Goal: Task Accomplishment & Management: Use online tool/utility

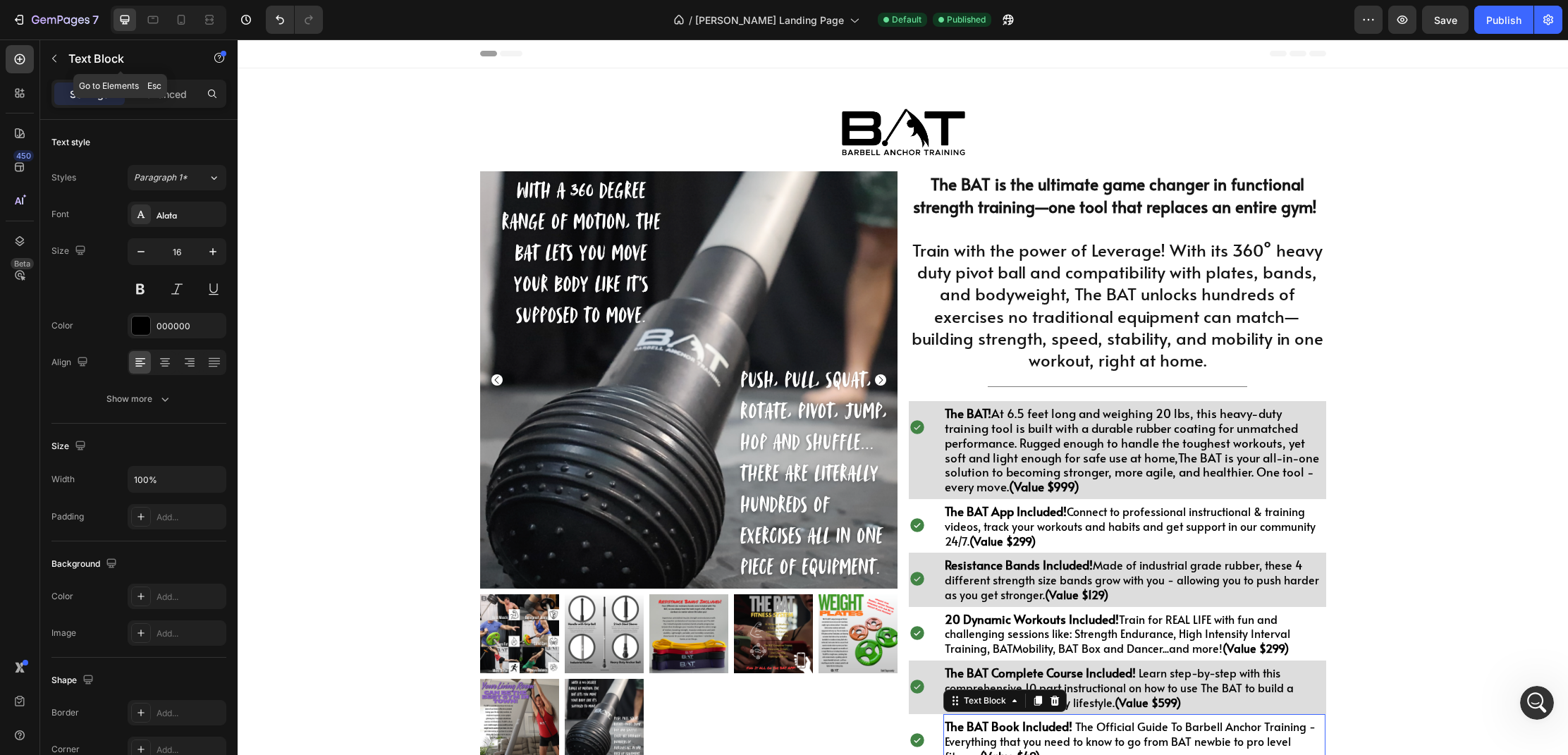
click at [56, 55] on icon "button" at bounding box center [55, 59] width 12 height 12
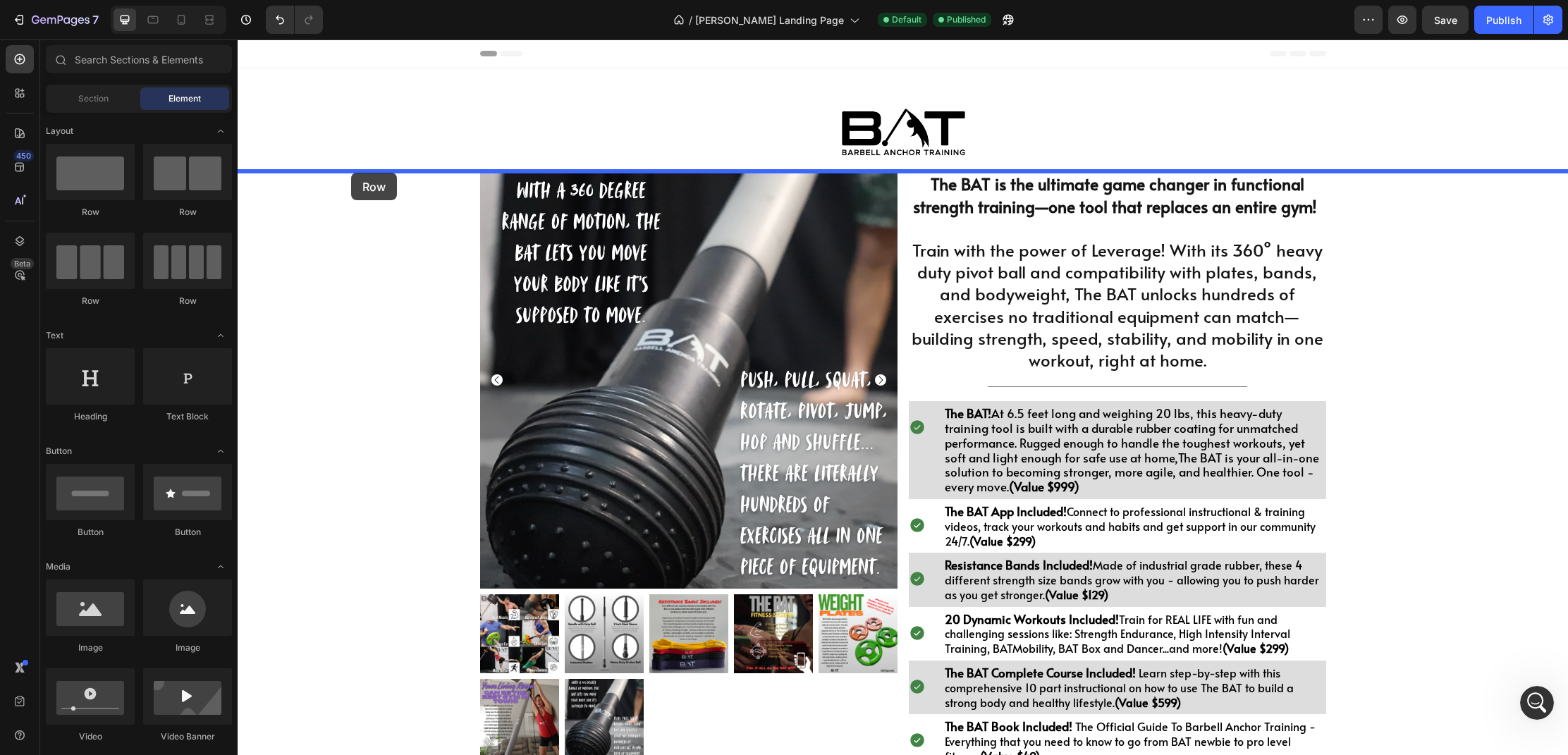
drag, startPoint x: 337, startPoint y: 224, endPoint x: 354, endPoint y: 174, distance: 52.8
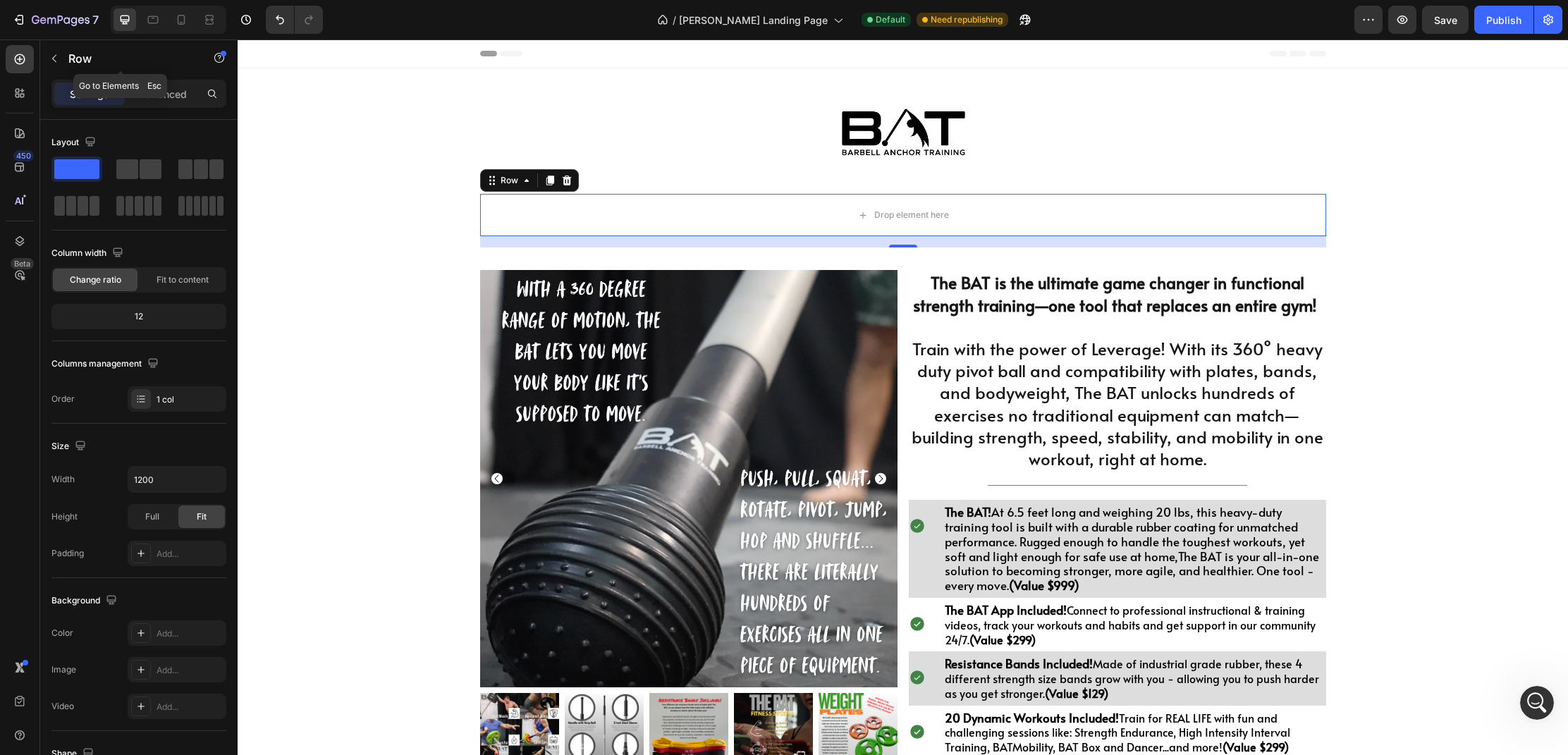
click at [57, 59] on icon "button" at bounding box center [55, 59] width 12 height 12
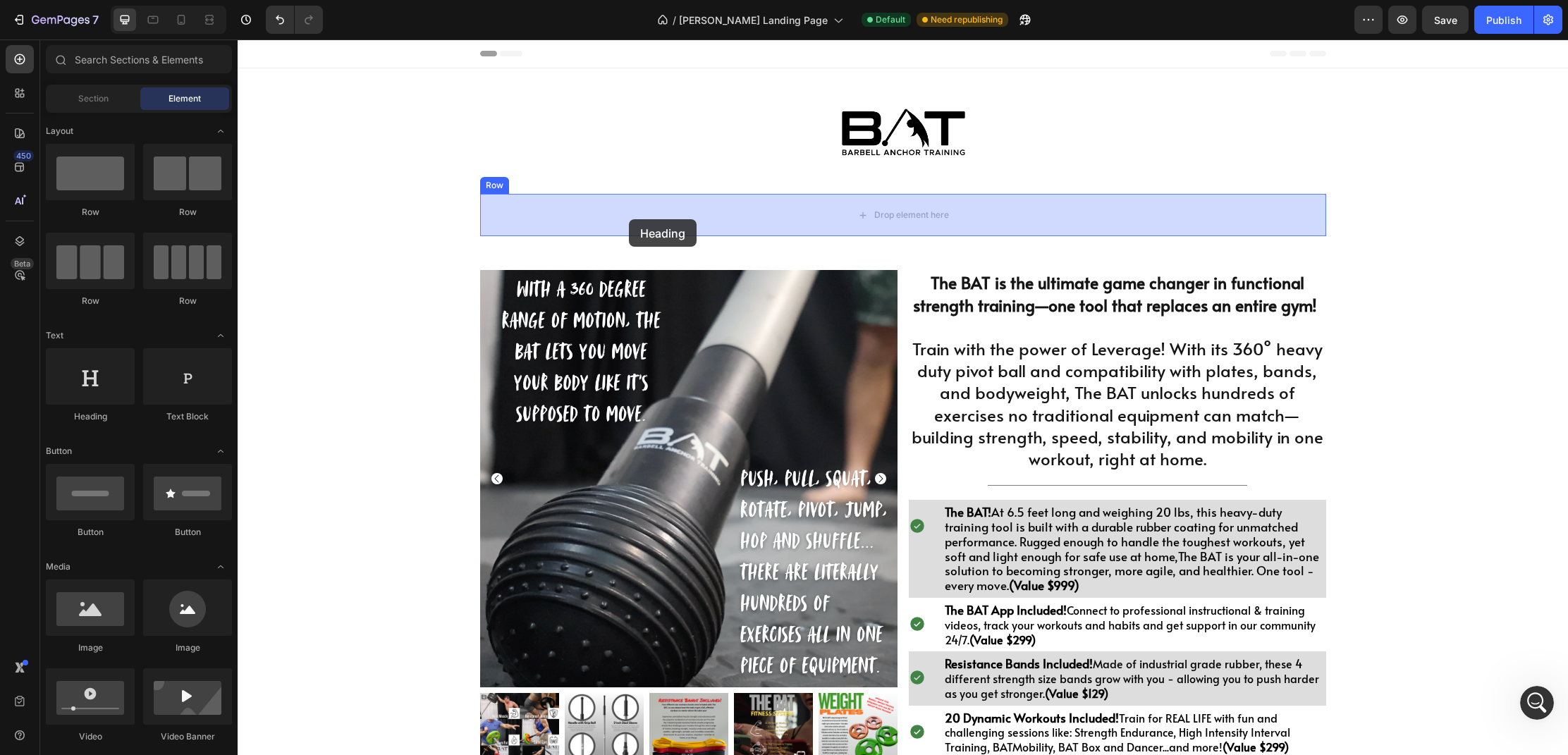
drag, startPoint x: 391, startPoint y: 407, endPoint x: 629, endPoint y: 219, distance: 303.3
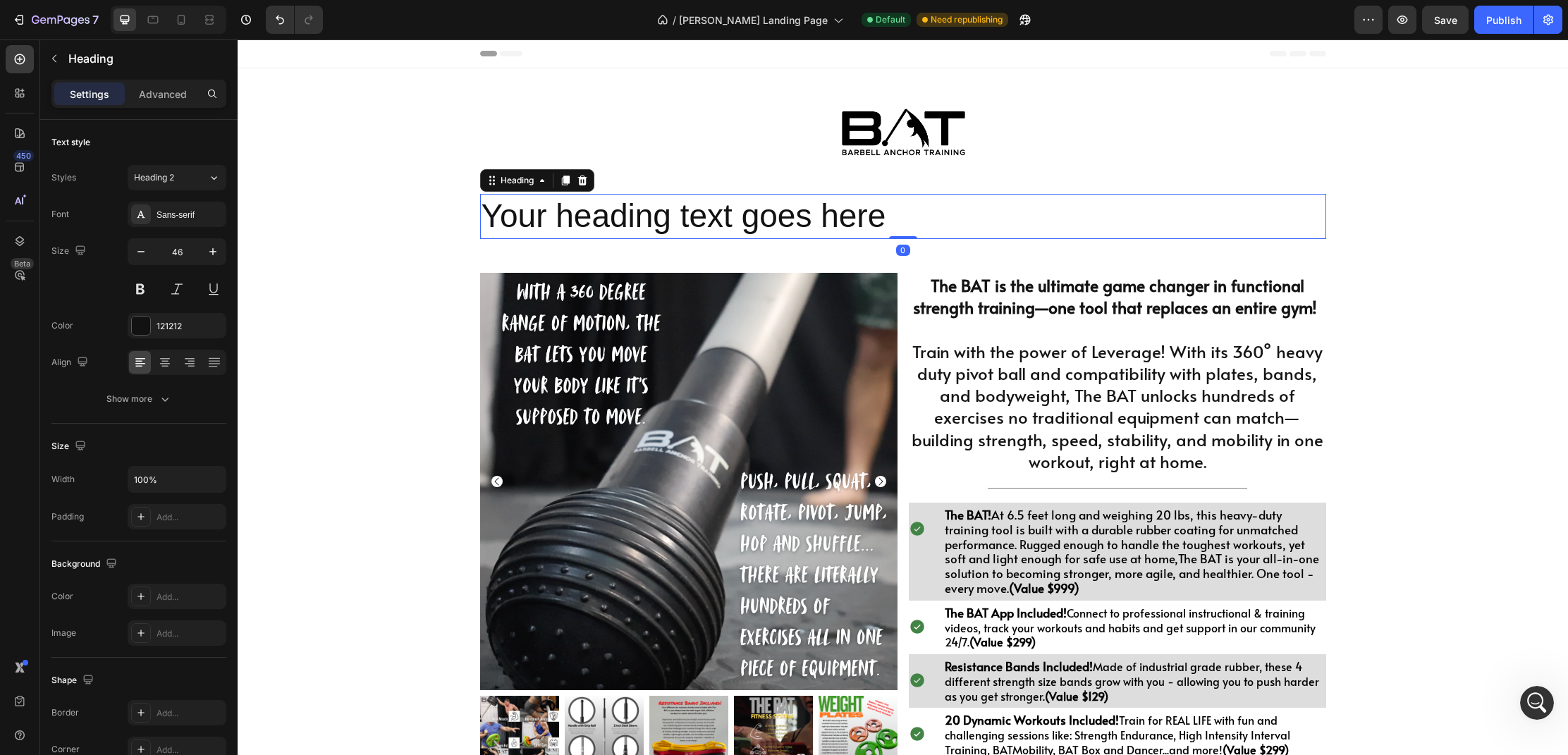
click at [893, 217] on h2 "Your heading text goes here" at bounding box center [903, 216] width 846 height 45
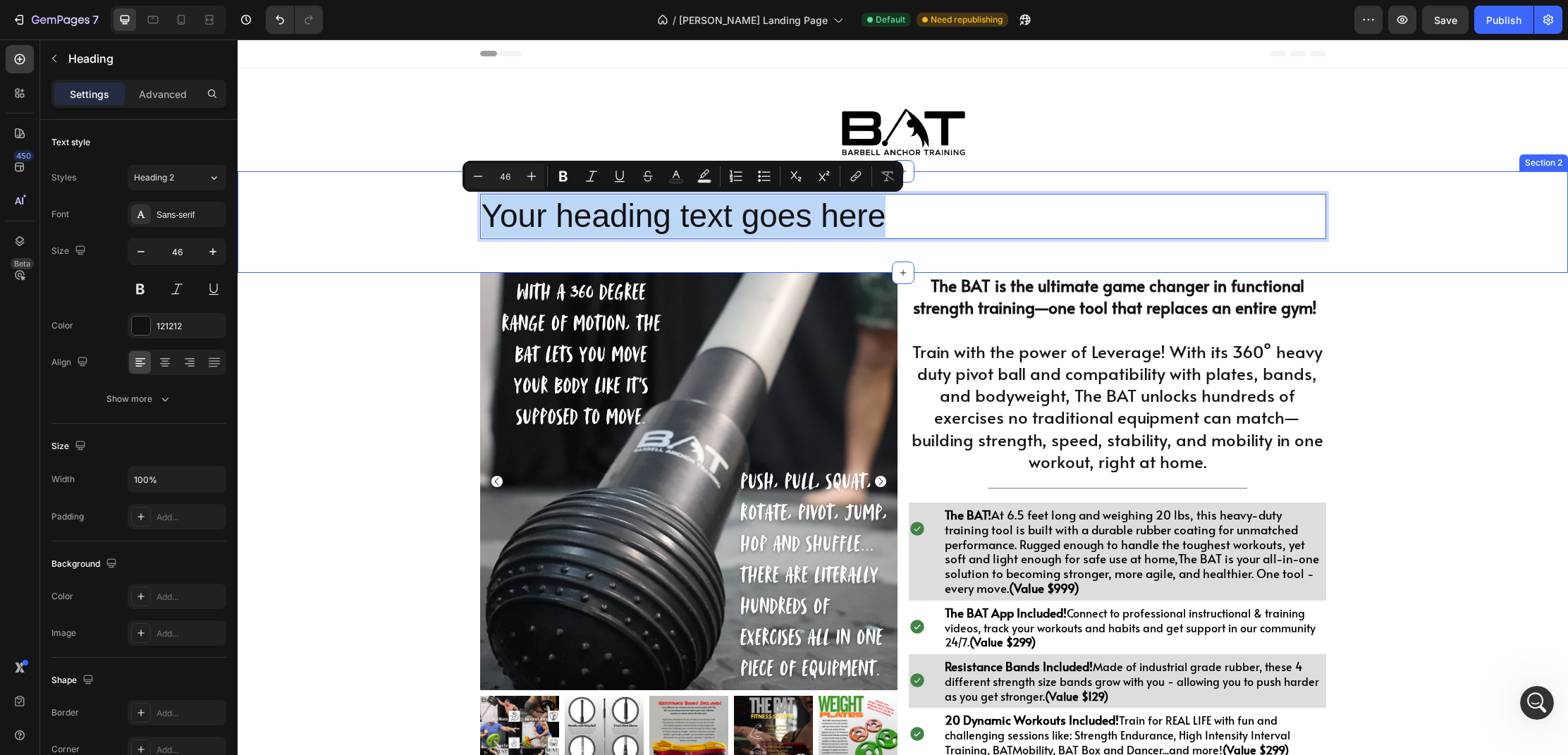
drag, startPoint x: 893, startPoint y: 217, endPoint x: 440, endPoint y: 216, distance: 453.0
click at [438, 216] on div "Your heading text goes here Heading 0 Row" at bounding box center [903, 222] width 1330 height 57
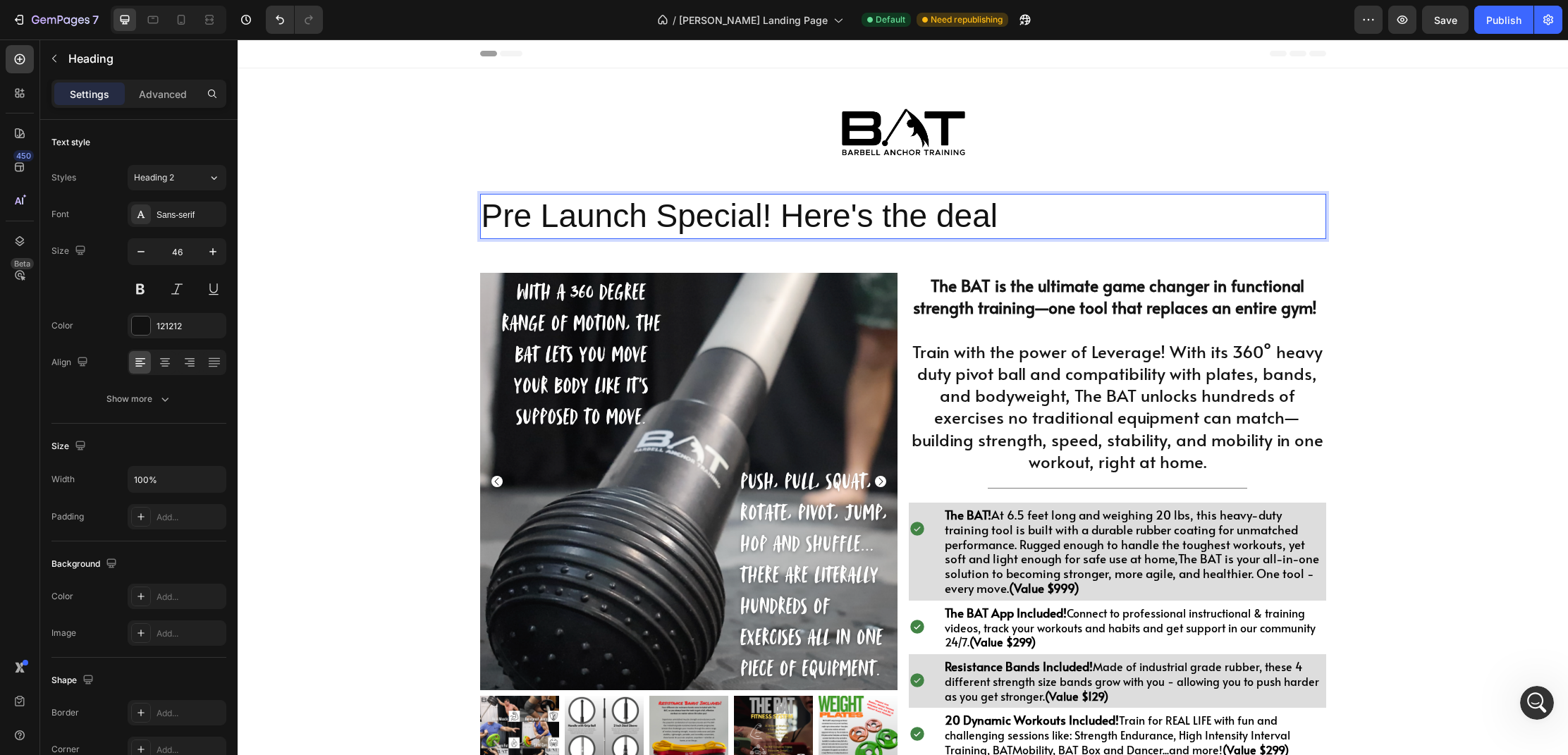
click at [645, 217] on p "Pre Launch Special! Here's the deal" at bounding box center [903, 217] width 843 height 42
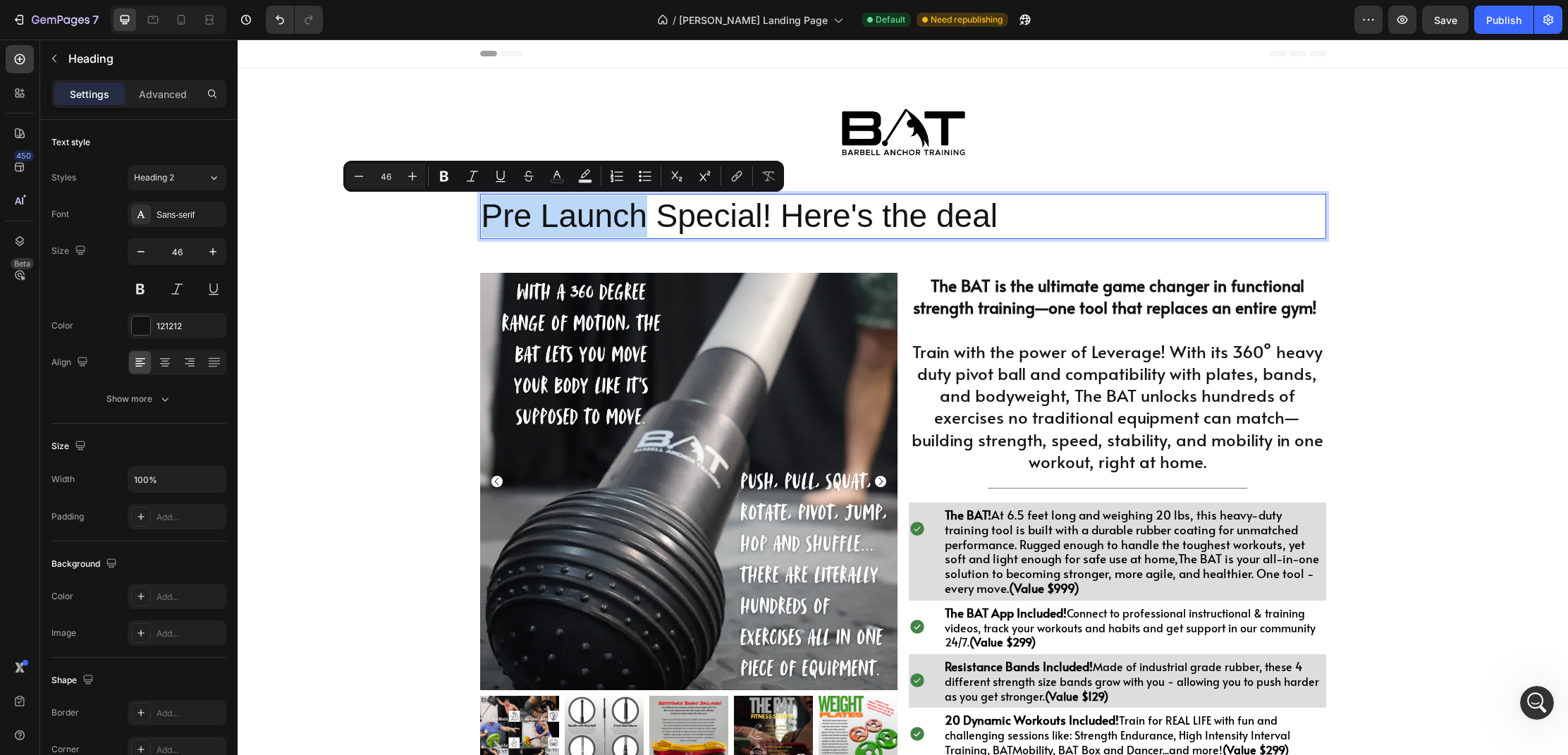
drag, startPoint x: 645, startPoint y: 217, endPoint x: 482, endPoint y: 203, distance: 163.6
click at [482, 203] on p "Pre Launch Special! Here's the deal" at bounding box center [903, 217] width 843 height 42
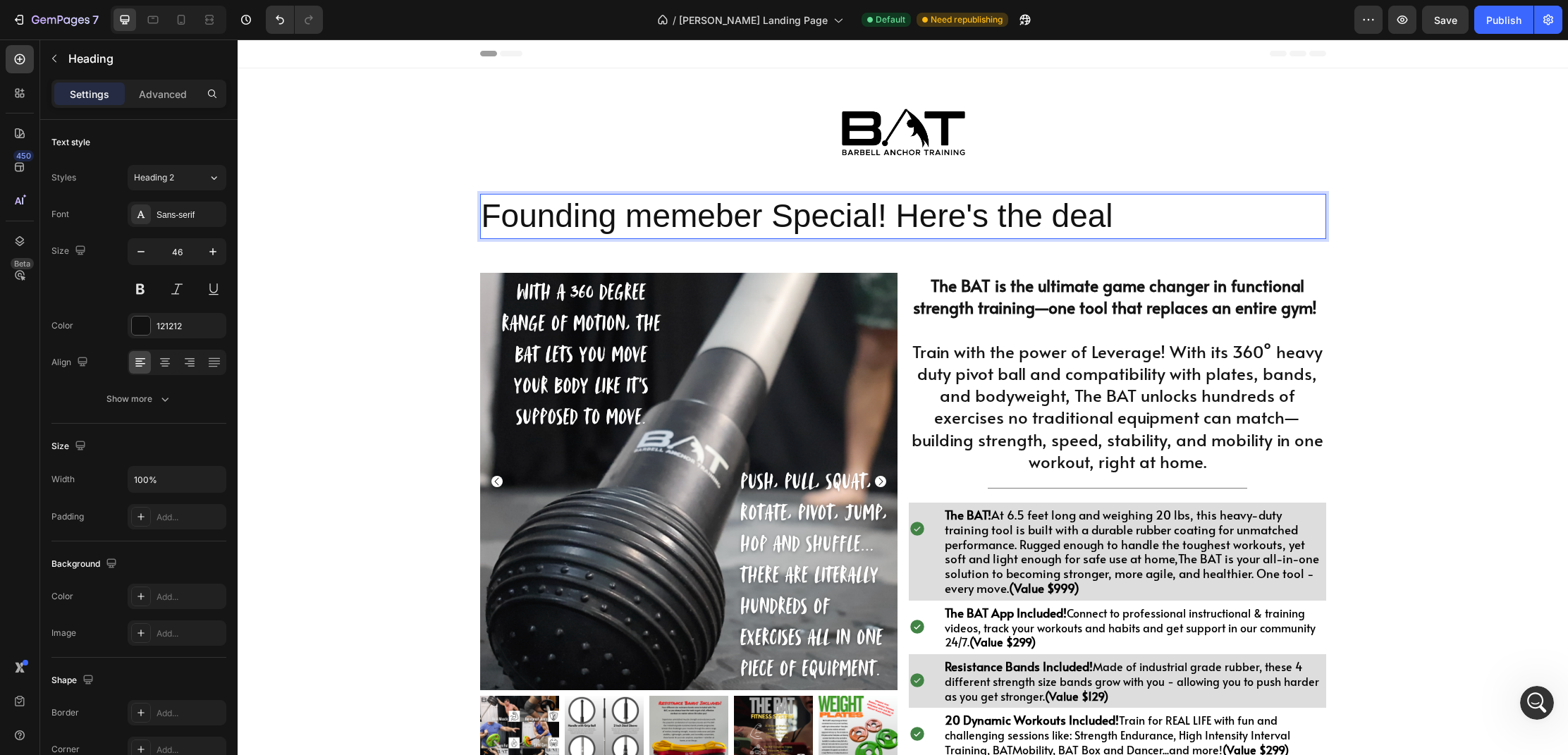
click at [653, 230] on p "Founding memeber Special! Here's the deal" at bounding box center [903, 217] width 843 height 42
click at [709, 222] on p "Founding Memeber Special! Here's the deal" at bounding box center [903, 217] width 843 height 42
click at [1113, 217] on p "Founding Member Special! Here's the deal" at bounding box center [903, 217] width 843 height 42
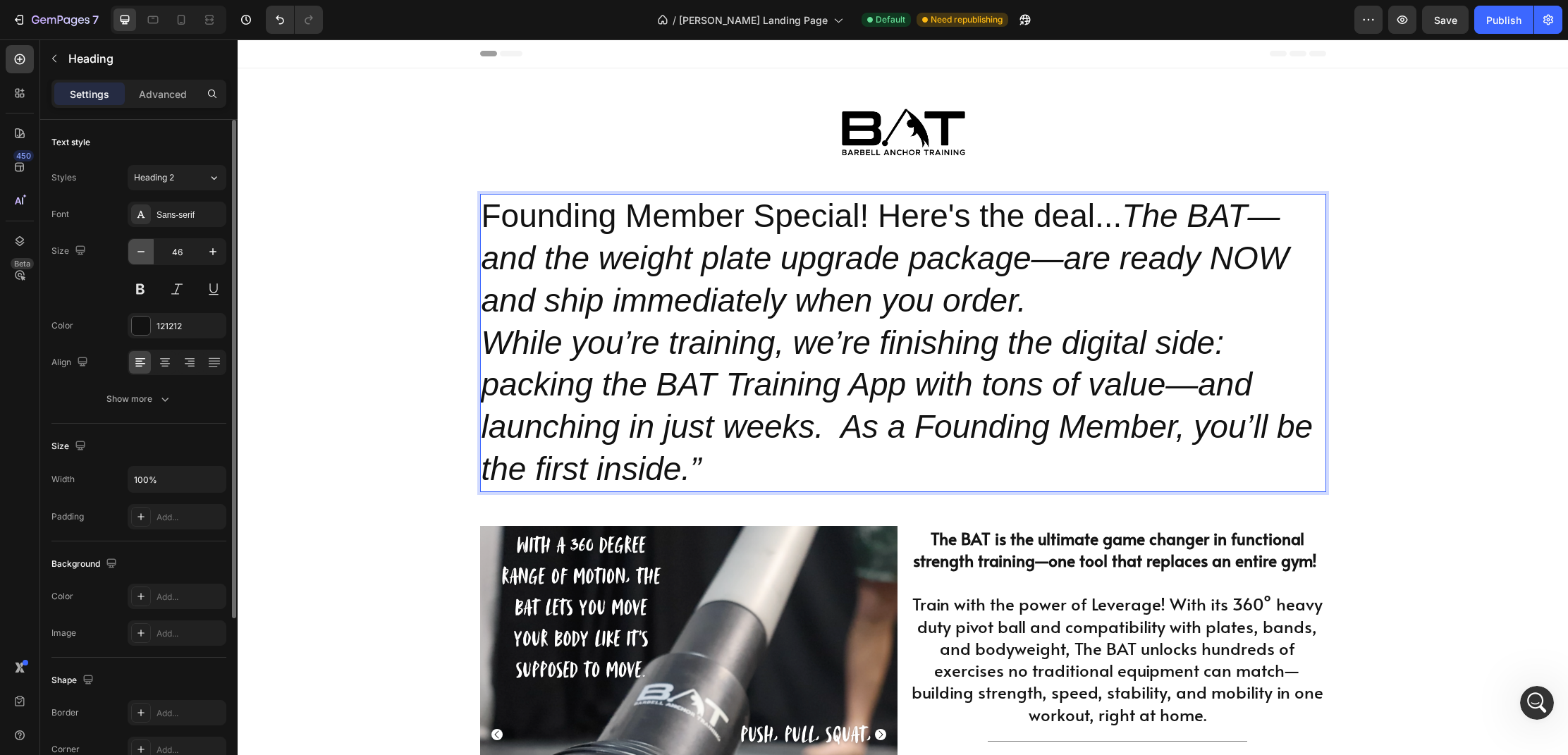
click at [144, 256] on icon "button" at bounding box center [141, 251] width 14 height 14
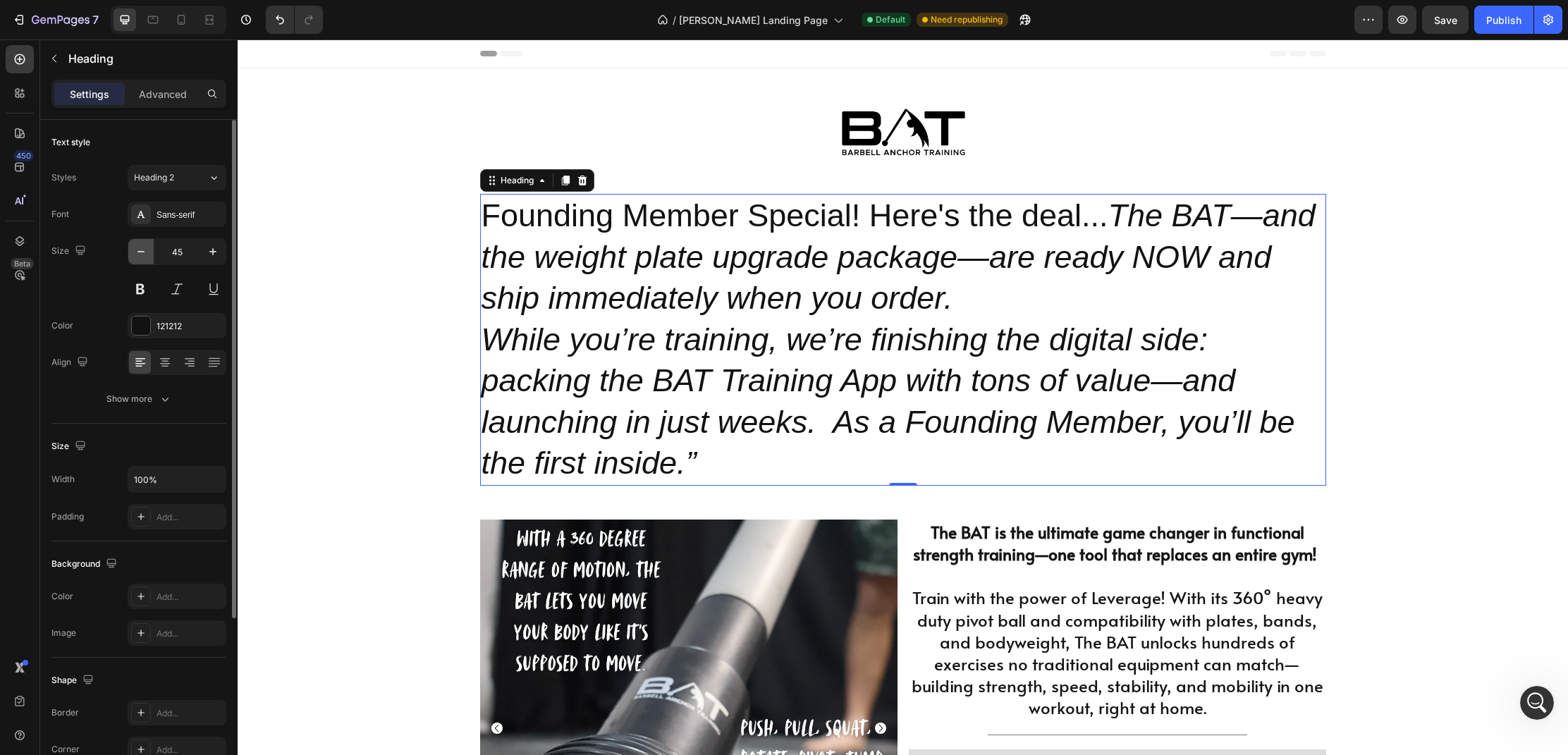
click at [144, 255] on icon "button" at bounding box center [141, 251] width 14 height 14
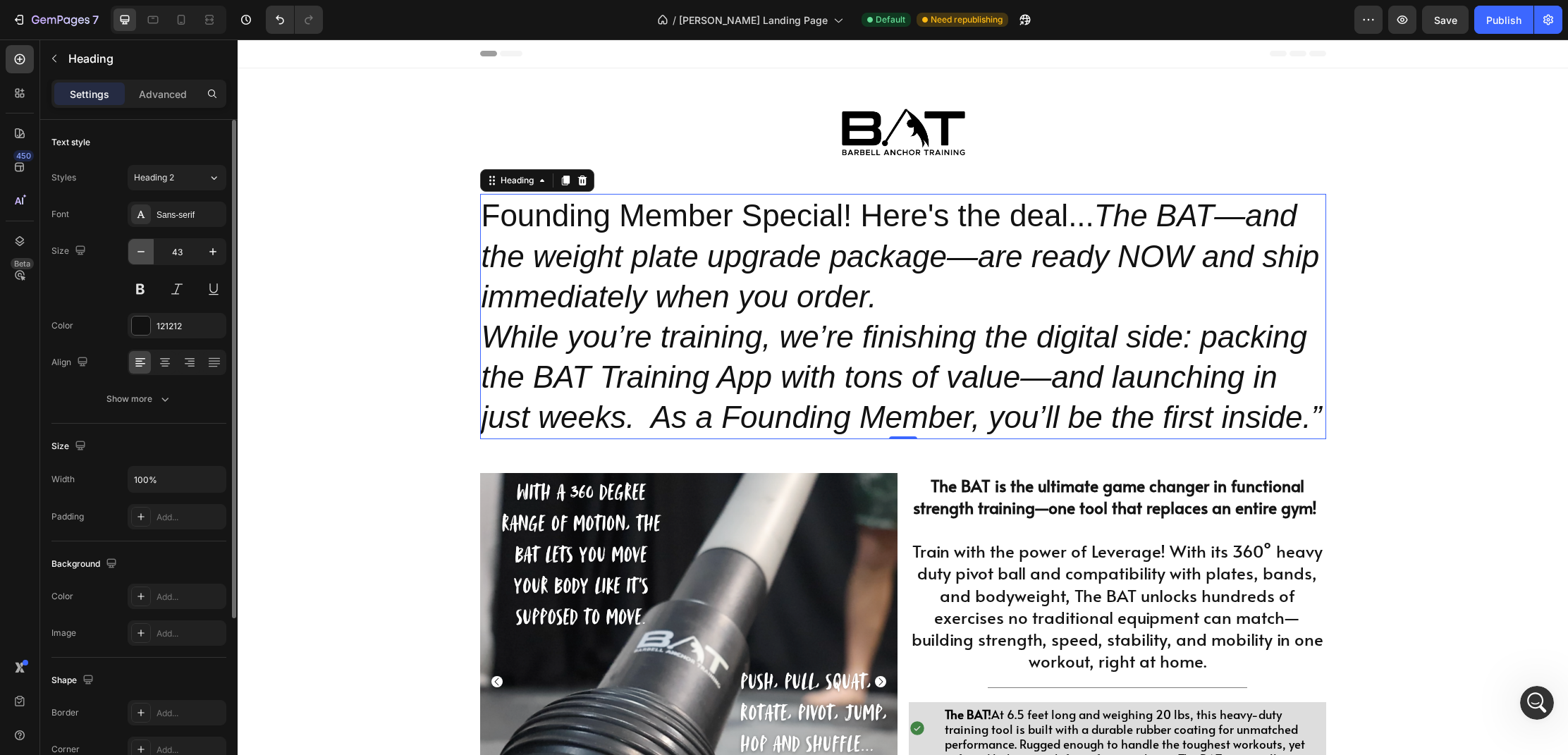
click at [144, 255] on icon "button" at bounding box center [141, 251] width 14 height 14
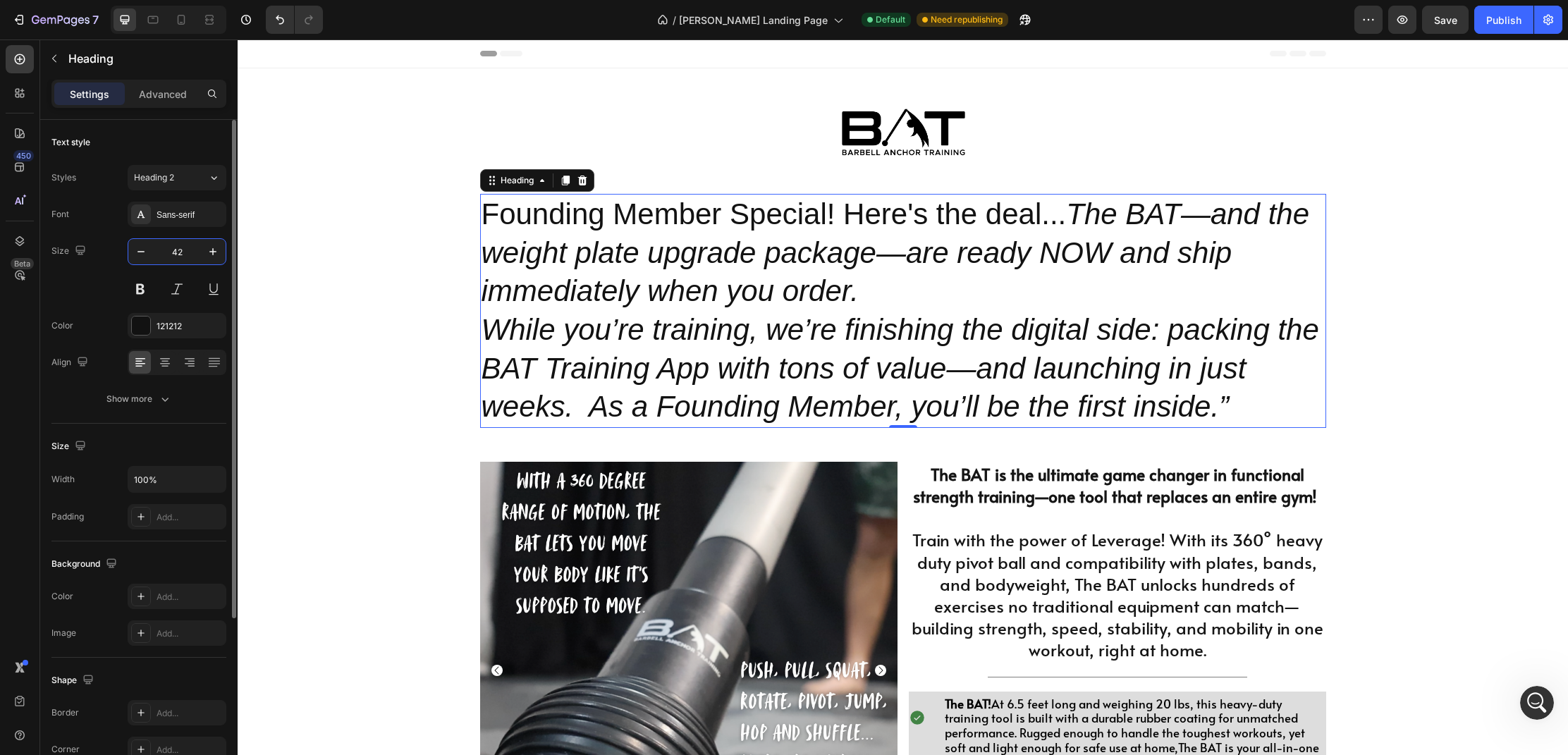
click at [185, 253] on input "42" at bounding box center [177, 251] width 46 height 25
drag, startPoint x: 185, startPoint y: 253, endPoint x: 175, endPoint y: 253, distance: 10.0
click at [174, 253] on input "42" at bounding box center [177, 251] width 46 height 25
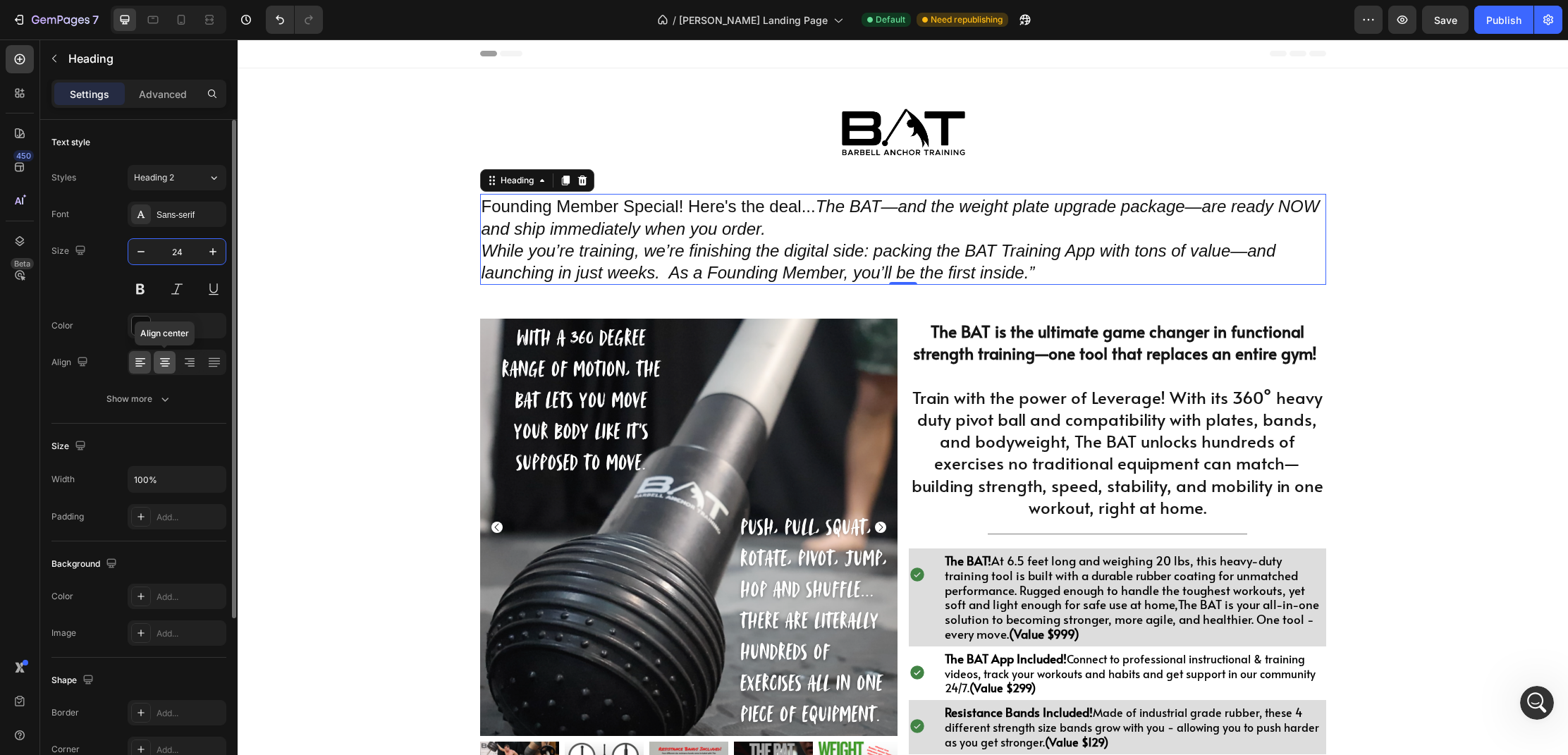
type input "24"
click at [166, 373] on div at bounding box center [164, 363] width 22 height 23
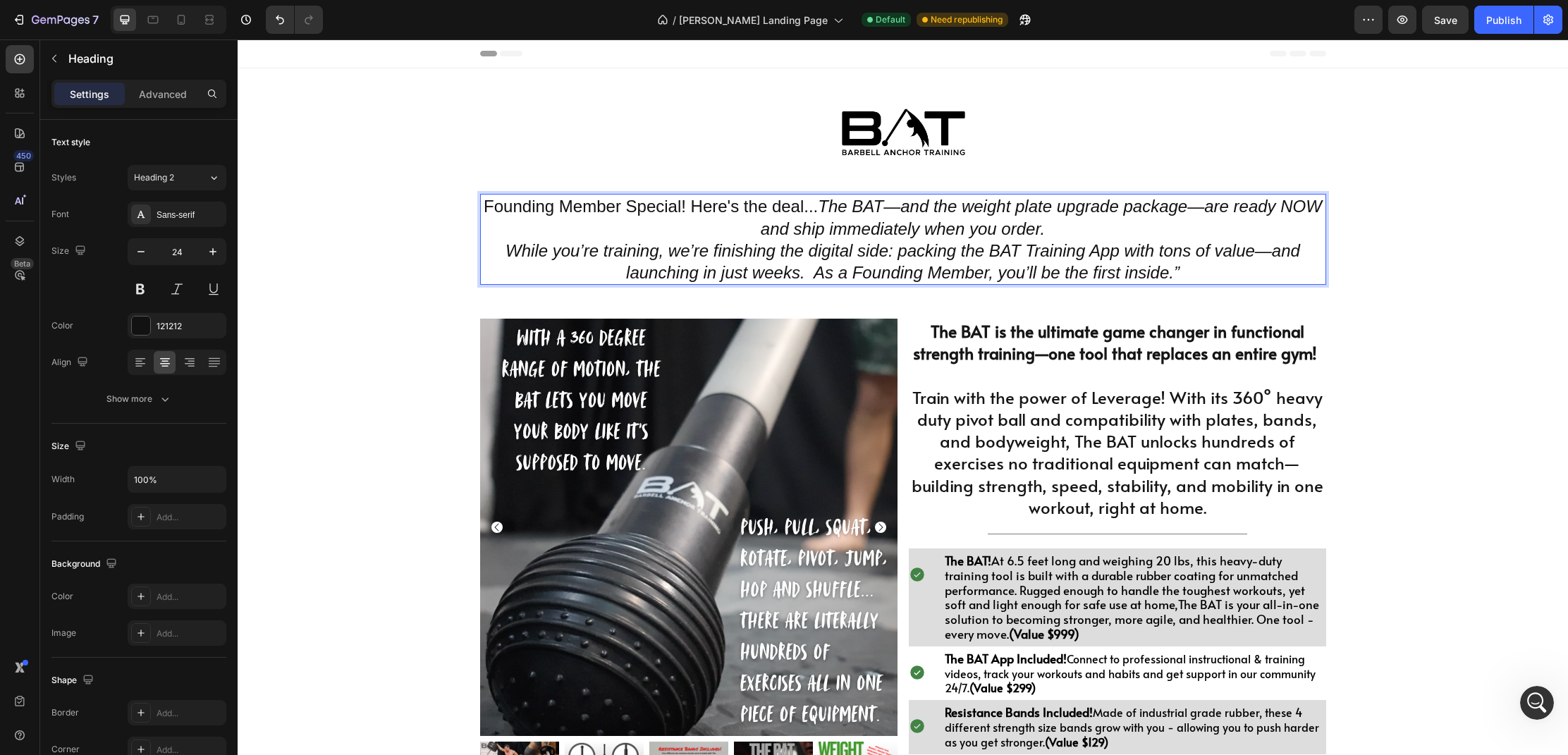
click at [691, 210] on p "Founding Member Special! Here's the deal... The BAT—and the weight plate upgrad…" at bounding box center [903, 240] width 843 height 88
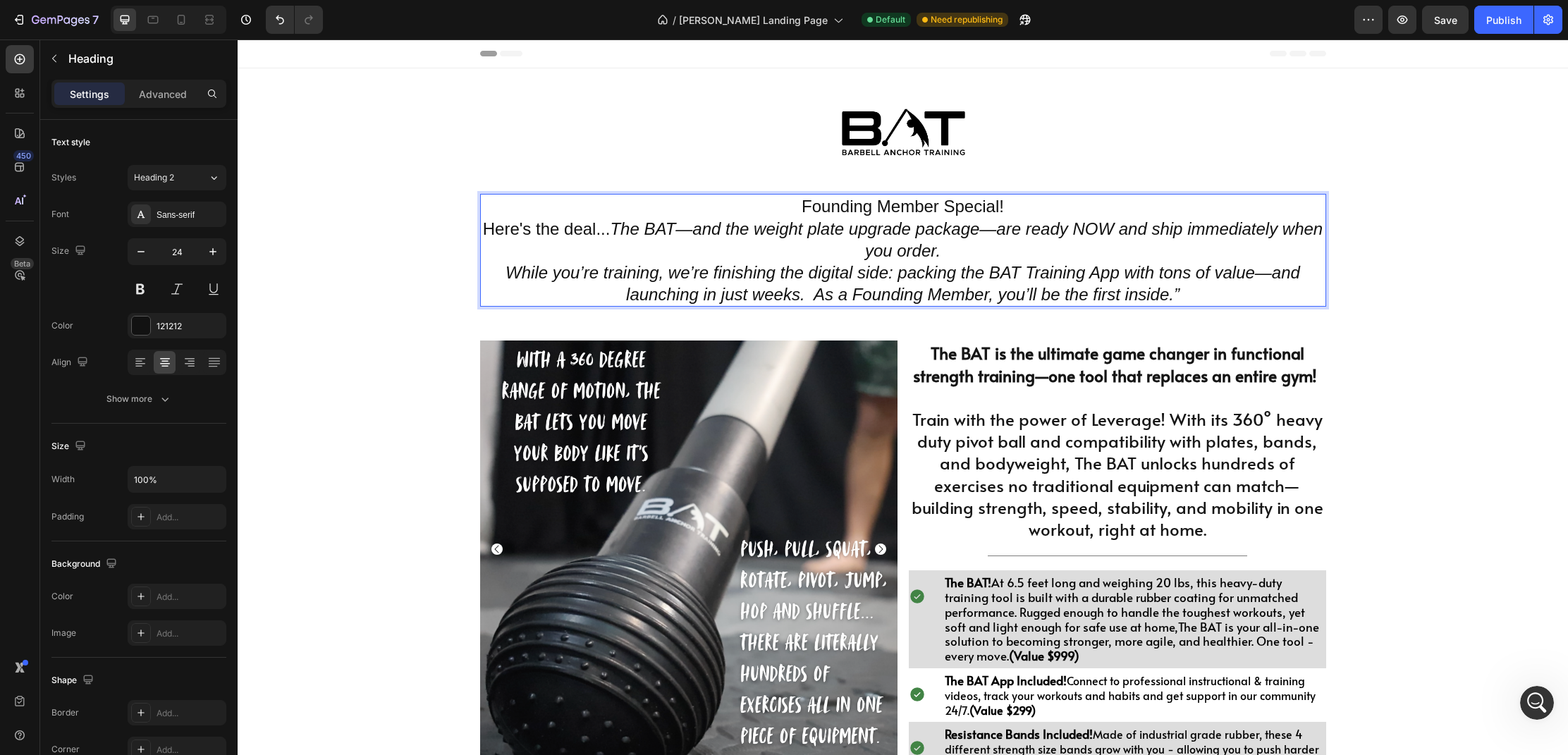
click at [502, 277] on p "Founding Member Special! Here's the deal... The BAT—and the weight plate upgrad…" at bounding box center [903, 250] width 843 height 110
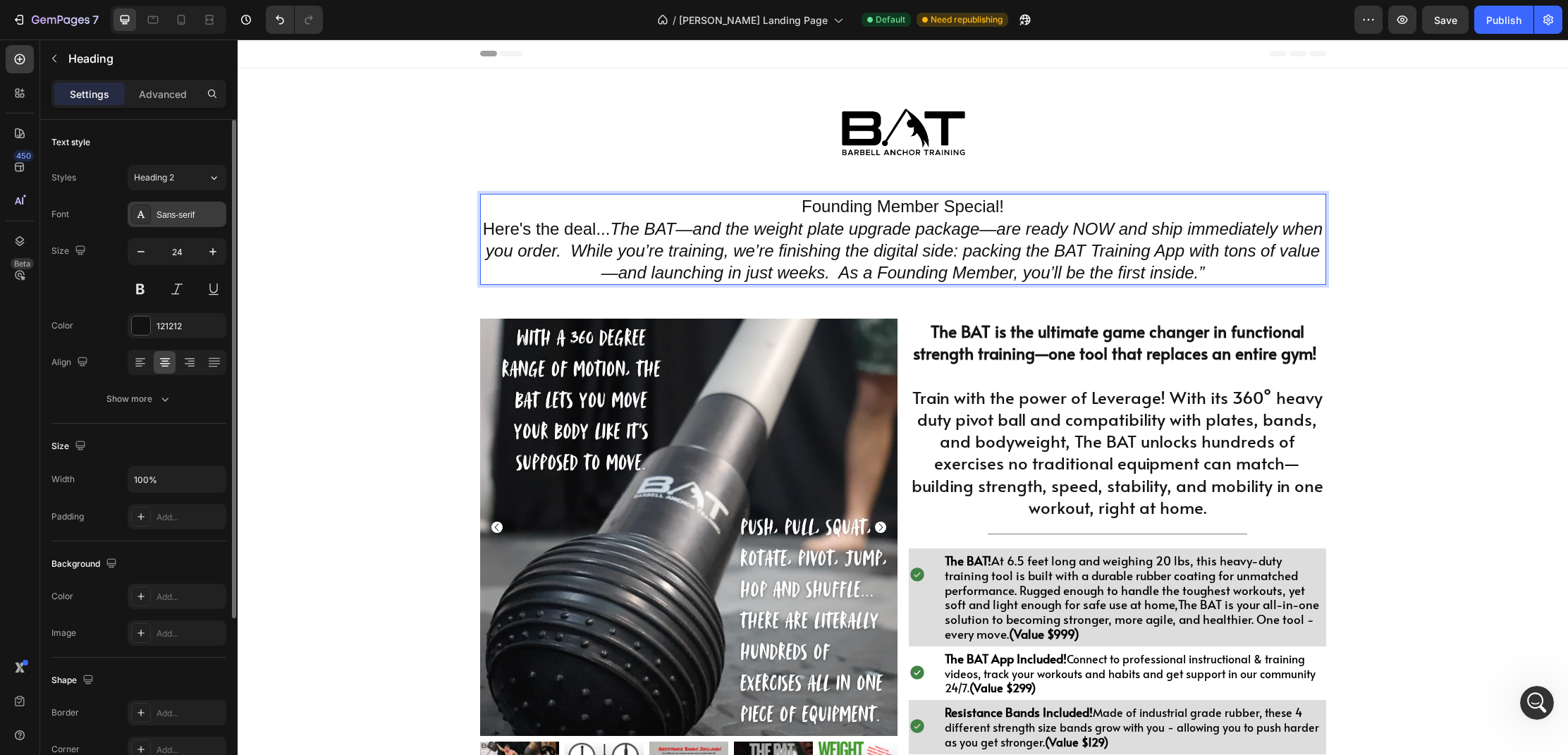
click at [189, 211] on div "Sans-serif" at bounding box center [189, 214] width 66 height 12
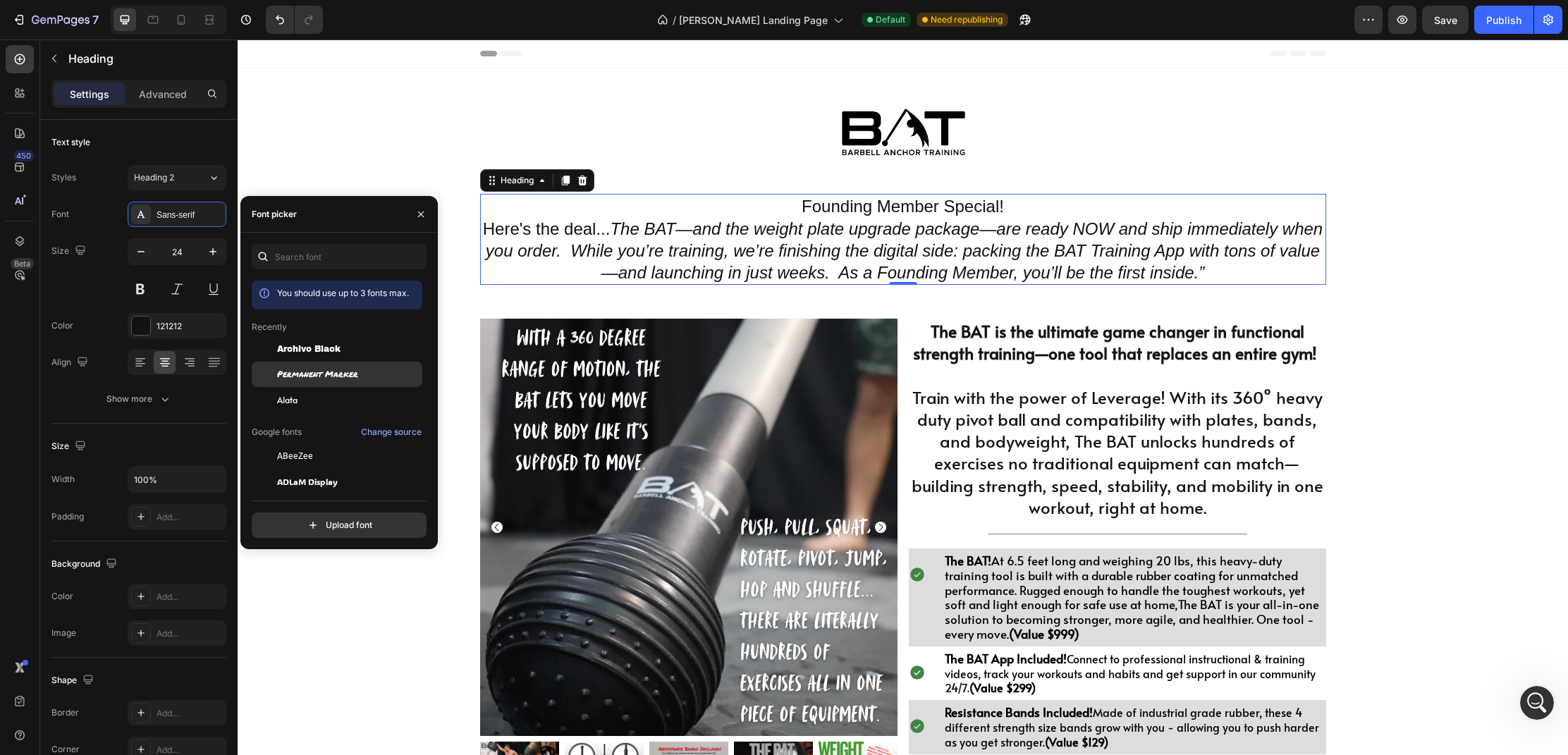
click at [318, 373] on span "Permanent Marker" at bounding box center [318, 373] width 81 height 12
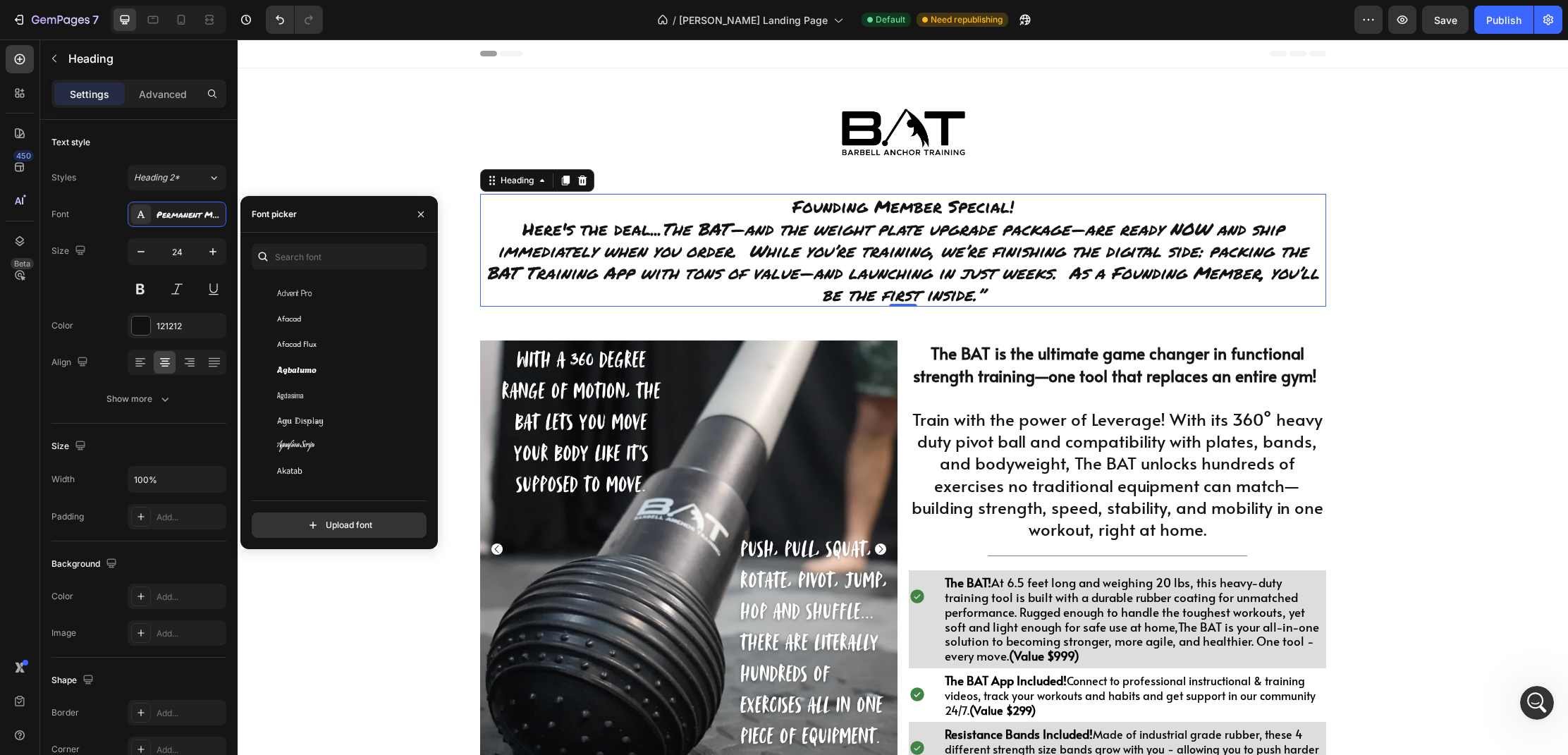
scroll to position [481, 0]
click at [312, 372] on div "Agdasima" at bounding box center [348, 373] width 142 height 12
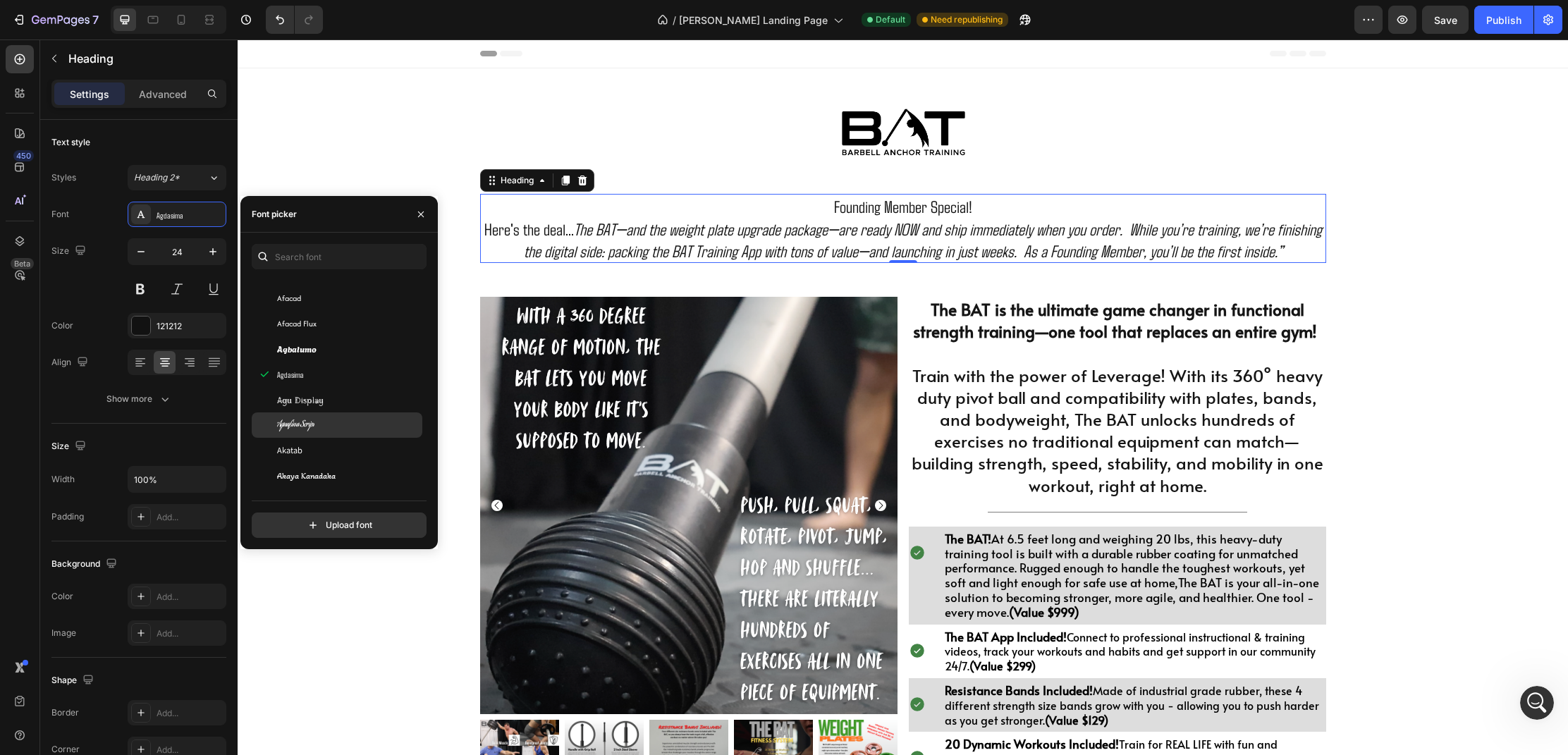
click at [322, 414] on div "Aguafina Script" at bounding box center [337, 425] width 171 height 25
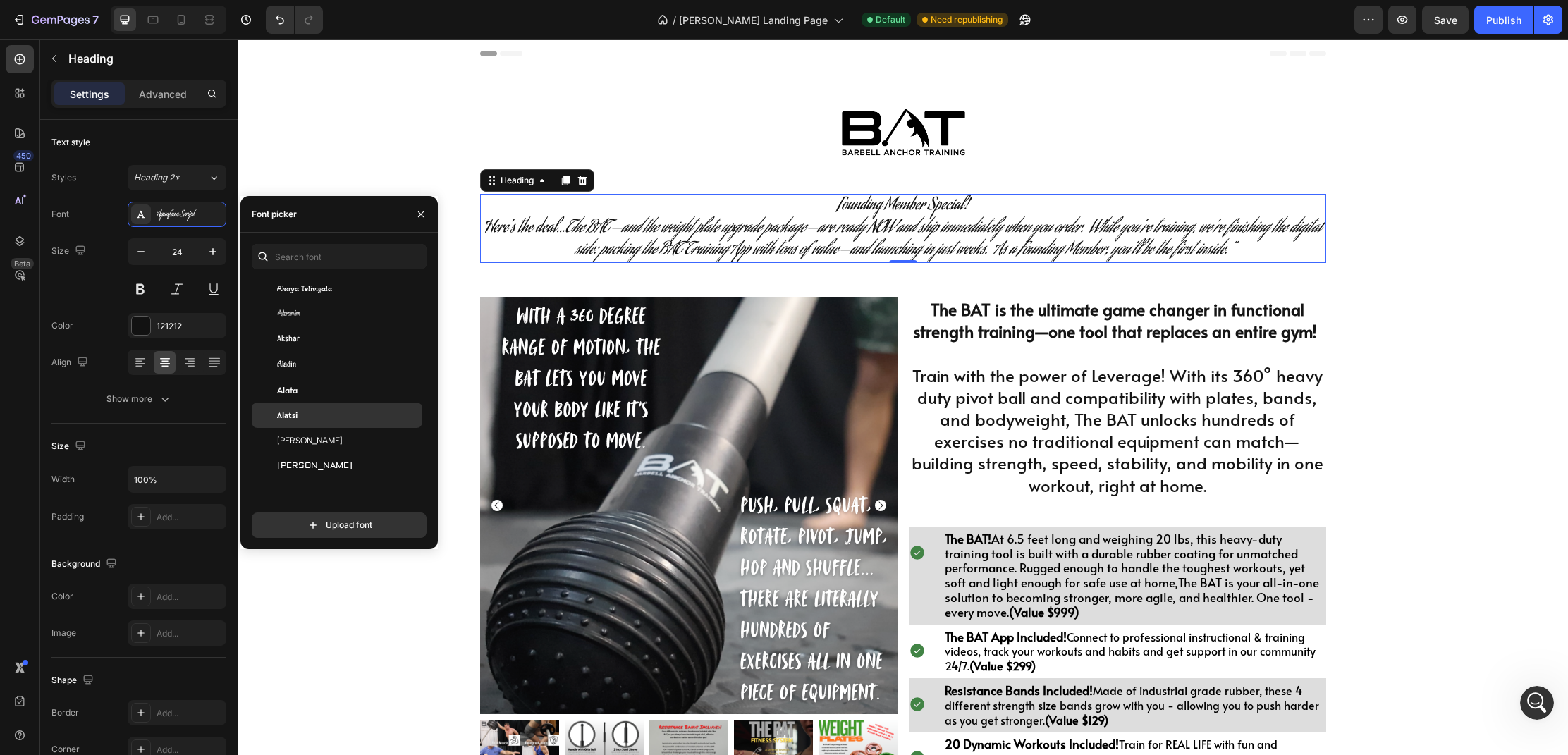
scroll to position [696, 0]
click at [314, 389] on div "Alata" at bounding box center [348, 387] width 142 height 12
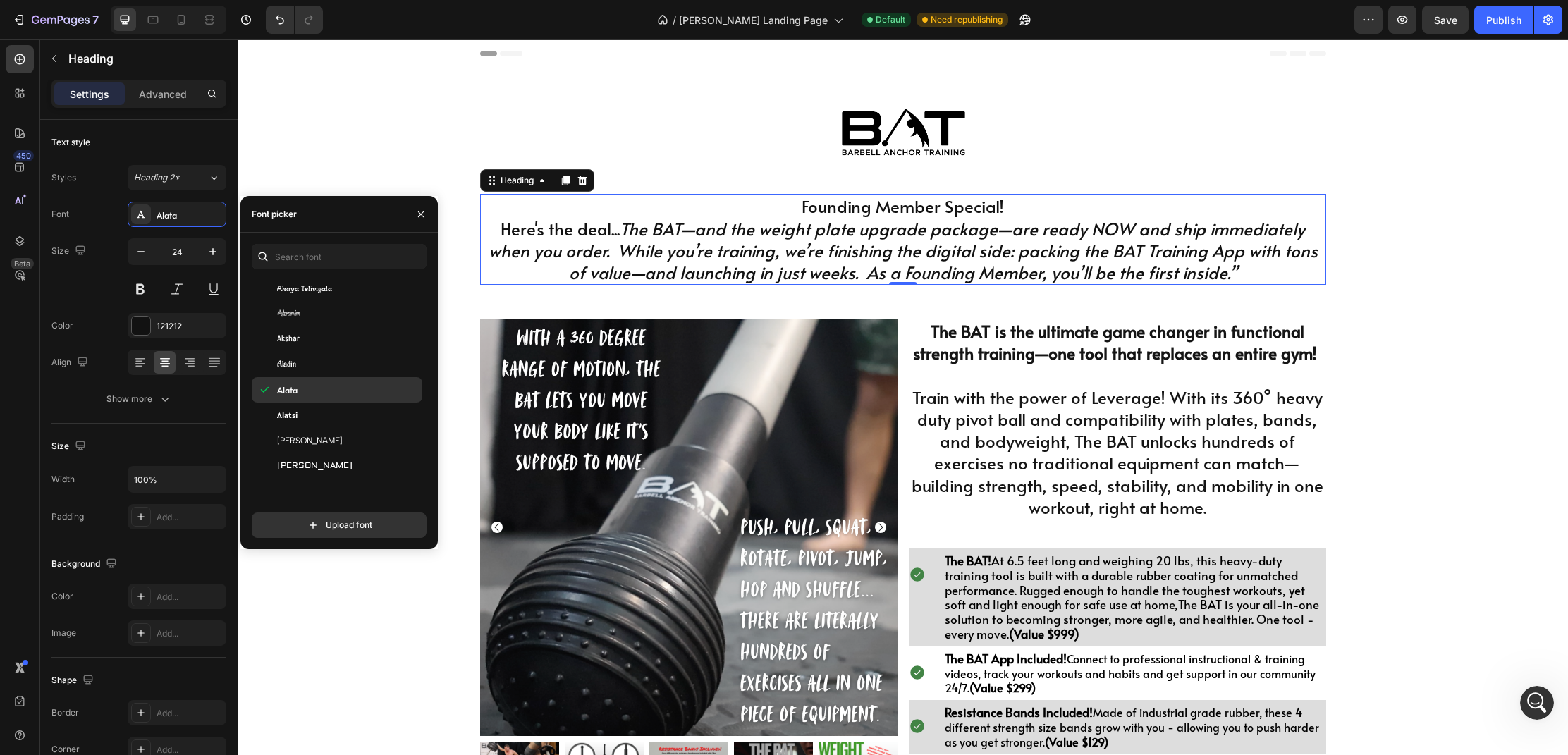
scroll to position [691, 0]
click at [315, 436] on span "[PERSON_NAME]" at bounding box center [310, 442] width 65 height 12
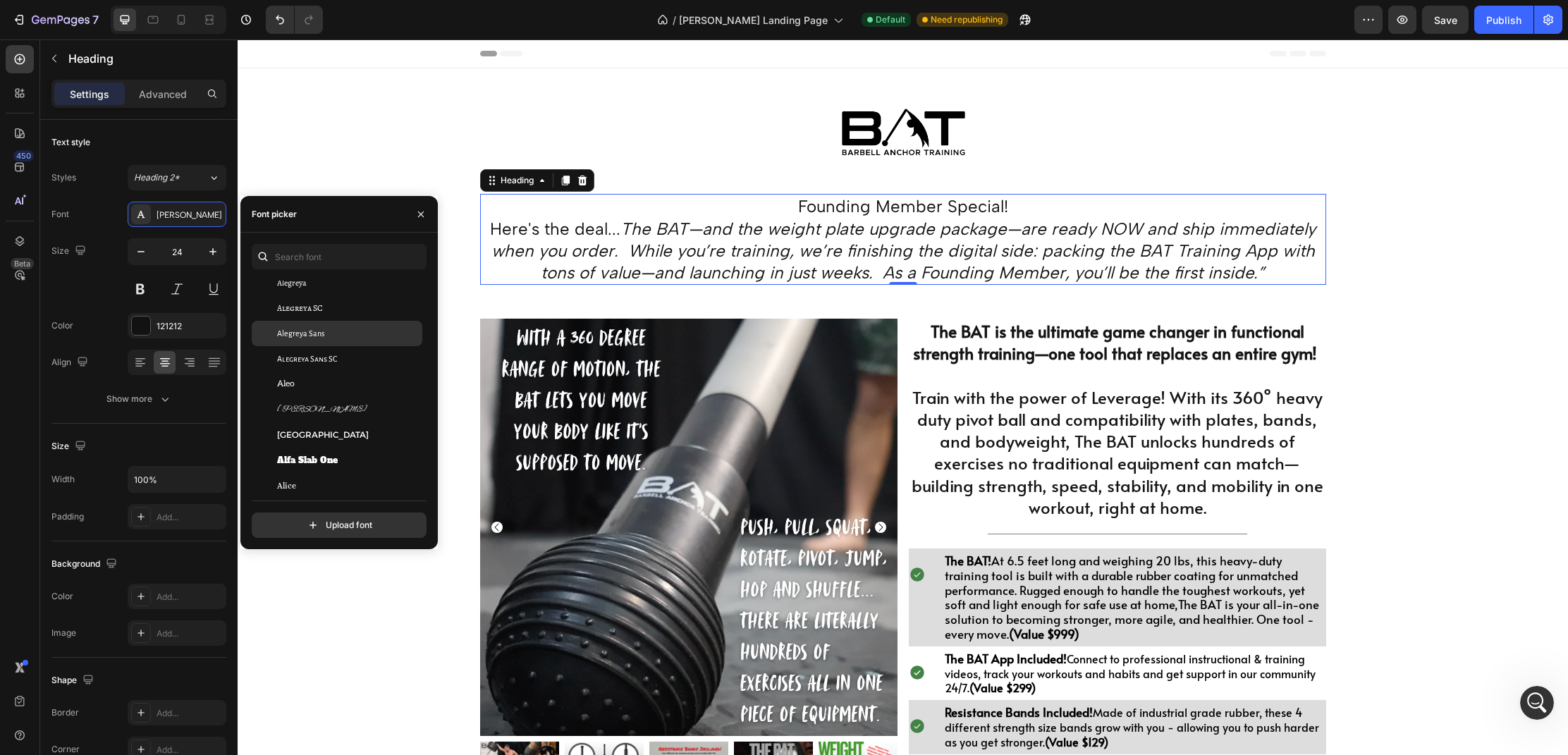
scroll to position [951, 0]
click at [320, 413] on span "[GEOGRAPHIC_DATA]" at bounding box center [323, 411] width 92 height 12
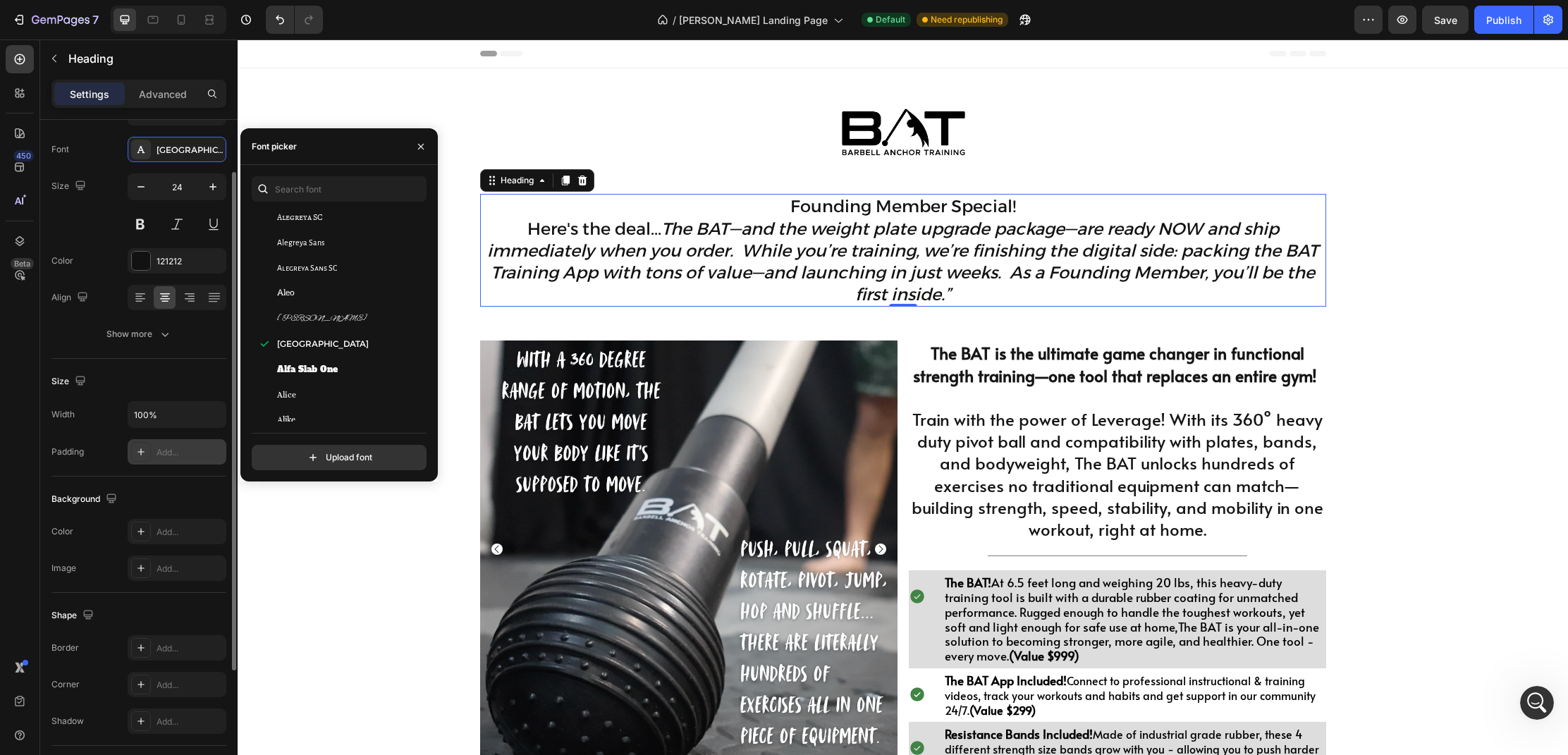
scroll to position [75, 0]
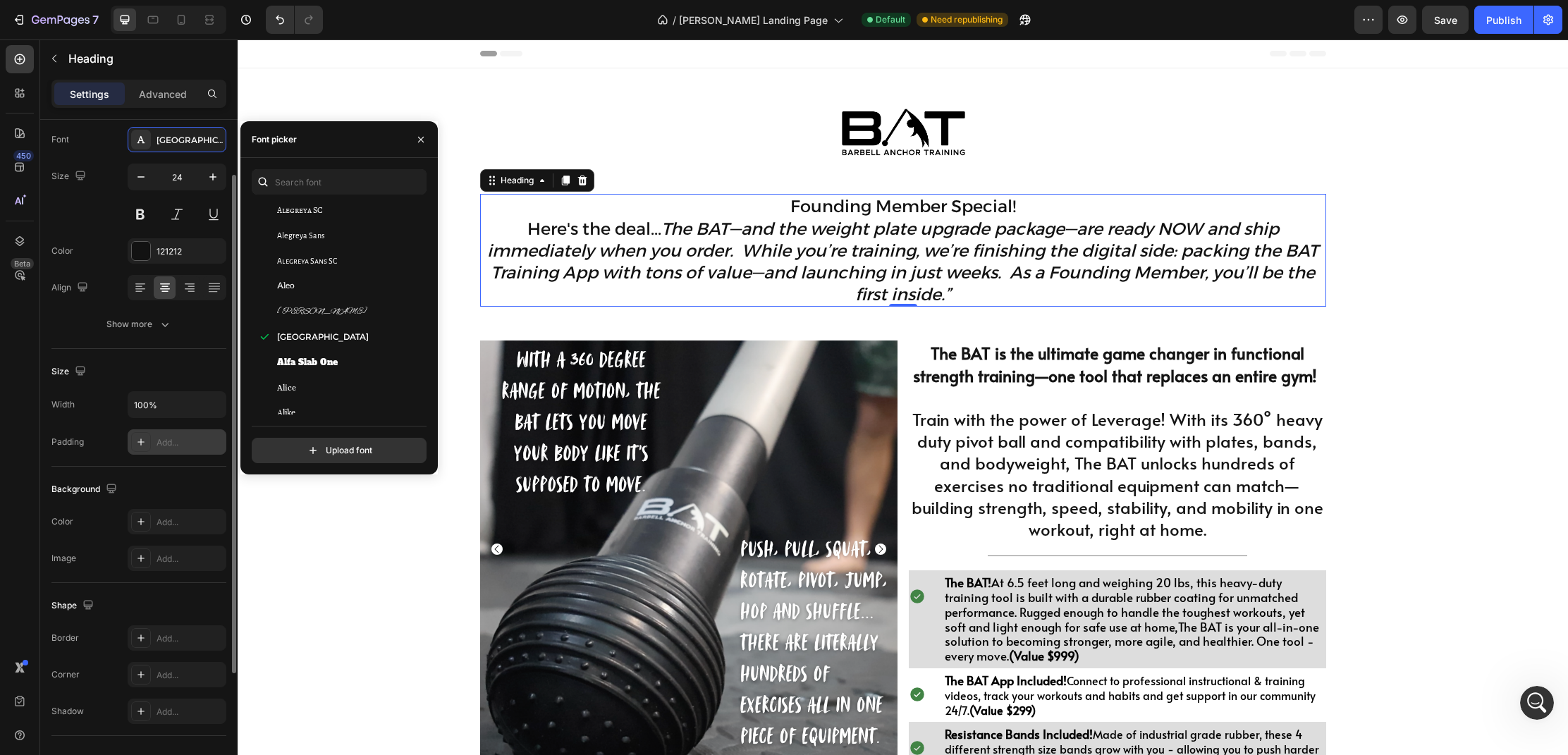
click at [141, 442] on icon at bounding box center [140, 441] width 7 height 7
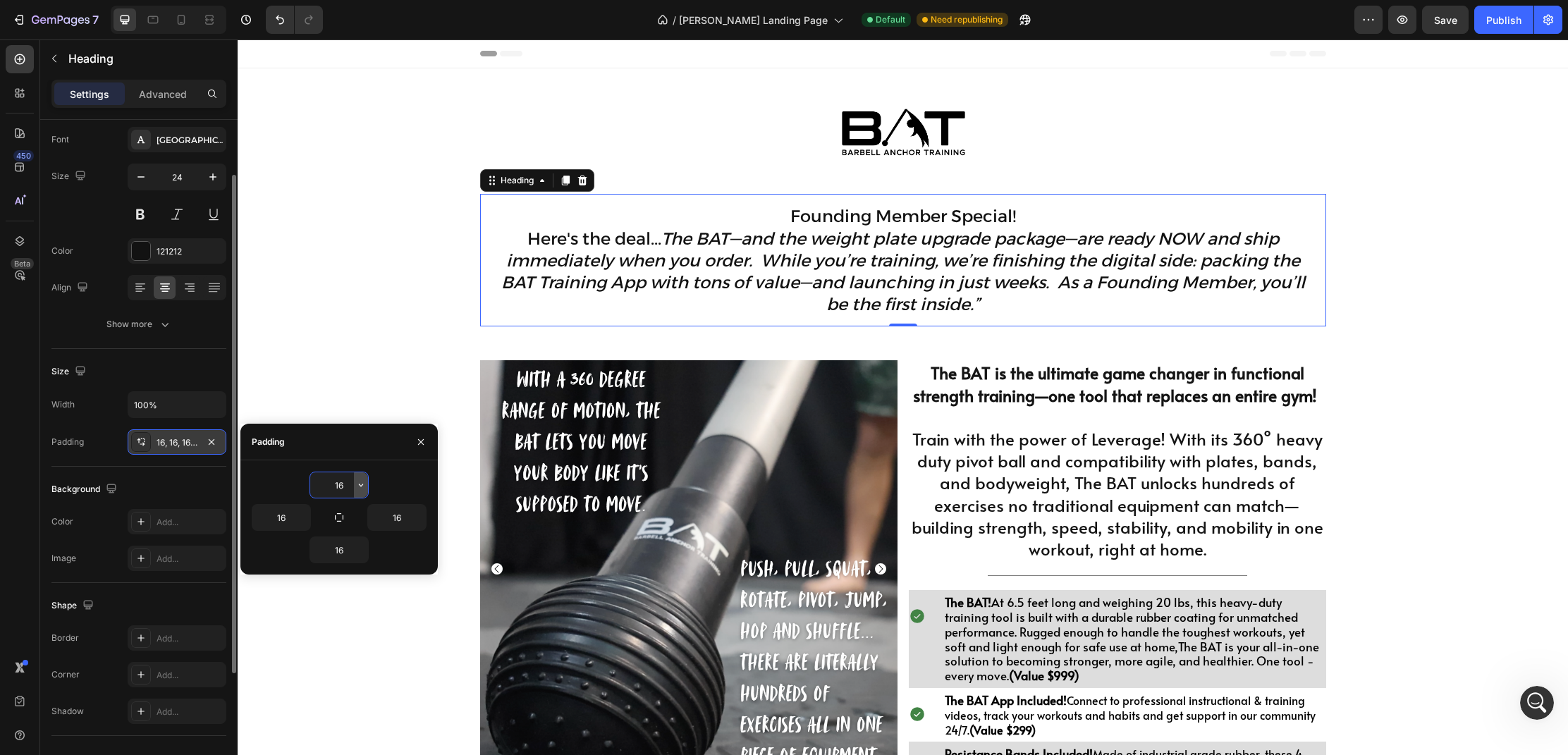
click at [360, 489] on icon "button" at bounding box center [361, 485] width 12 height 12
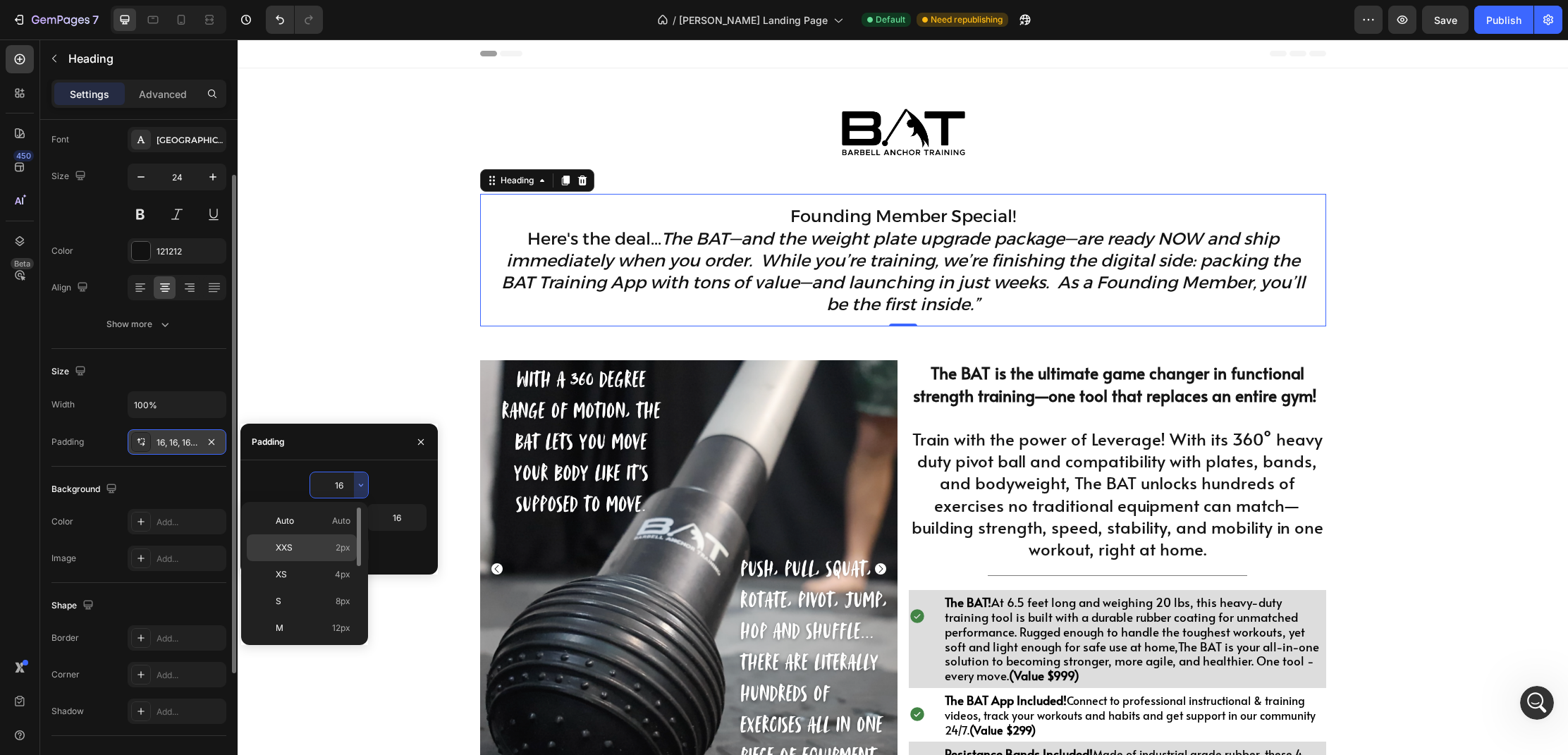
click at [312, 543] on p "XXS 2px" at bounding box center [313, 547] width 75 height 12
type input "2"
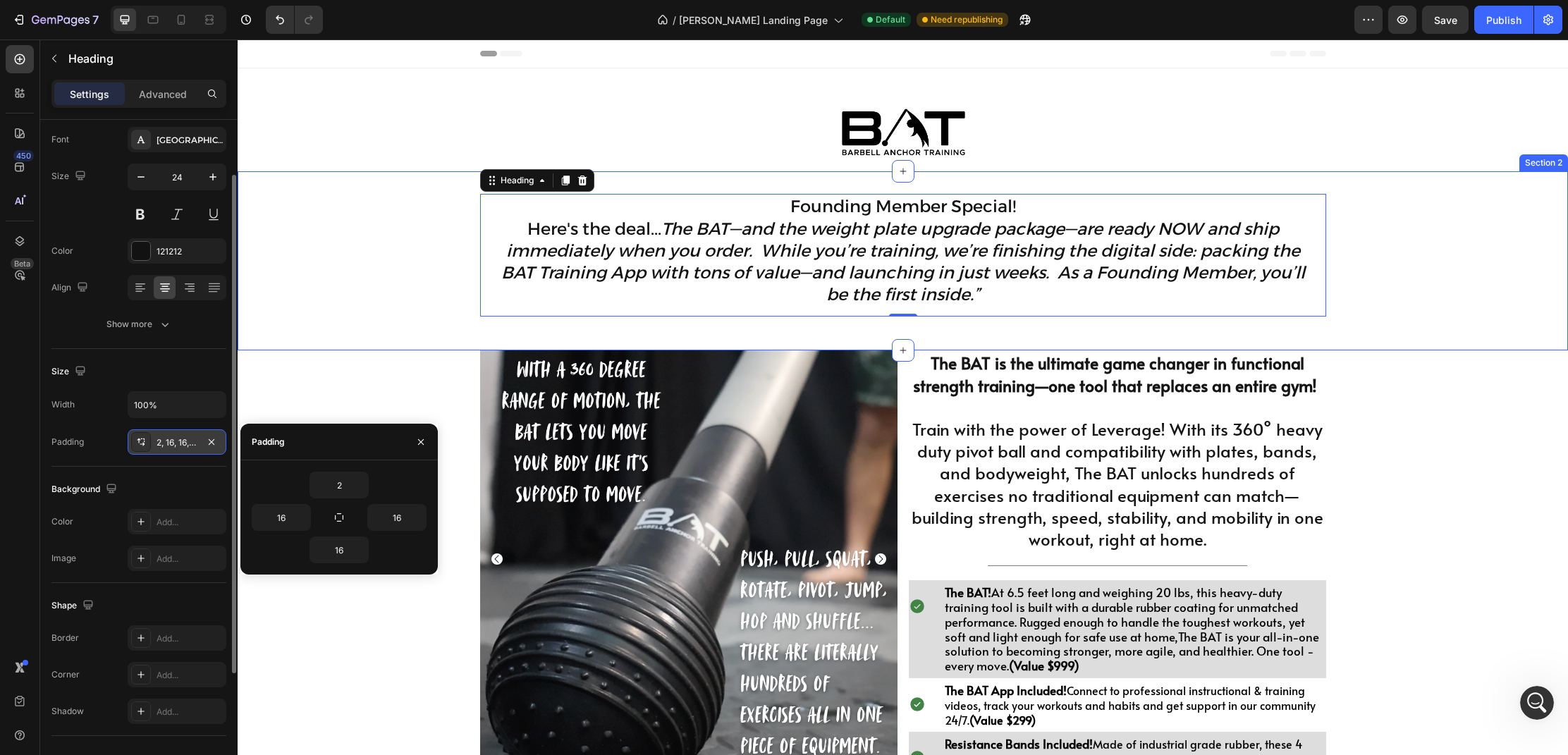
click at [820, 187] on div "Founding Member Special! Here's the deal... The BAT—and the weight plate upgrad…" at bounding box center [903, 261] width 1330 height 179
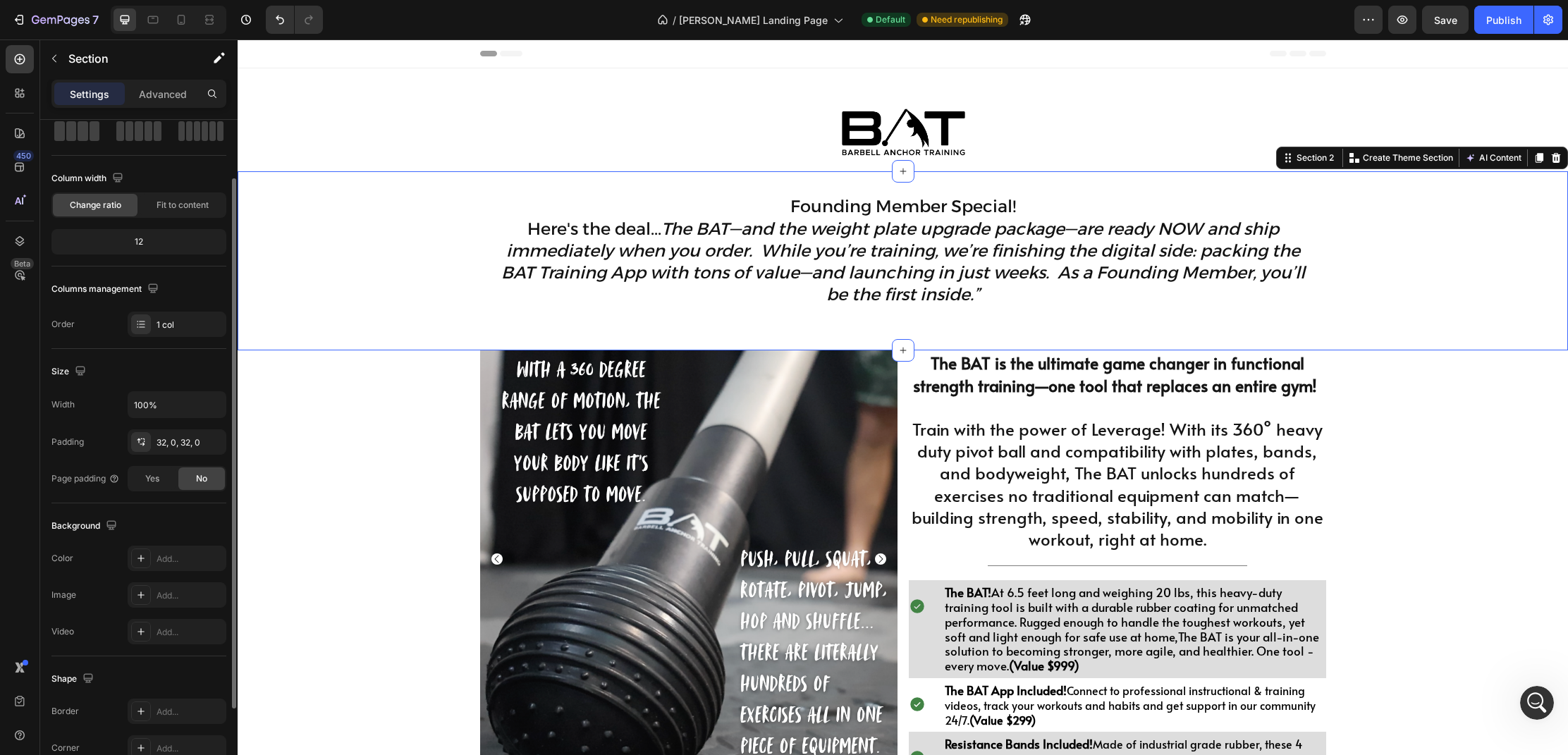
scroll to position [0, 0]
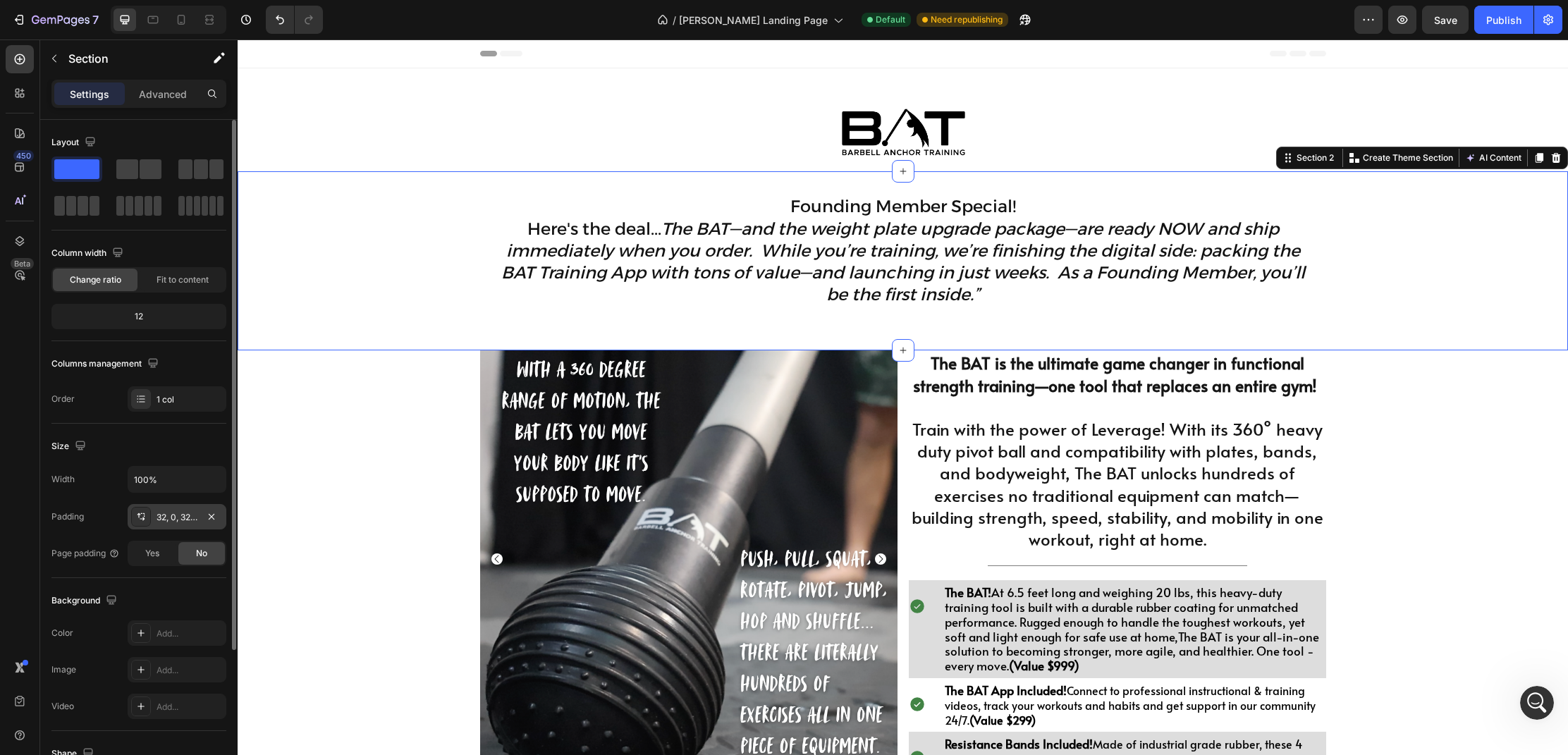
click at [143, 511] on icon at bounding box center [141, 517] width 12 height 12
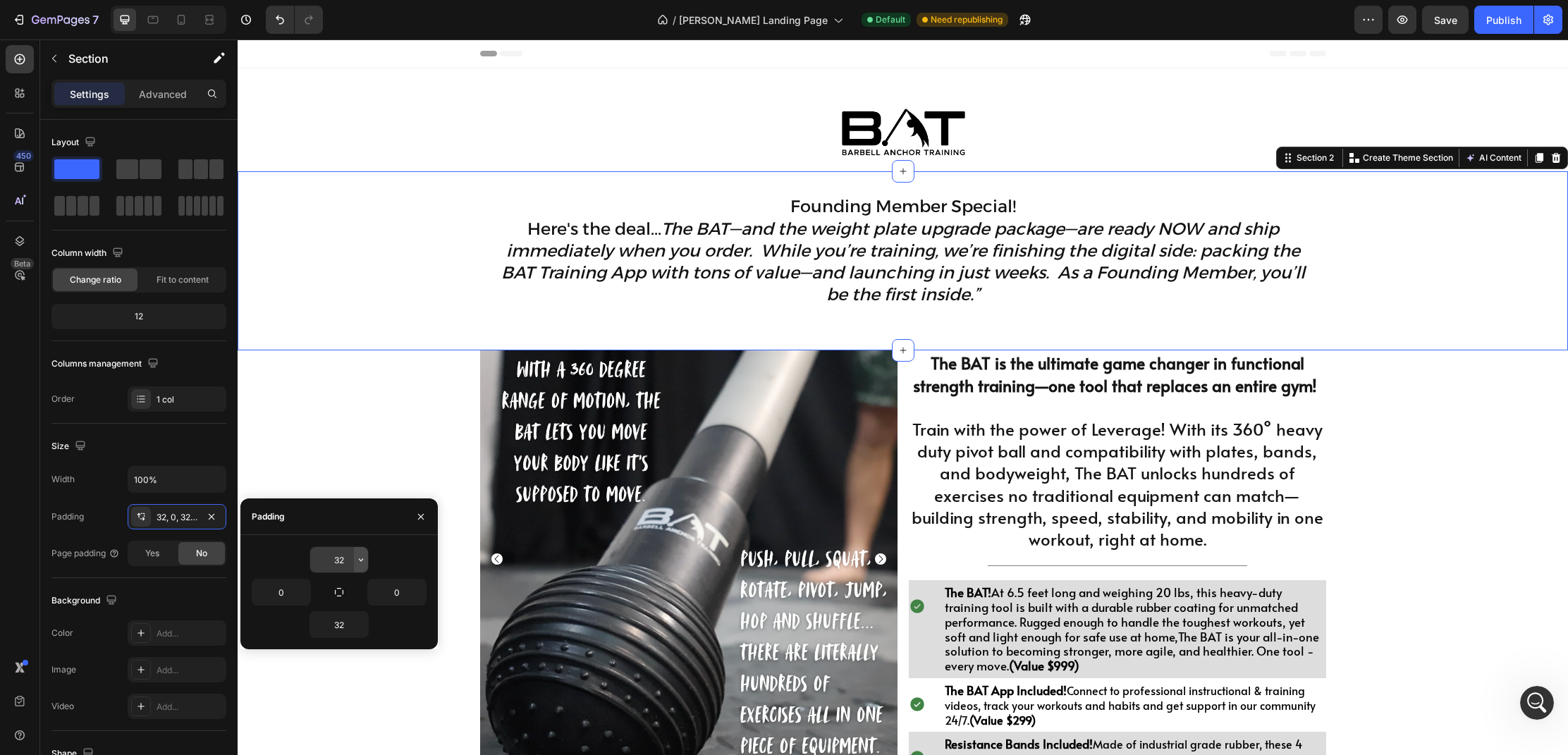
click at [360, 563] on icon "button" at bounding box center [361, 559] width 12 height 12
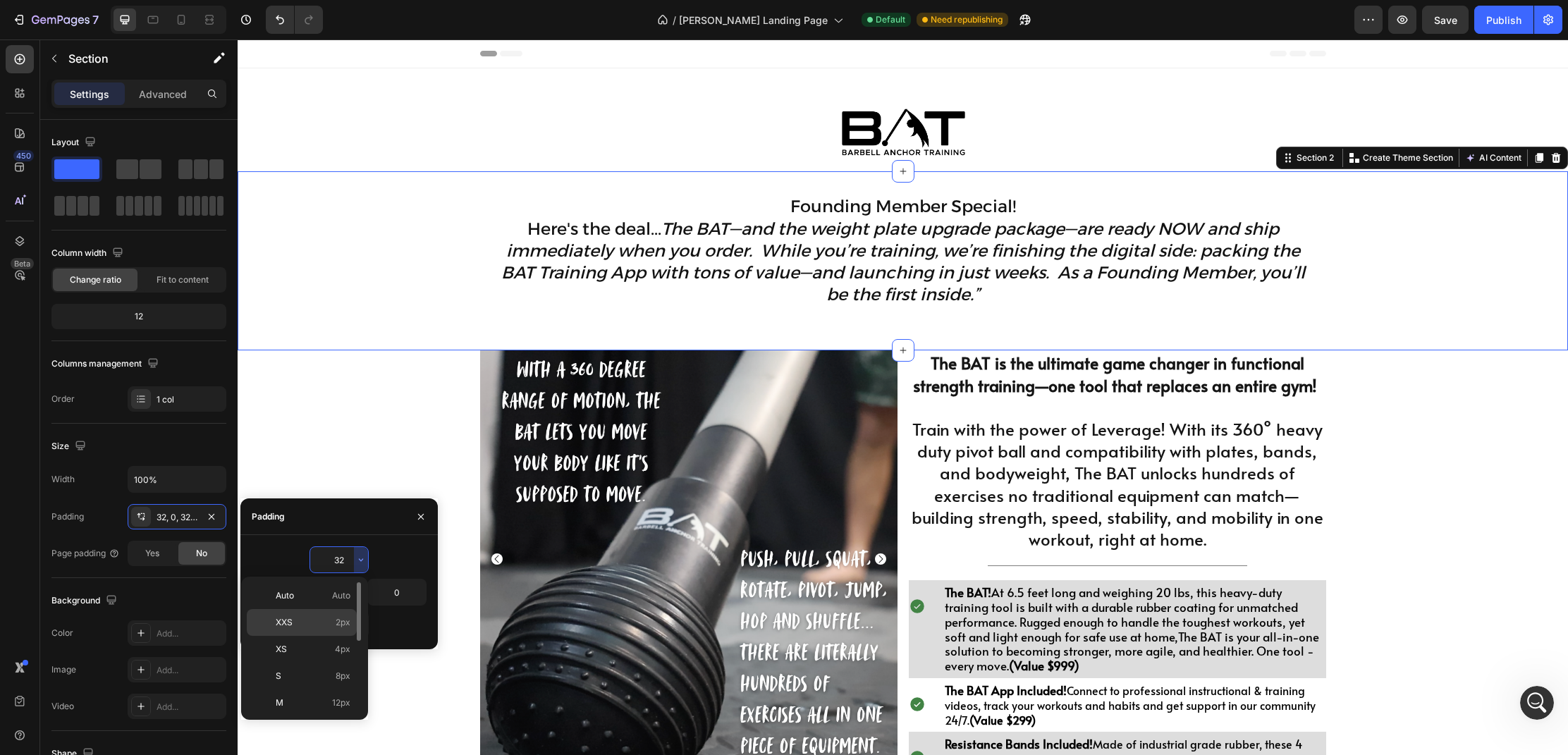
click at [336, 625] on span "2px" at bounding box center [343, 622] width 14 height 12
type input "2"
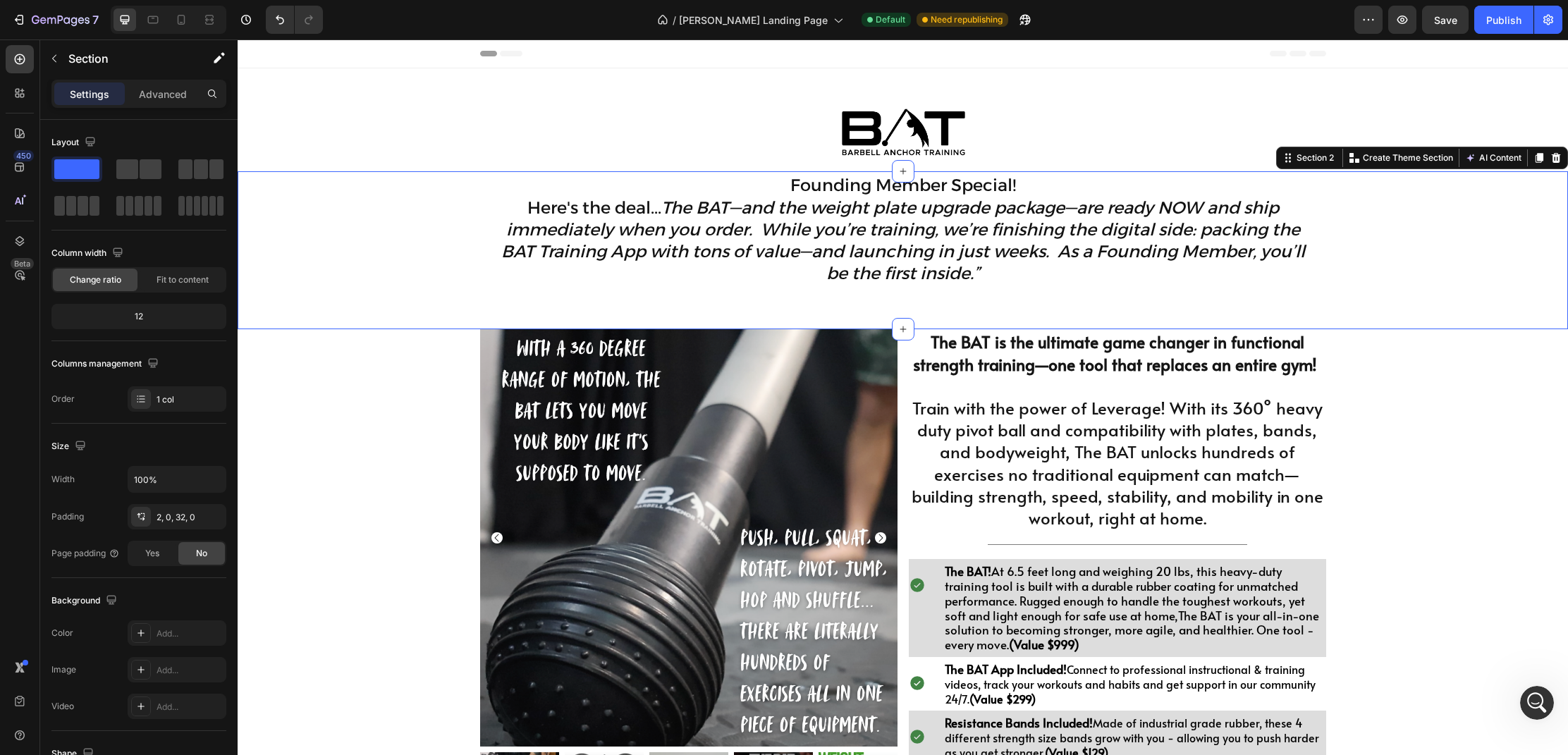
click at [684, 310] on div "Founding Member Special! Here's the deal... The BAT—and the weight plate upgrad…" at bounding box center [903, 250] width 1330 height 158
click at [140, 511] on icon at bounding box center [141, 517] width 12 height 12
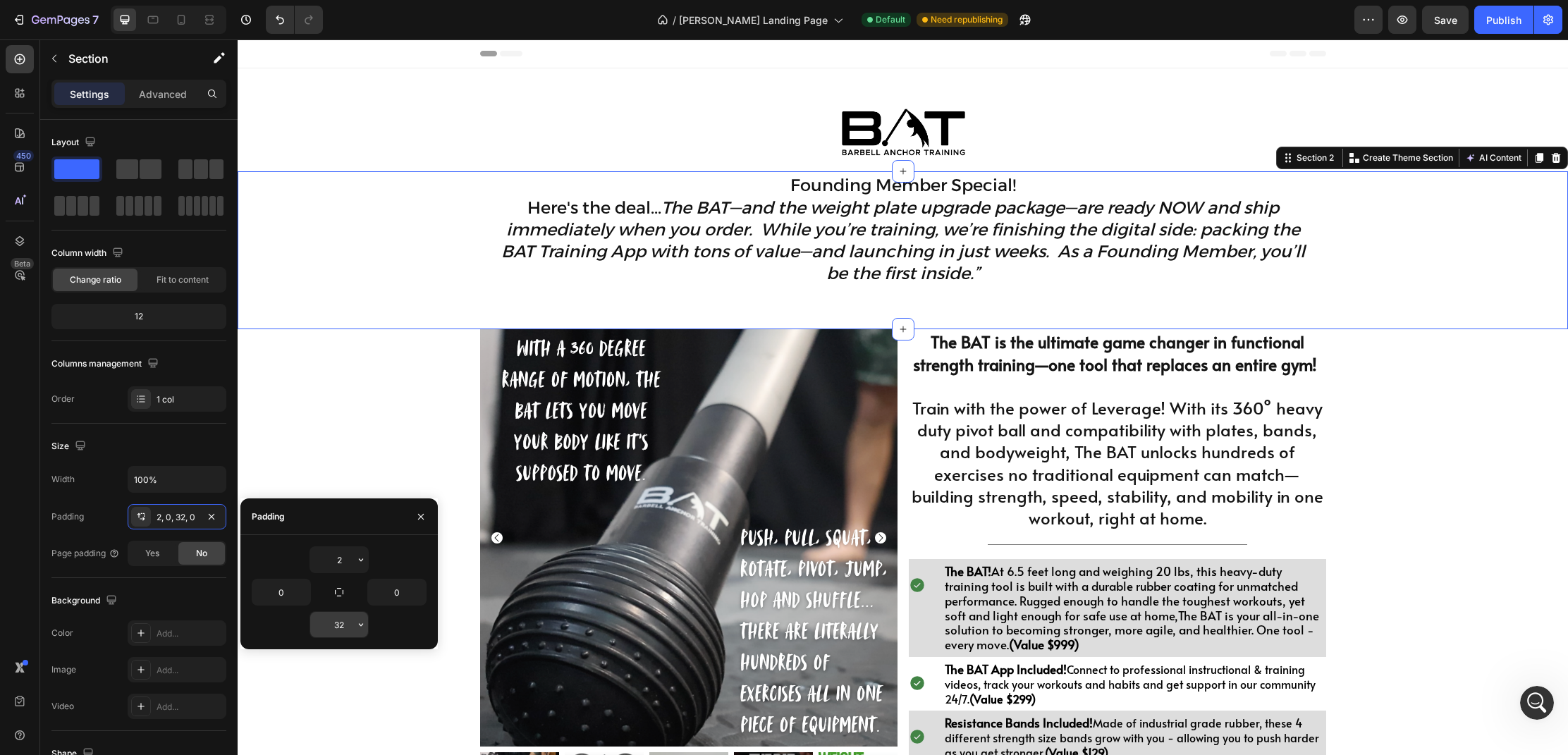
drag, startPoint x: 361, startPoint y: 626, endPoint x: 333, endPoint y: 623, distance: 28.2
click at [331, 623] on div "32" at bounding box center [339, 625] width 58 height 25
drag, startPoint x: 344, startPoint y: 625, endPoint x: 328, endPoint y: 623, distance: 16.1
click at [328, 623] on input "32" at bounding box center [339, 625] width 58 height 25
click at [360, 625] on icon "button" at bounding box center [361, 625] width 12 height 12
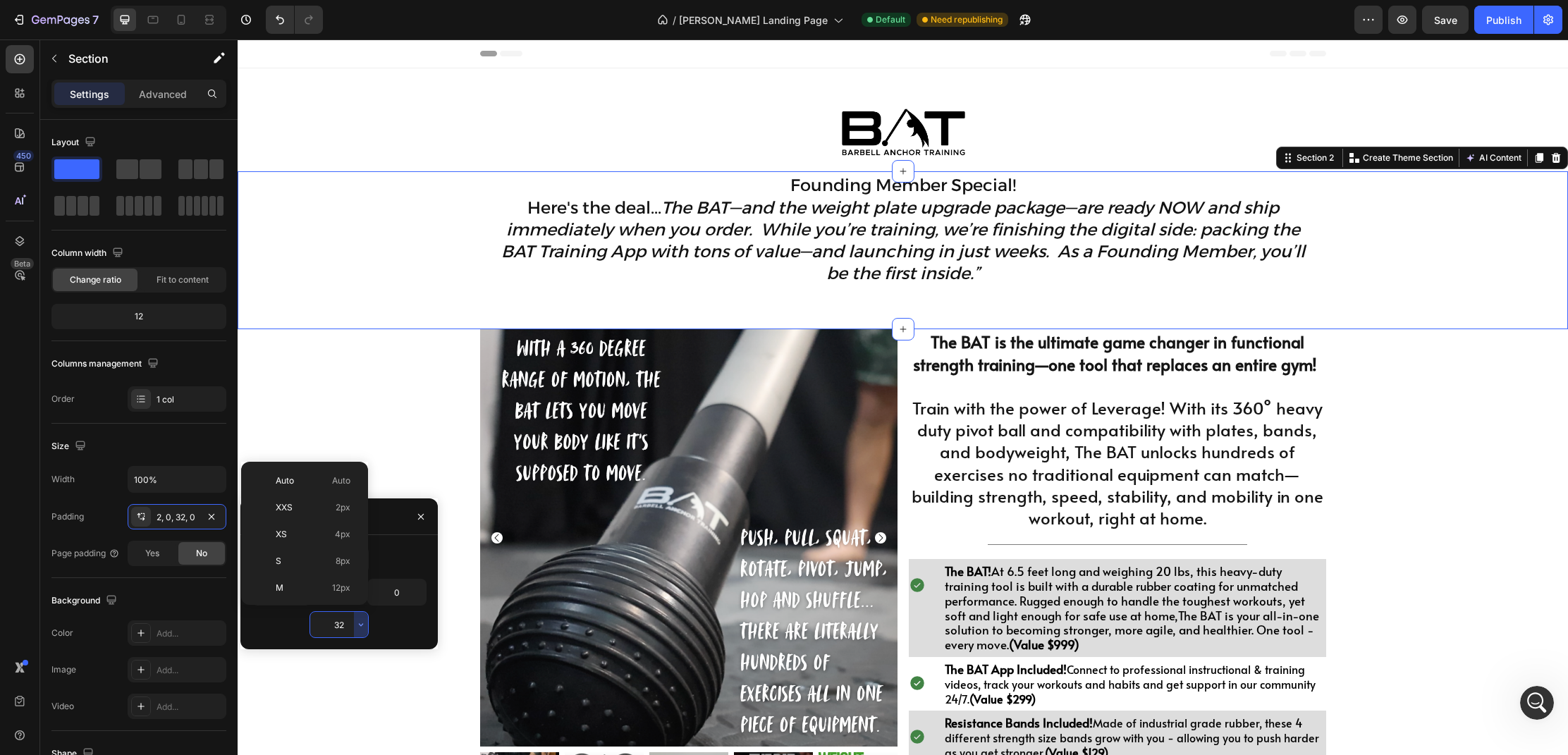
scroll to position [102, 0]
click at [339, 484] on span "12px" at bounding box center [341, 485] width 18 height 12
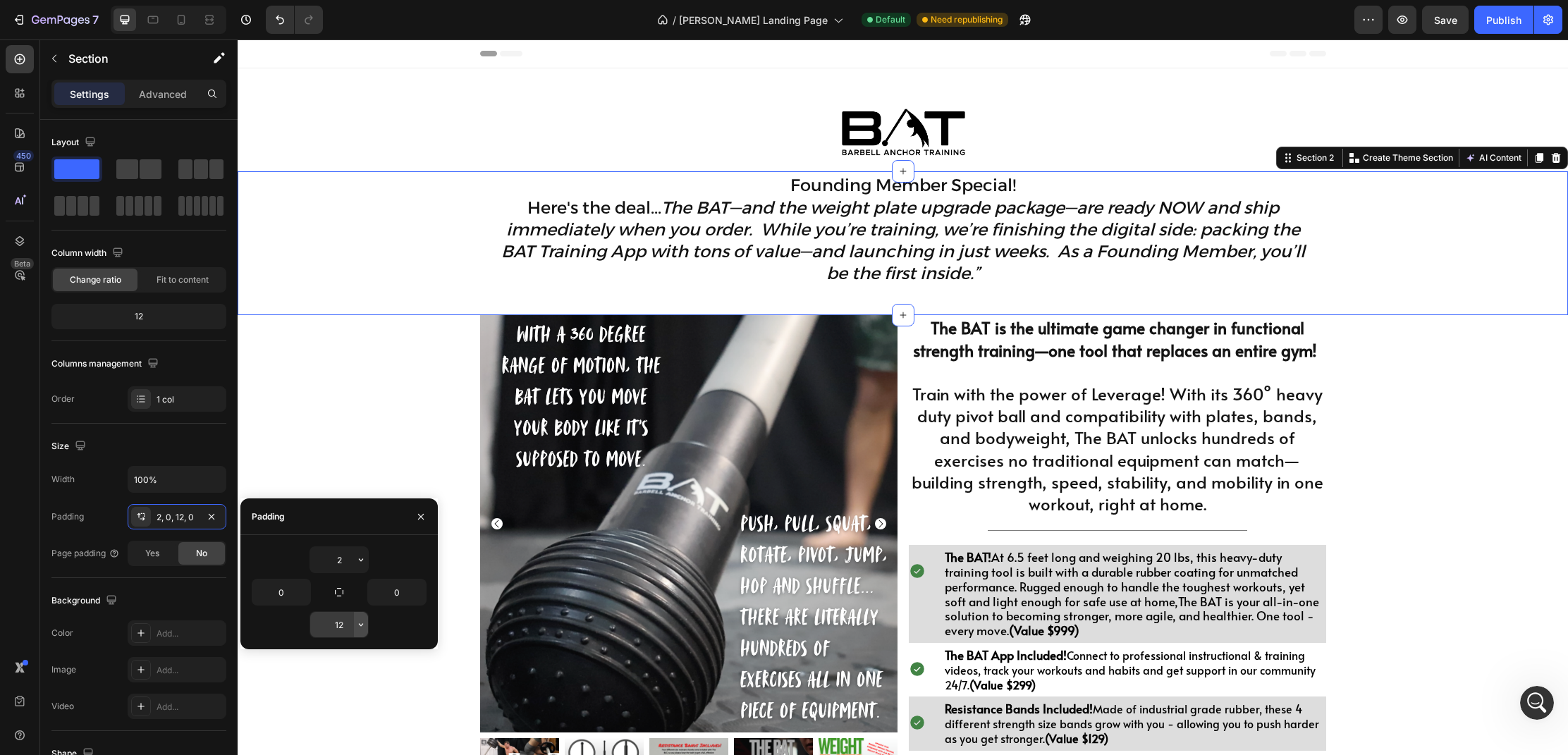
click at [359, 627] on icon "button" at bounding box center [361, 625] width 12 height 12
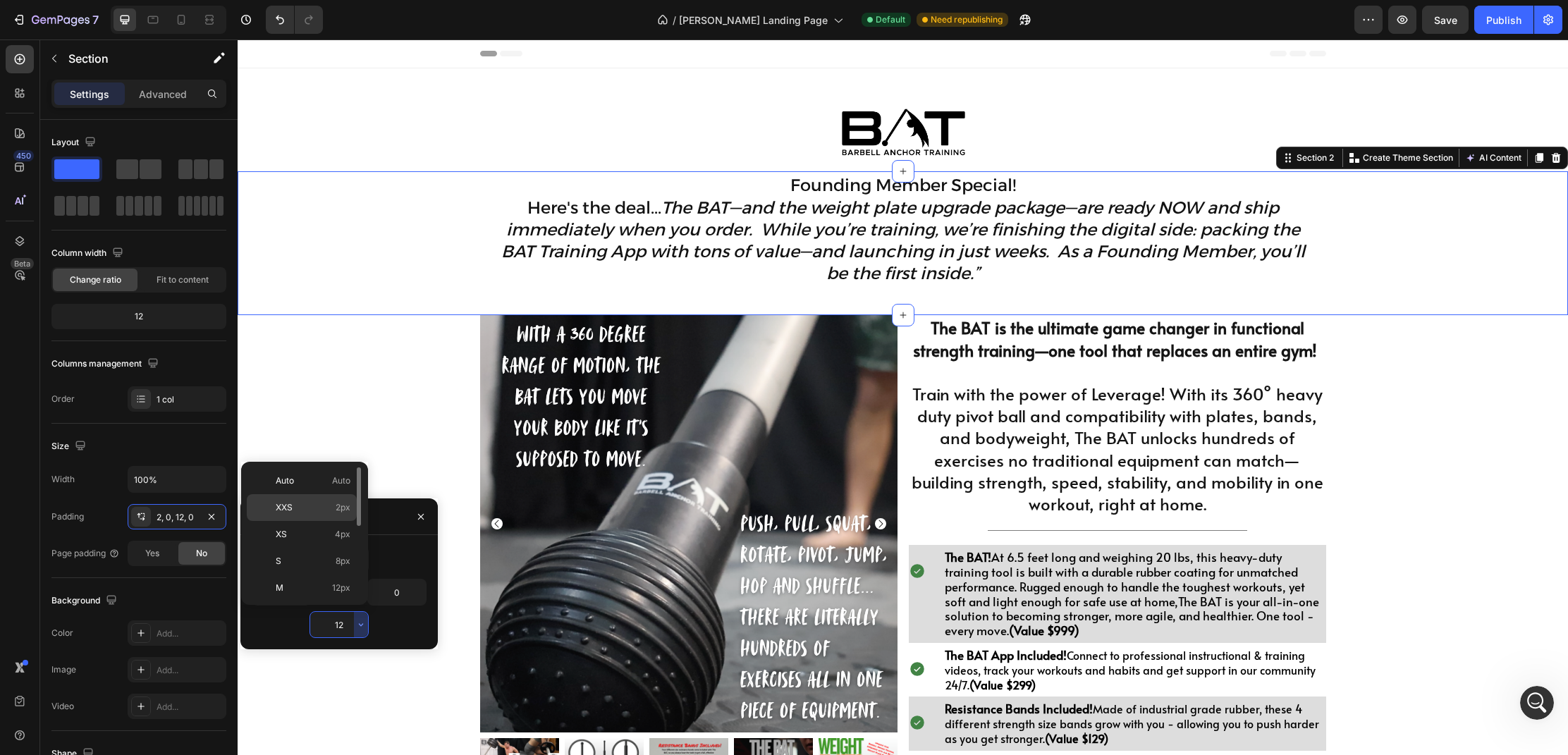
click at [344, 509] on span "2px" at bounding box center [343, 507] width 14 height 12
type input "2"
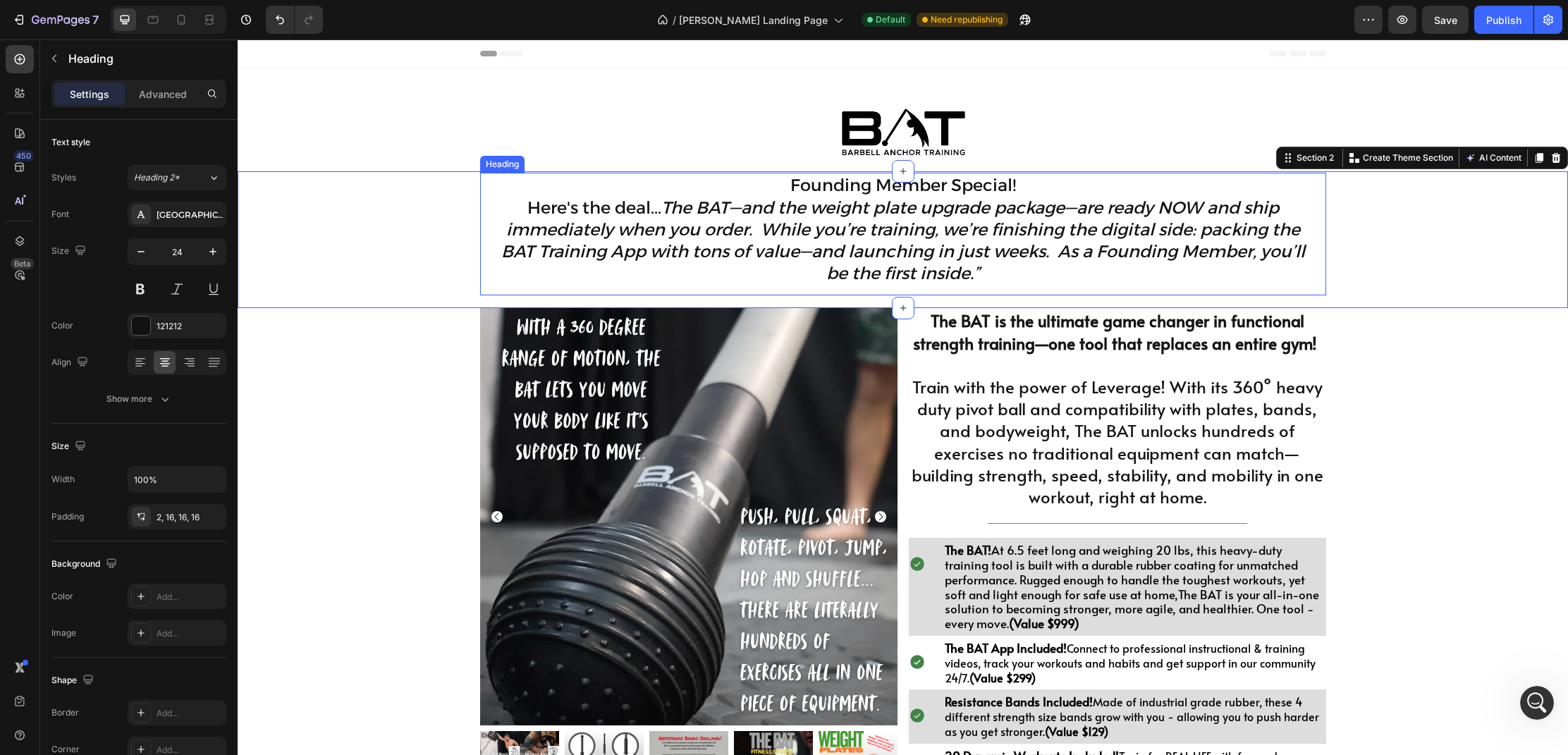
click at [716, 259] on icon "The BAT—and the weight plate upgrade package—are ready NOW and ship immediately…" at bounding box center [903, 241] width 804 height 86
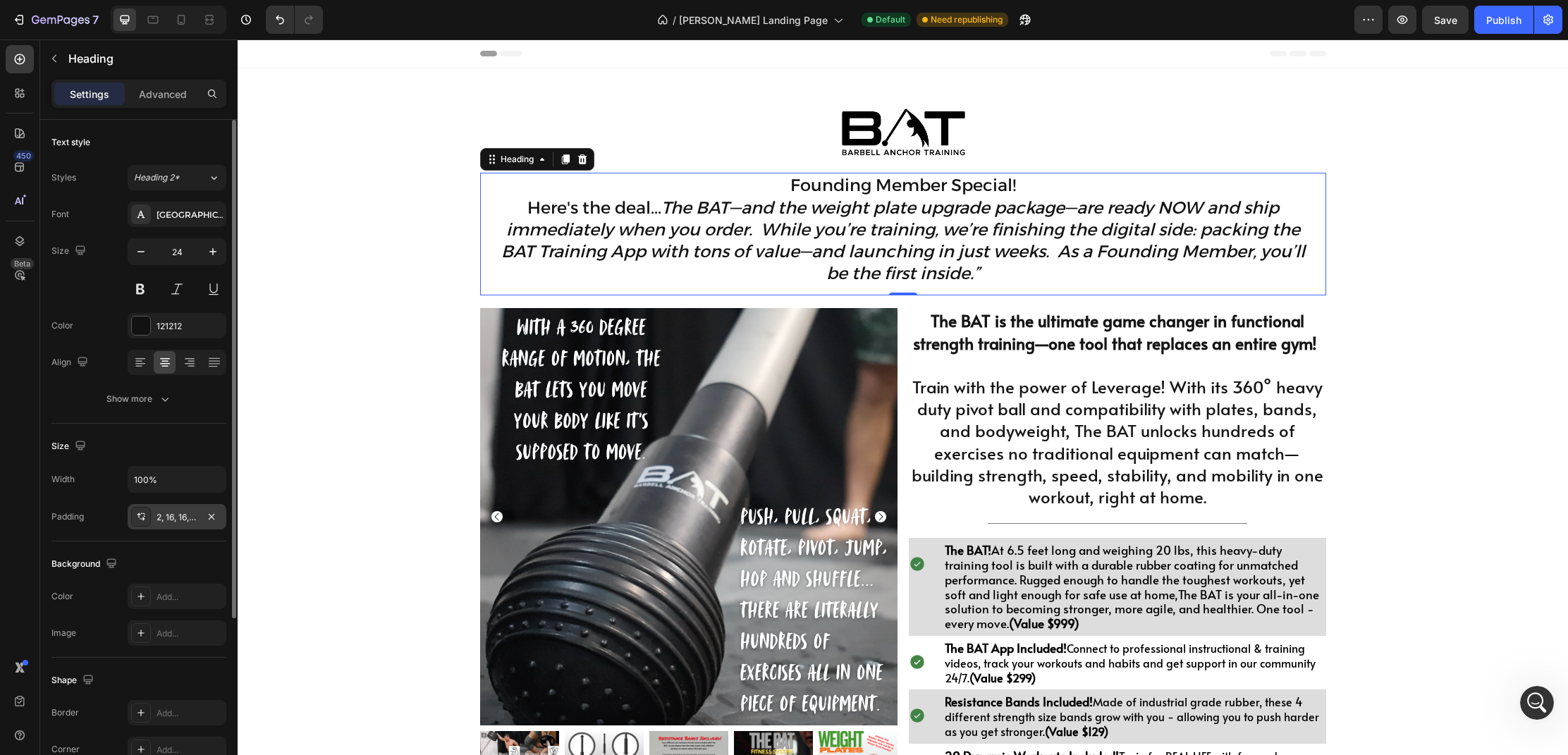
click at [141, 515] on icon at bounding box center [141, 517] width 12 height 12
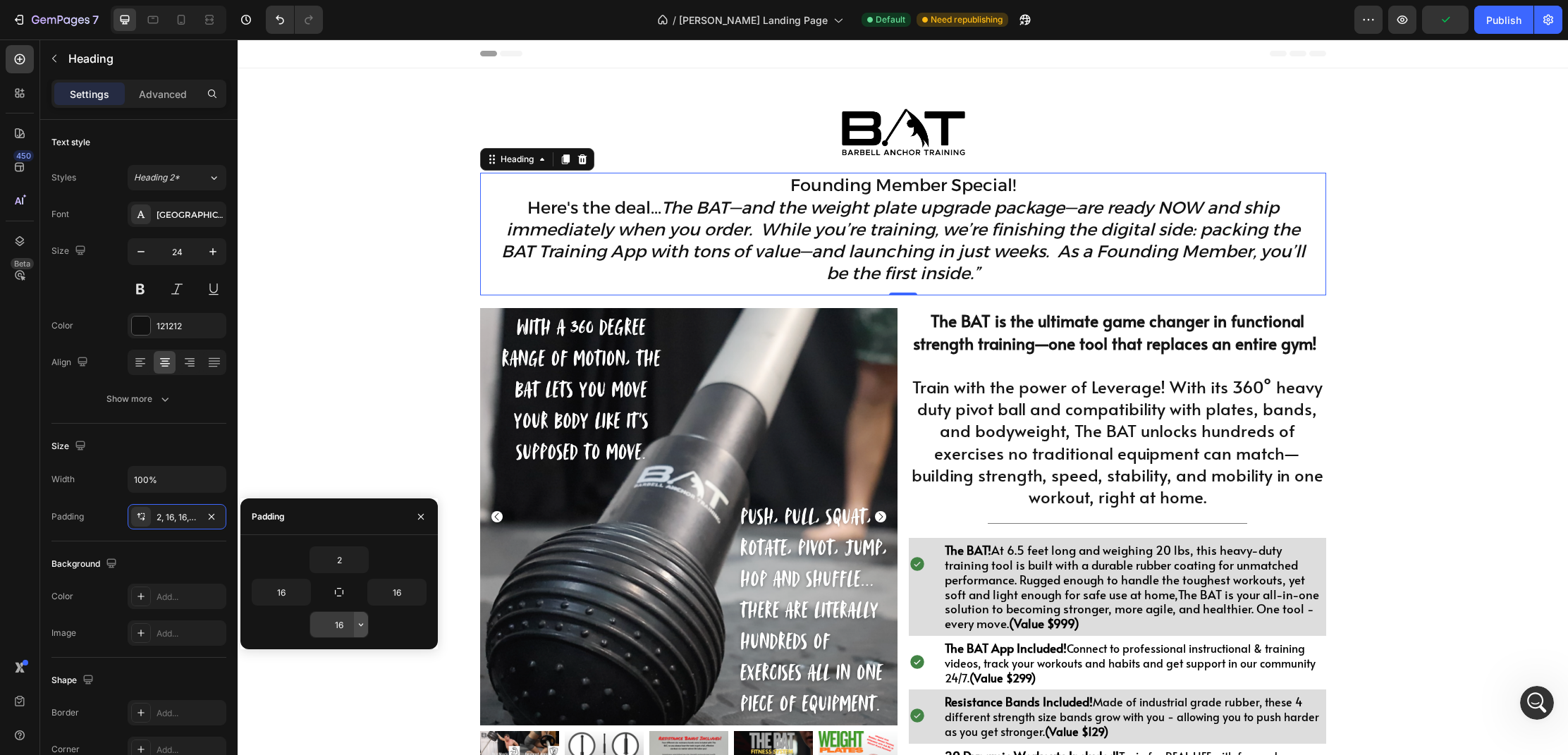
click at [363, 625] on icon "button" at bounding box center [361, 625] width 12 height 12
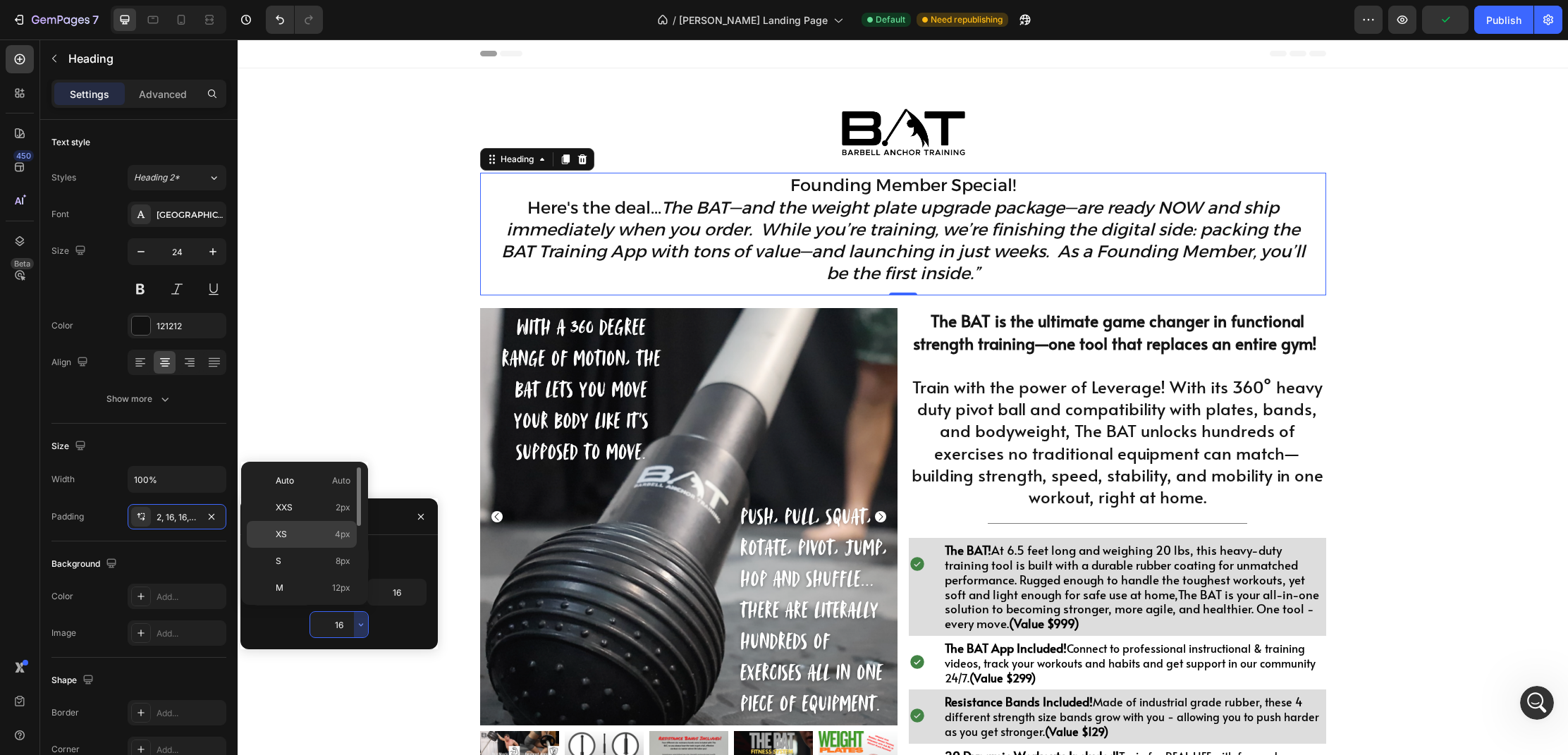
click at [349, 531] on span "4px" at bounding box center [343, 533] width 15 height 12
type input "4"
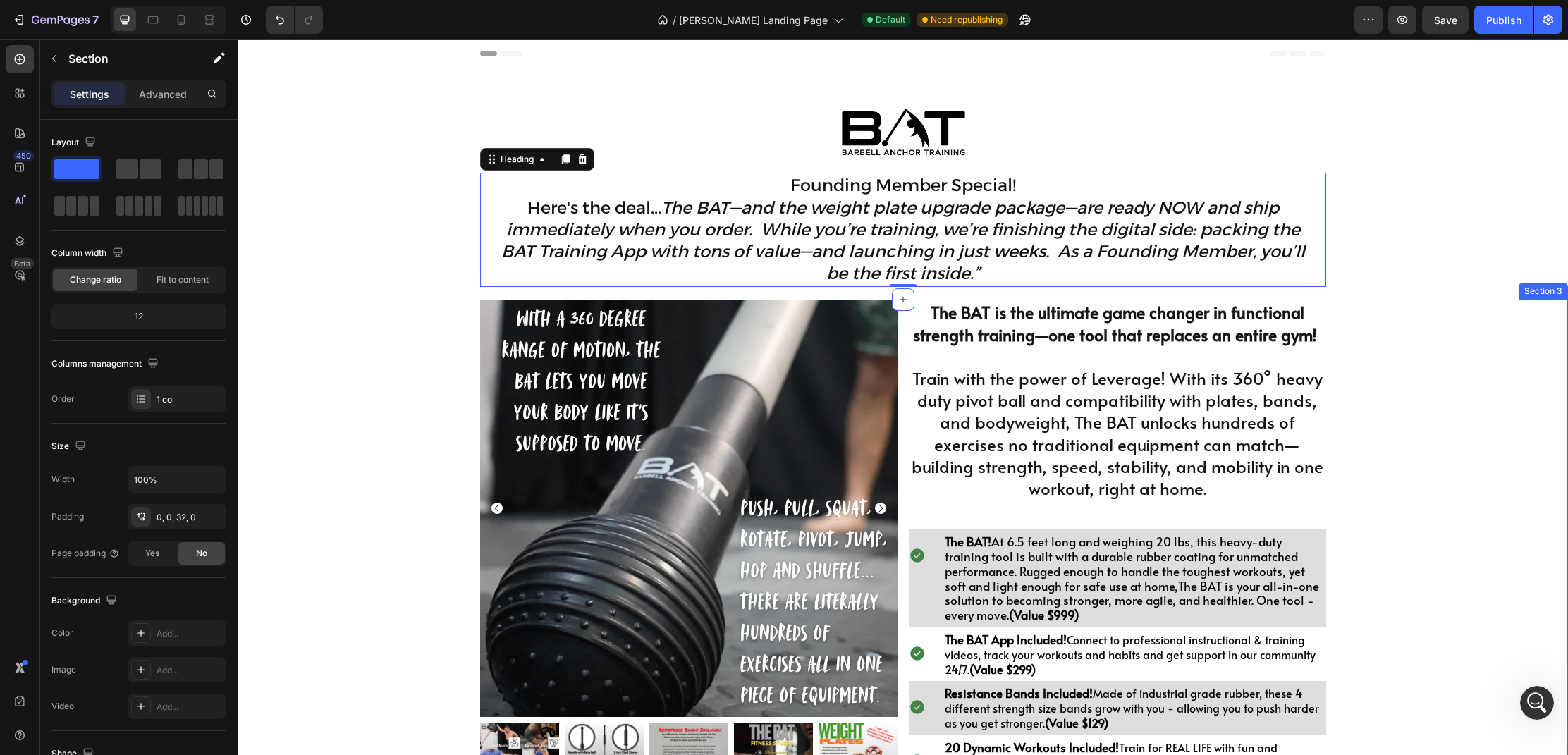
click at [1449, 363] on div "Product Images $997.00 Heading Drop element here Row 1 Product Quantity BUY THE…" at bounding box center [903, 726] width 1330 height 854
click at [978, 192] on p "Founding Member Special! Here's the deal... The BAT—and the weight plate upgrad…" at bounding box center [903, 228] width 823 height 110
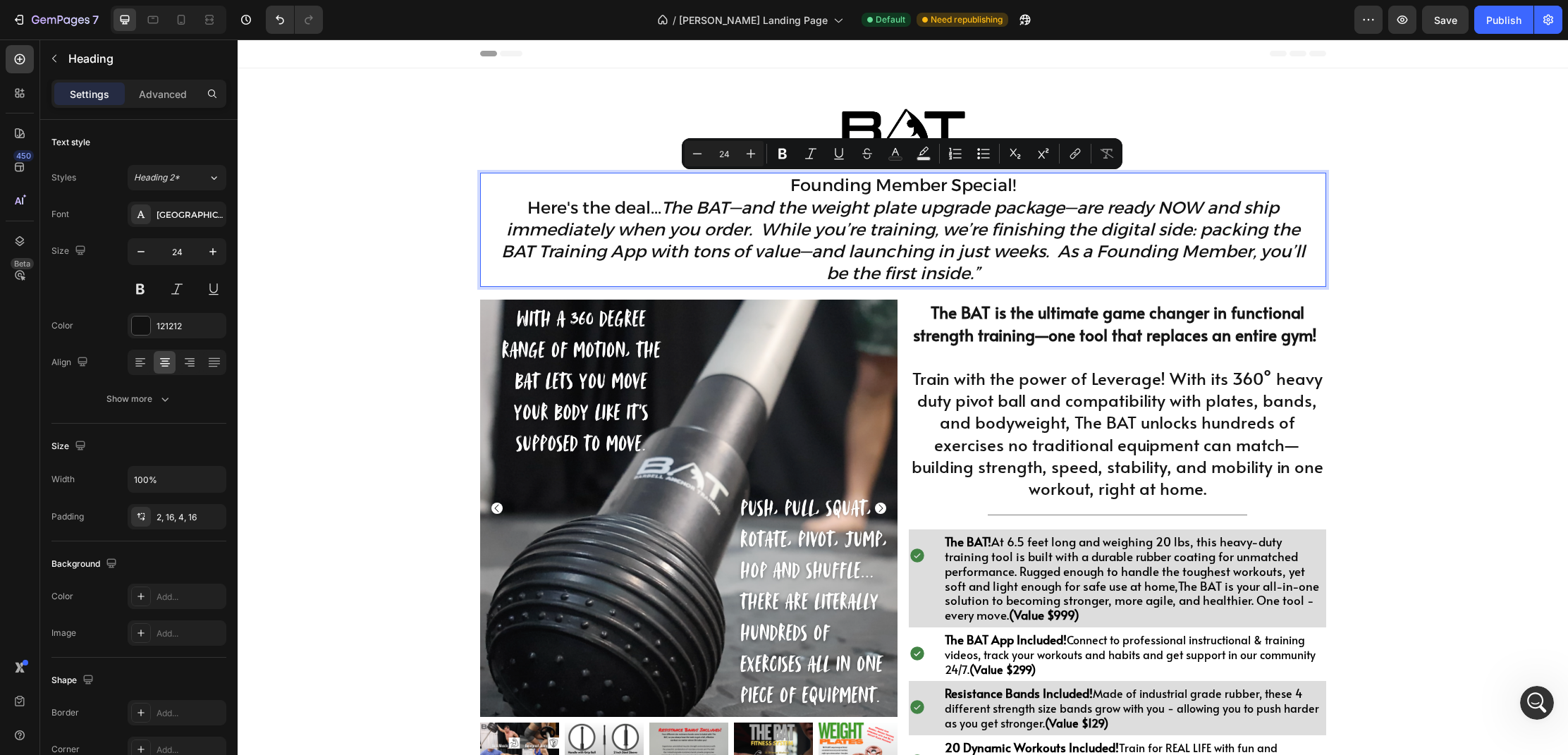
drag, startPoint x: 1024, startPoint y: 187, endPoint x: 773, endPoint y: 177, distance: 251.2
click at [773, 177] on p "Founding Member Special! Here's the deal... The BAT—and the weight plate upgrad…" at bounding box center [903, 228] width 823 height 110
click at [783, 153] on icon "Editor contextual toolbar" at bounding box center [782, 153] width 9 height 11
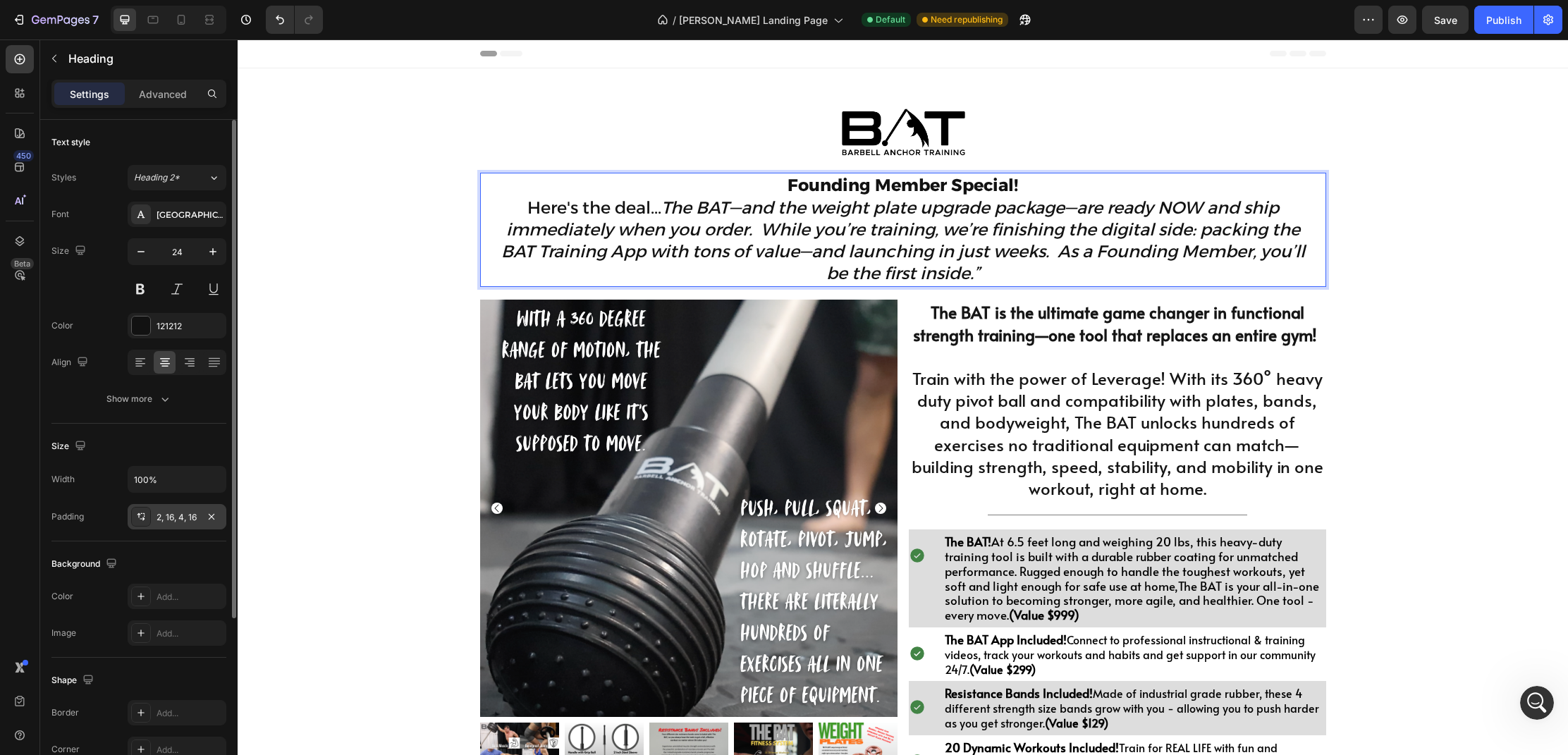
click at [142, 515] on icon at bounding box center [141, 517] width 12 height 12
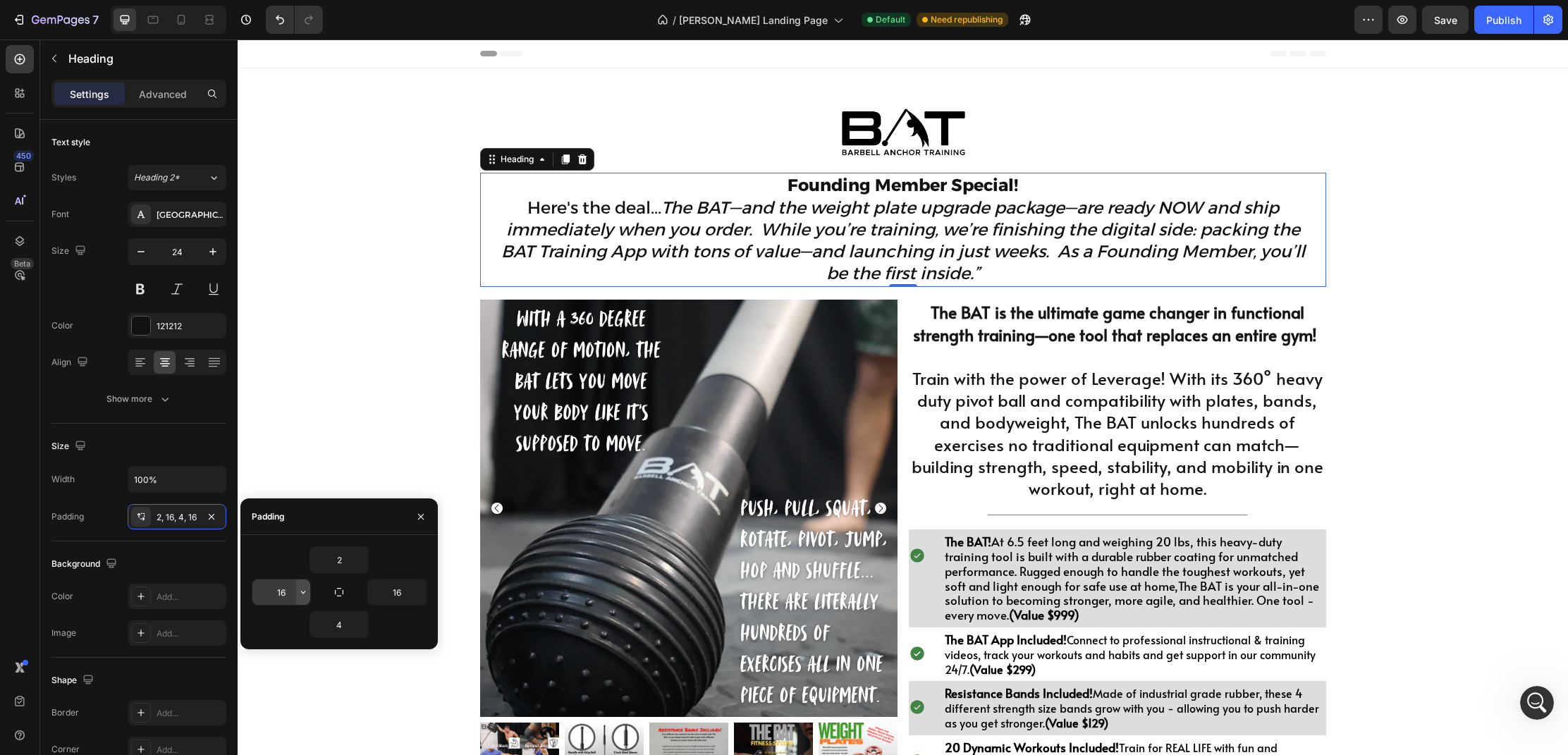
click at [304, 594] on icon "button" at bounding box center [303, 592] width 12 height 12
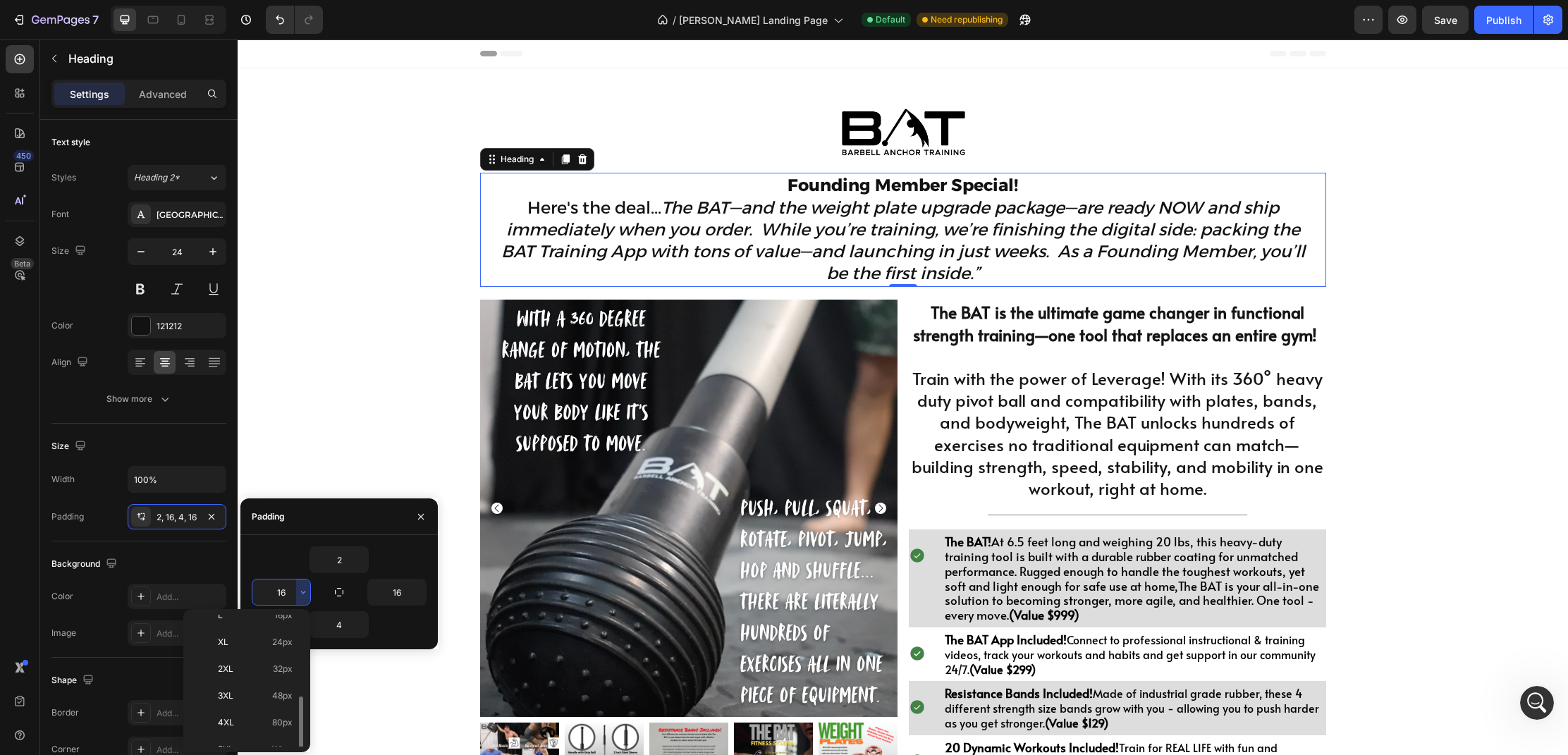
scroll to position [163, 0]
click at [289, 681] on span "48px" at bounding box center [282, 679] width 20 height 12
type input "48"
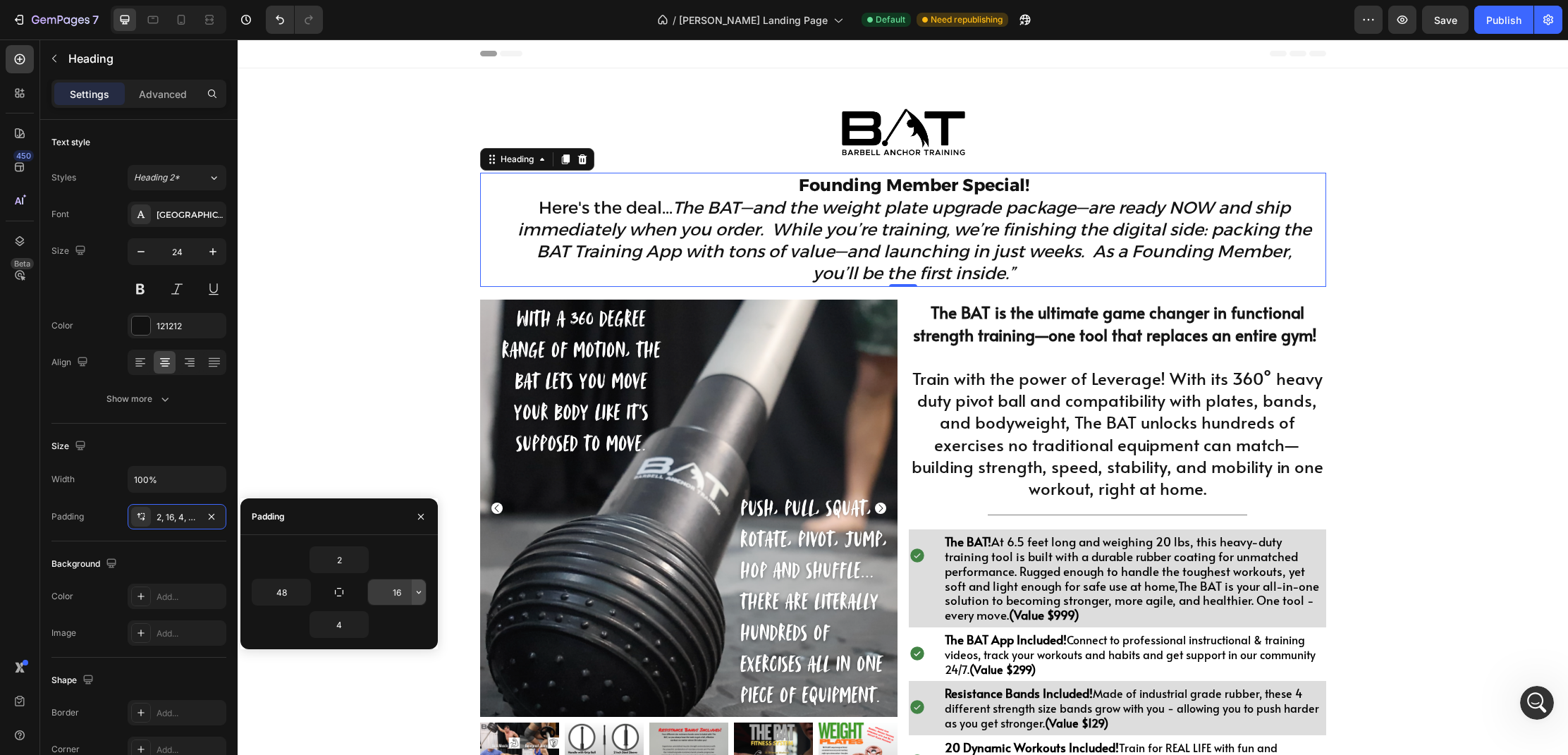
click at [416, 589] on icon "button" at bounding box center [419, 592] width 12 height 12
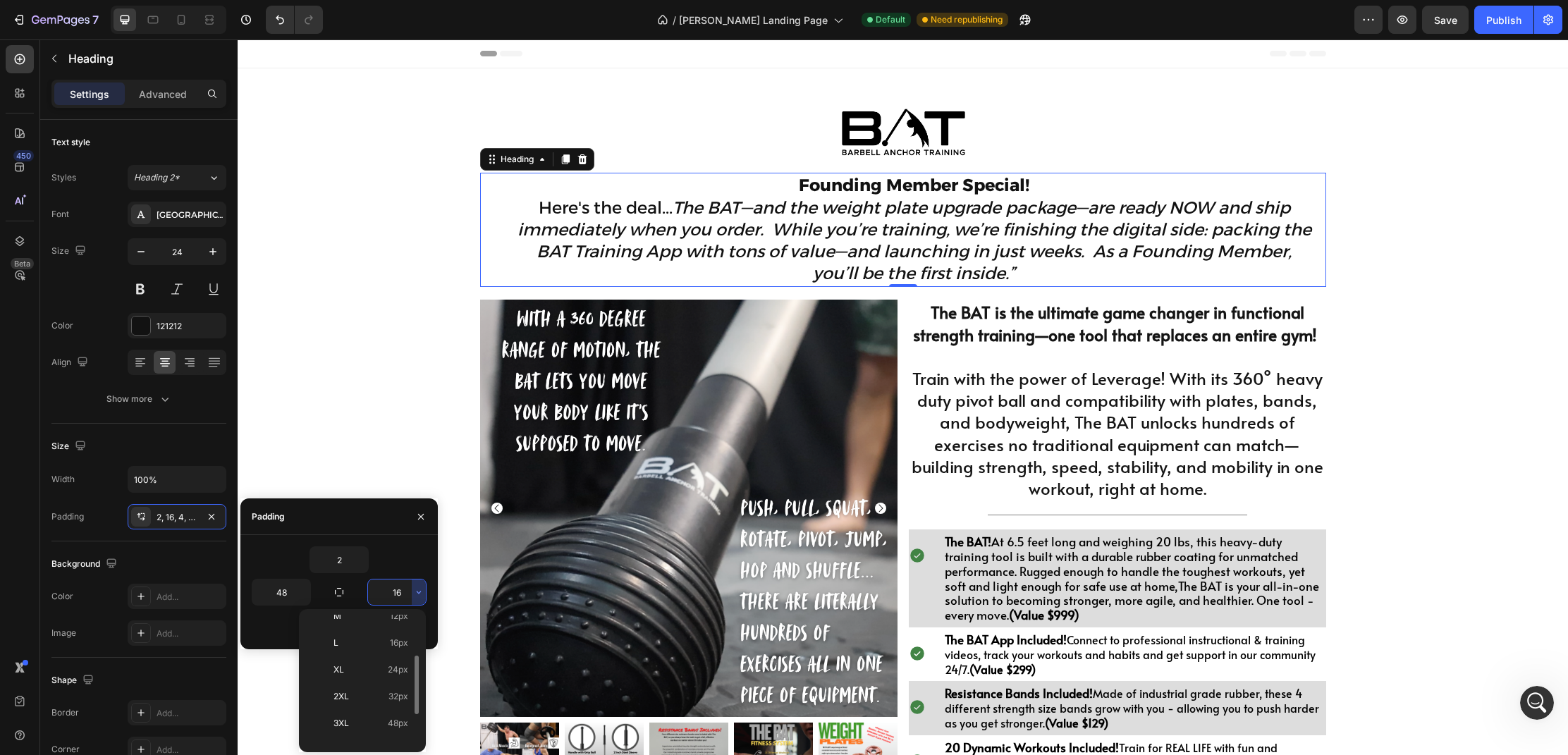
scroll to position [124, 0]
click at [389, 732] on div "3XL 48px" at bounding box center [359, 745] width 110 height 27
type input "48"
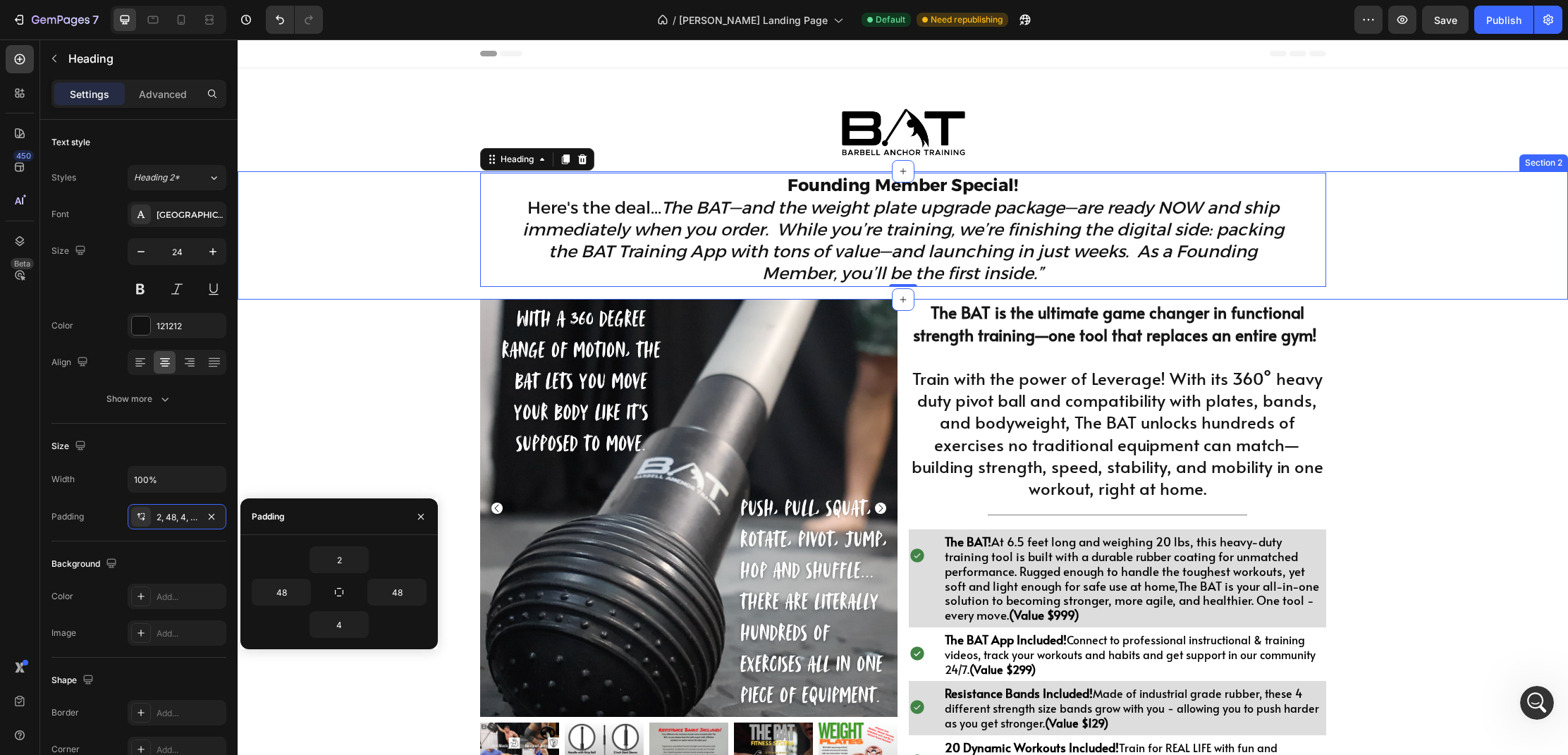
click at [1414, 258] on div "⁠⁠⁠⁠⁠⁠⁠ Founding Member Special! Here's the deal... The BAT—and the weight plat…" at bounding box center [903, 235] width 1330 height 126
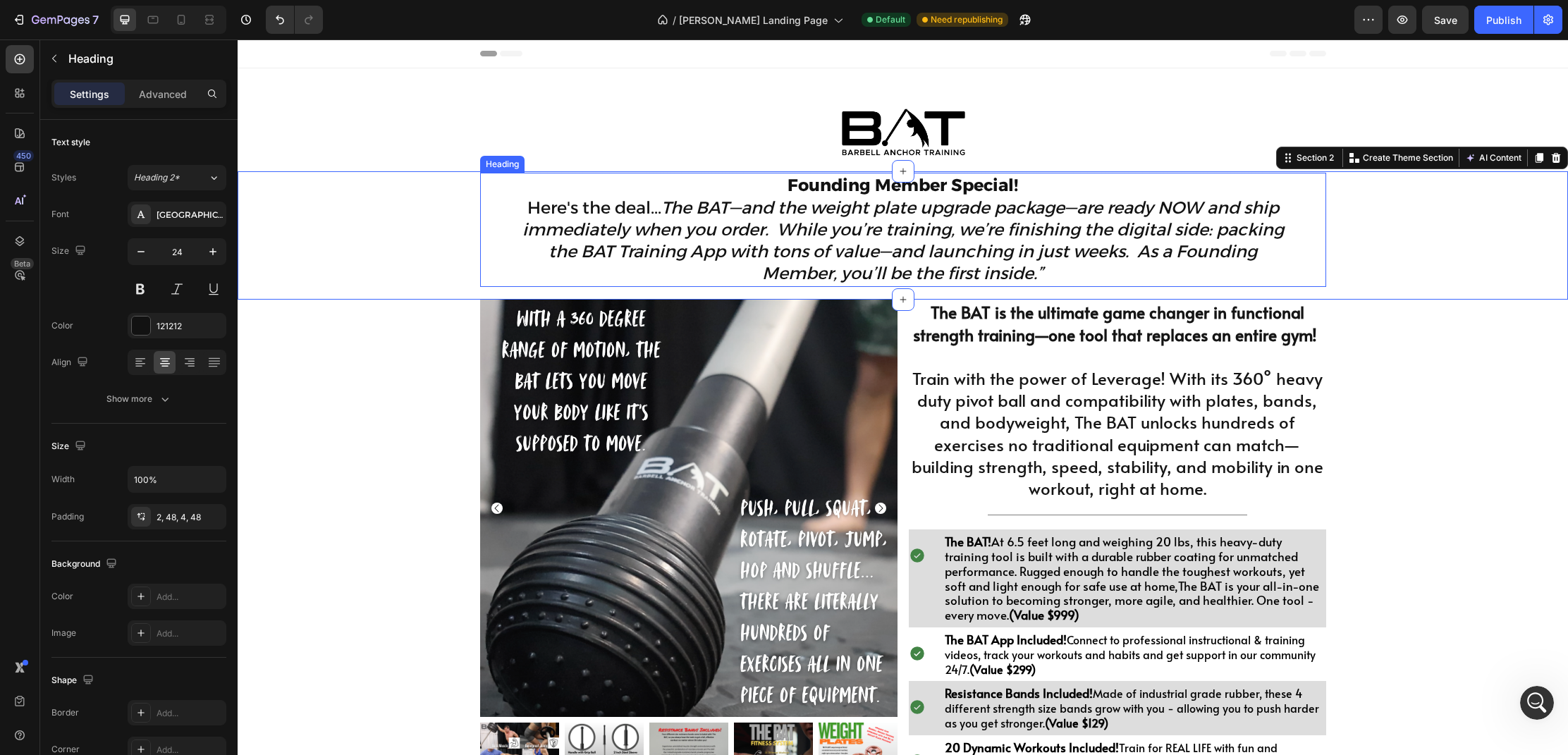
click at [1095, 259] on icon "The BAT—and the weight plate upgrade package—are ready NOW and ship immediately…" at bounding box center [902, 241] width 761 height 86
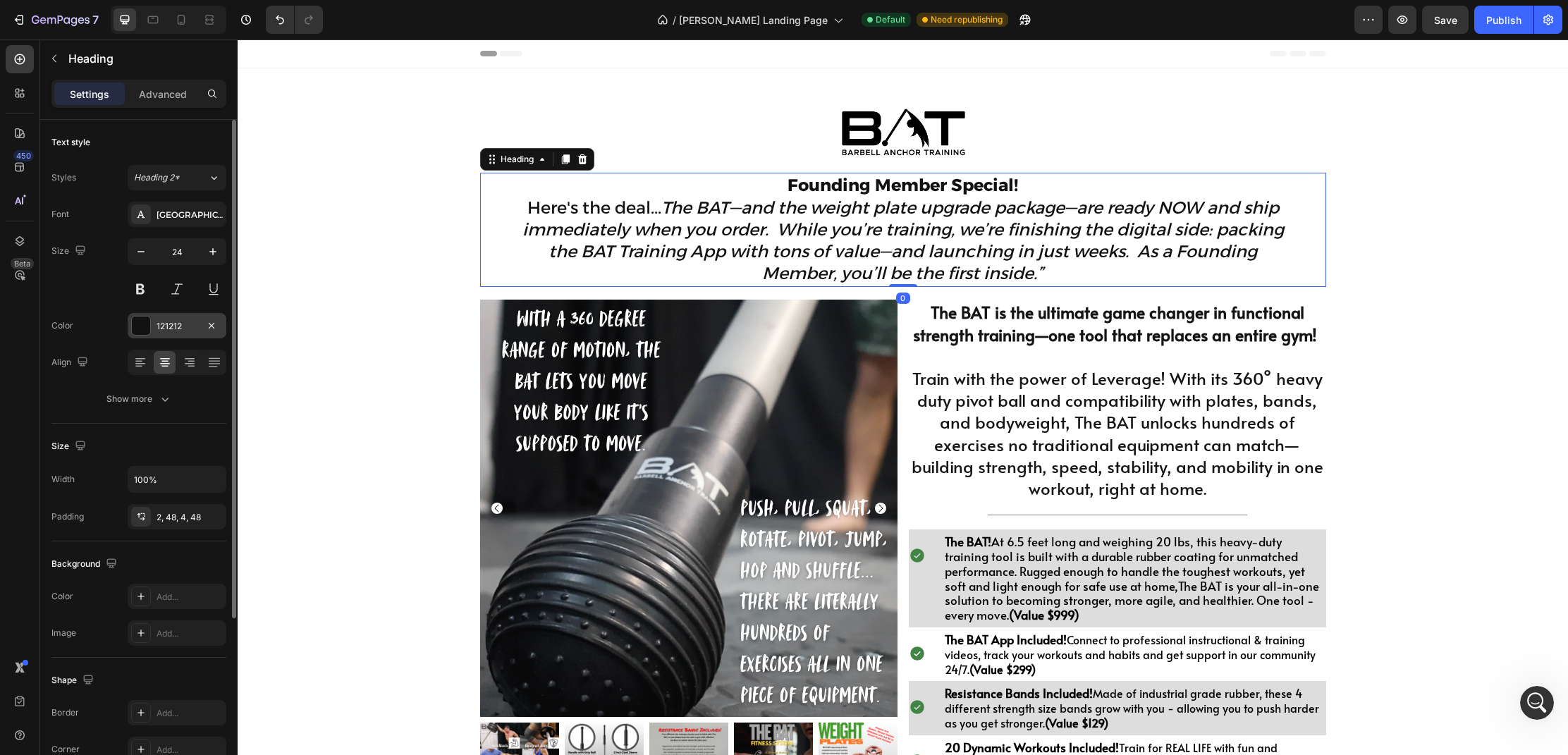
click at [138, 321] on div at bounding box center [140, 325] width 18 height 18
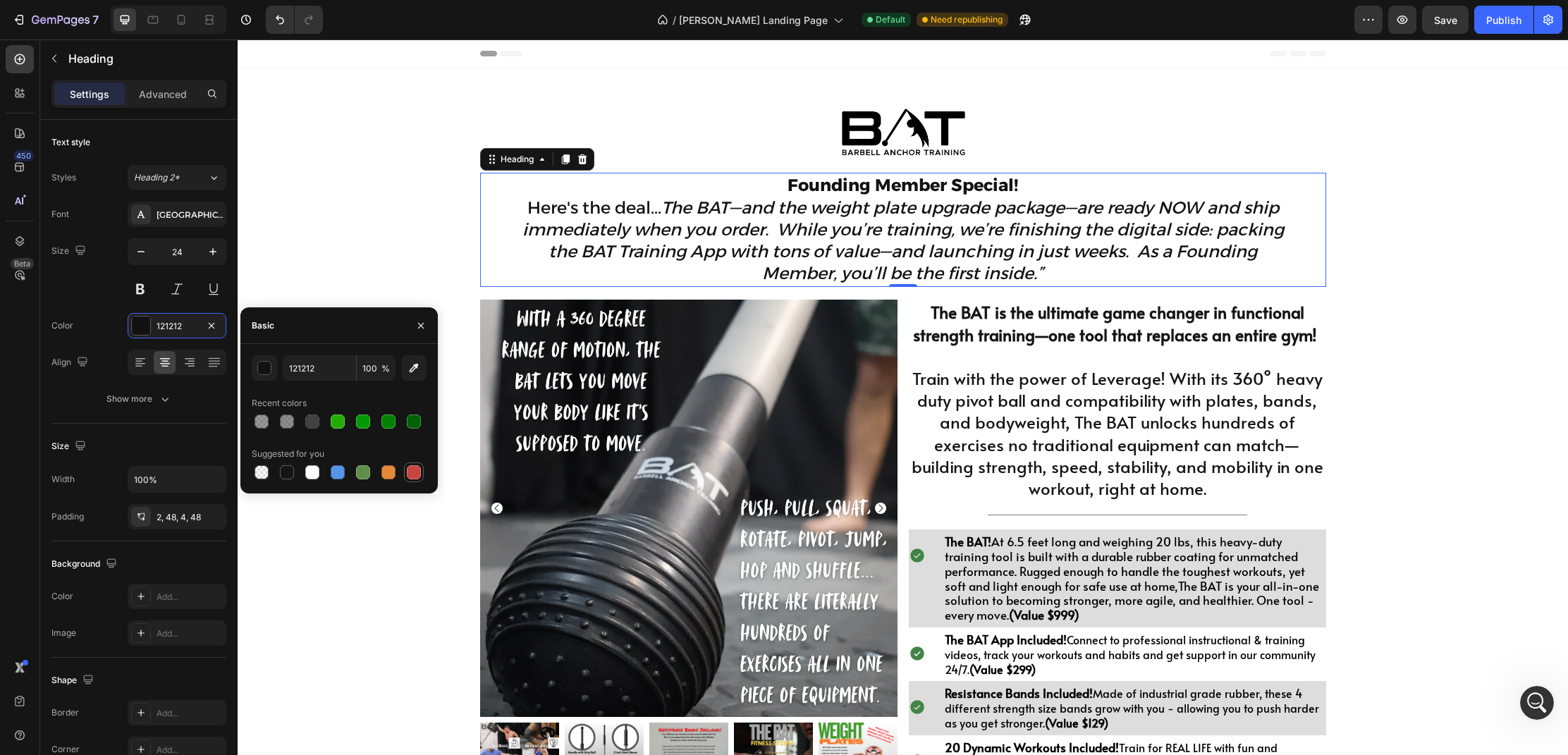
click at [409, 474] on div at bounding box center [414, 472] width 14 height 14
type input "C5453F"
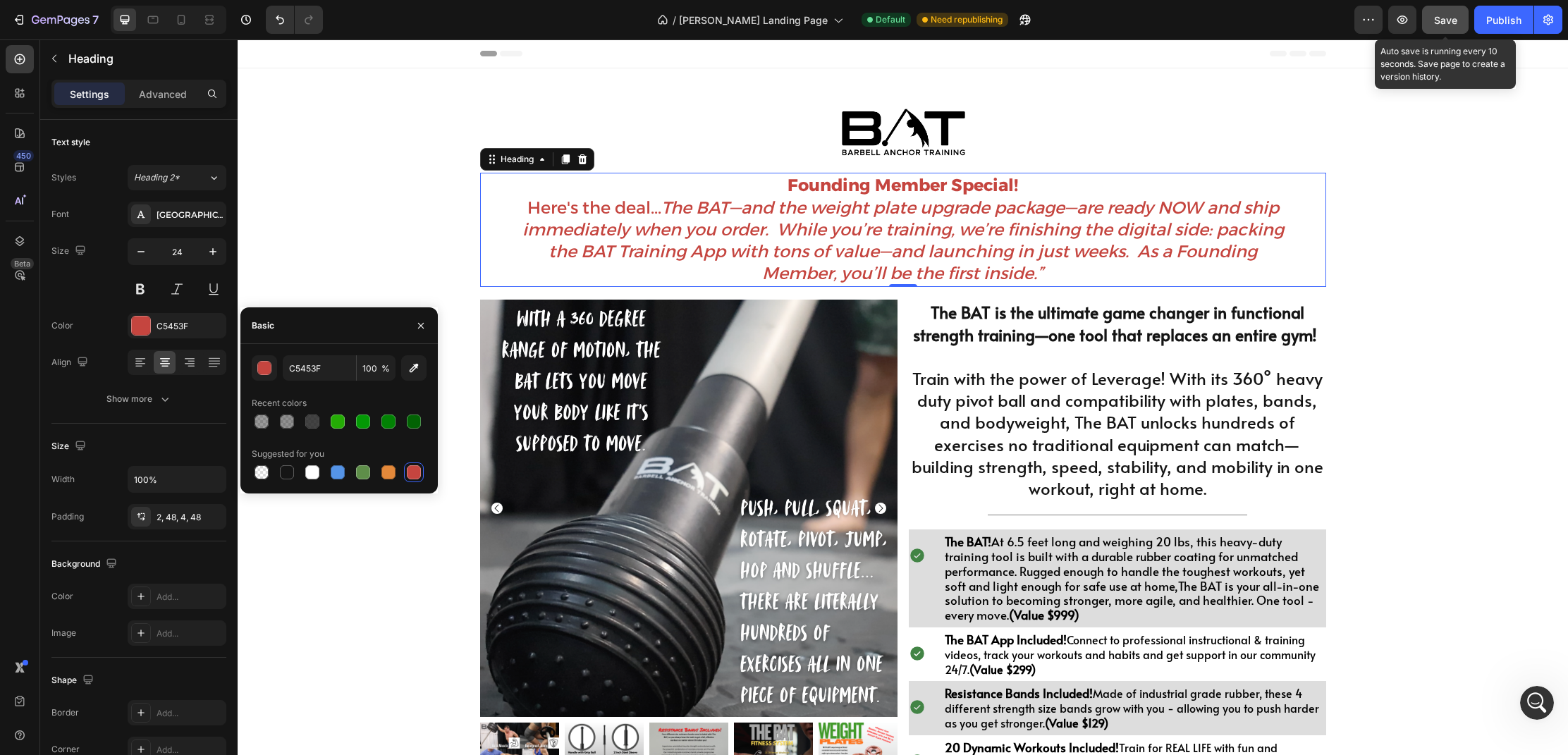
click at [1448, 25] on div "Save" at bounding box center [1445, 19] width 23 height 14
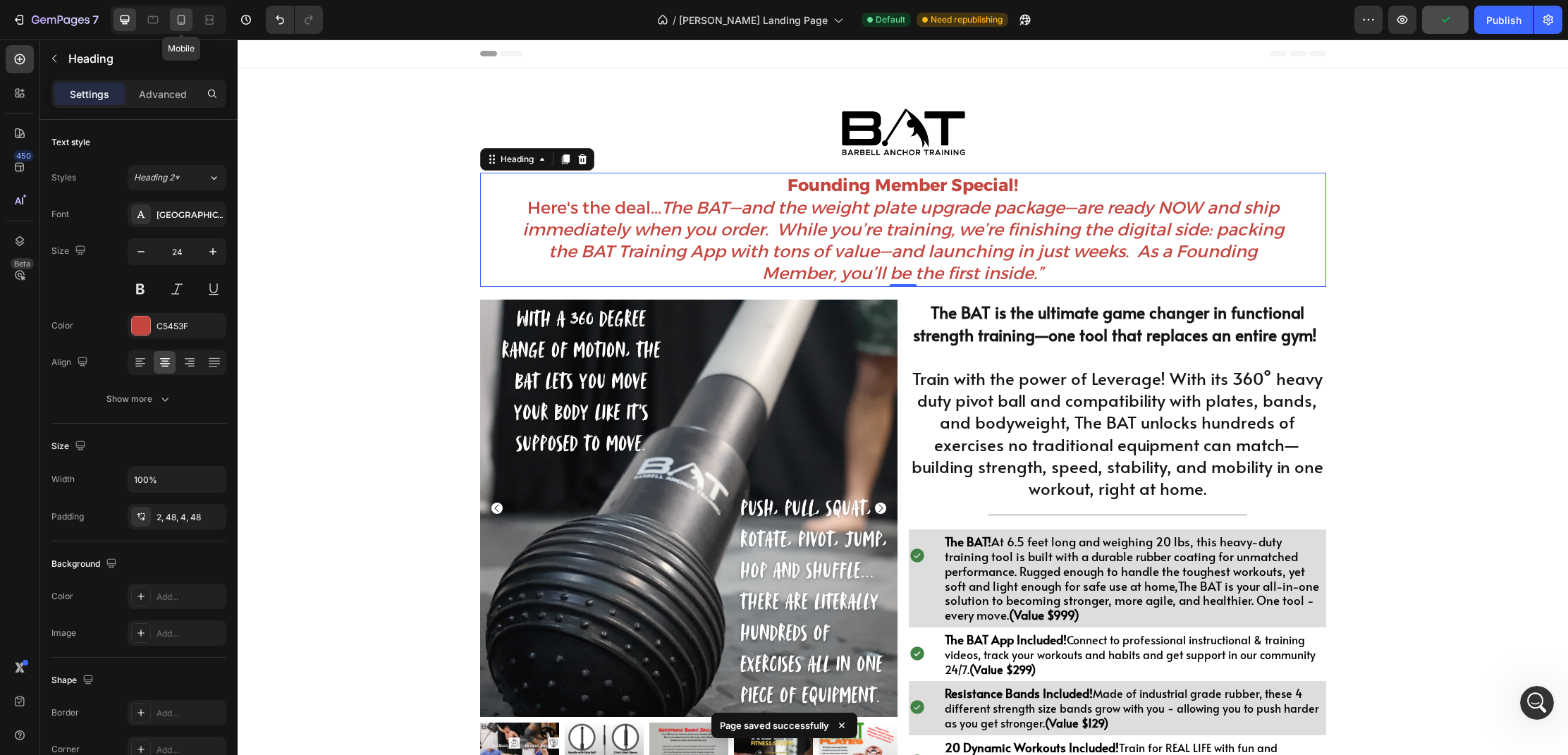
click at [184, 23] on icon at bounding box center [181, 19] width 8 height 10
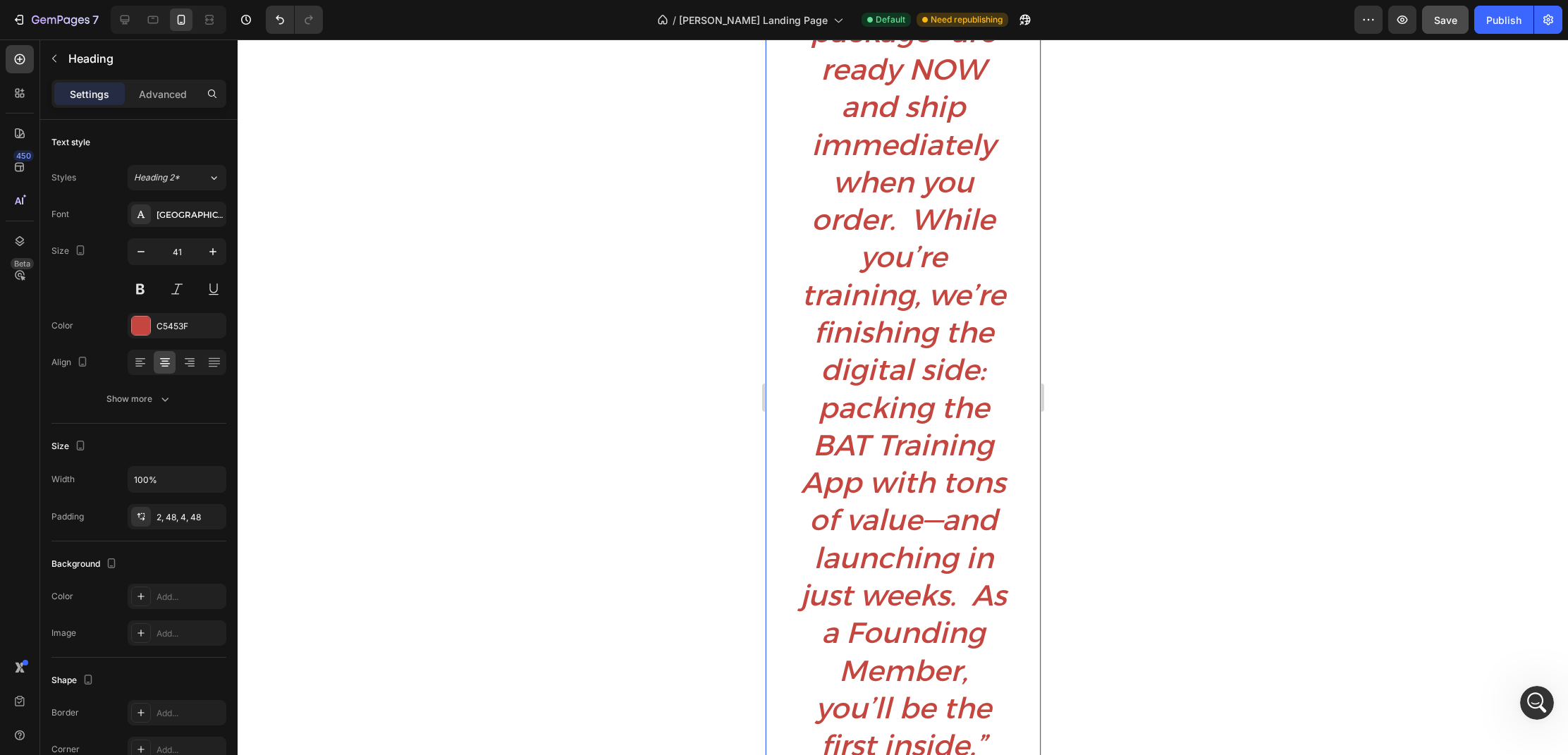
scroll to position [460, 0]
click at [127, 25] on icon at bounding box center [125, 19] width 14 height 14
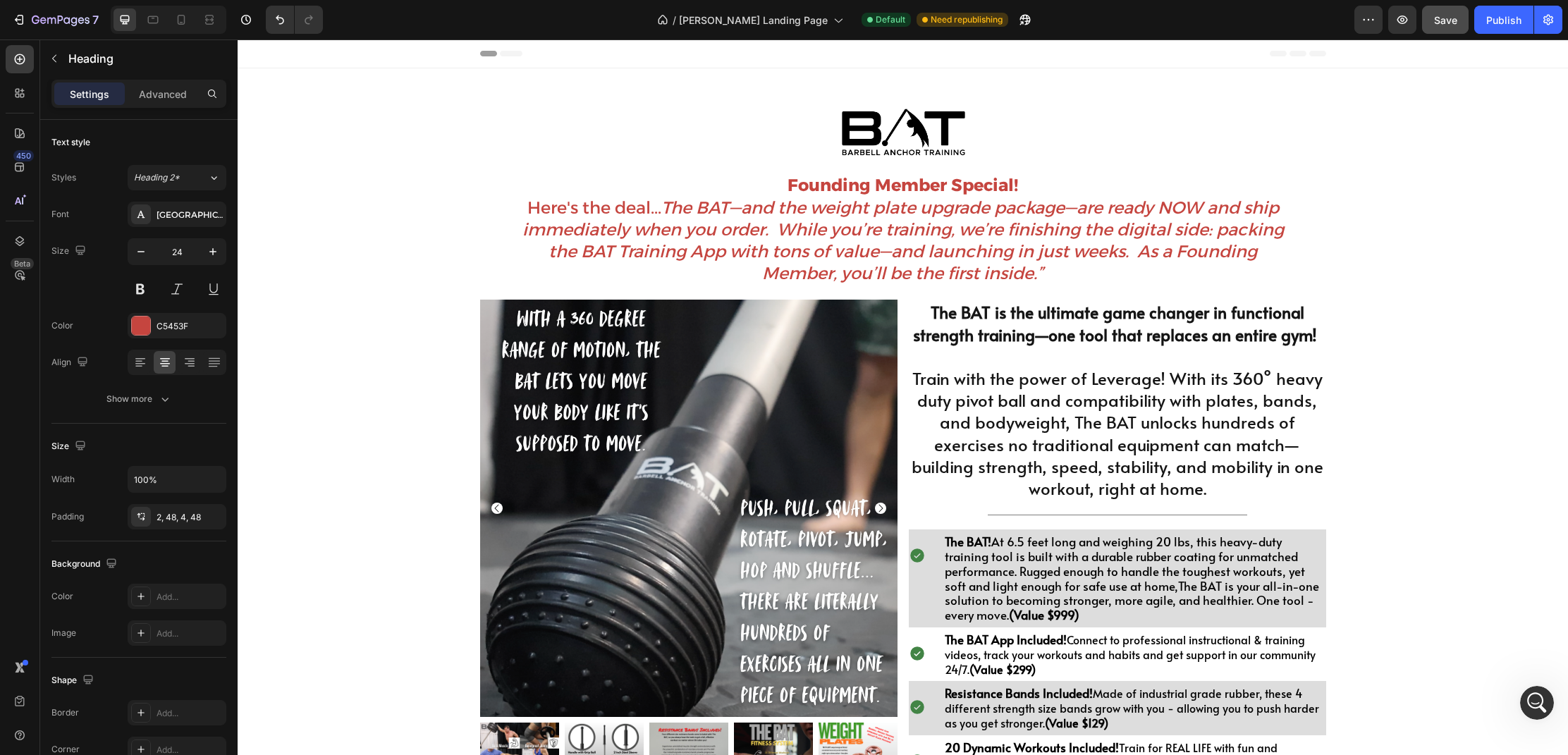
click at [1054, 272] on p "Founding Member Special! Here's the deal... The BAT—and the weight plate upgrad…" at bounding box center [903, 228] width 778 height 110
click at [182, 27] on div at bounding box center [181, 20] width 23 height 23
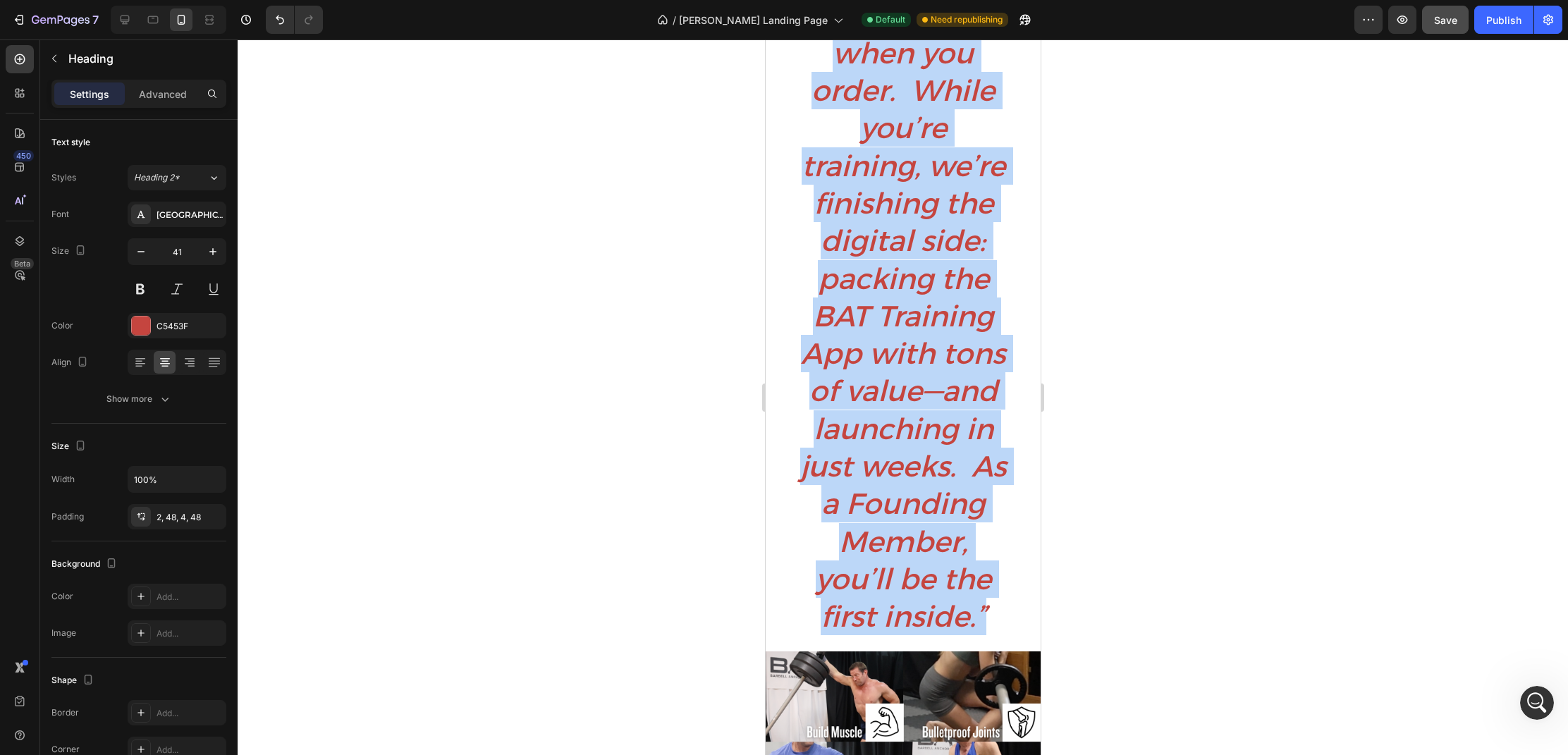
scroll to position [779, 0]
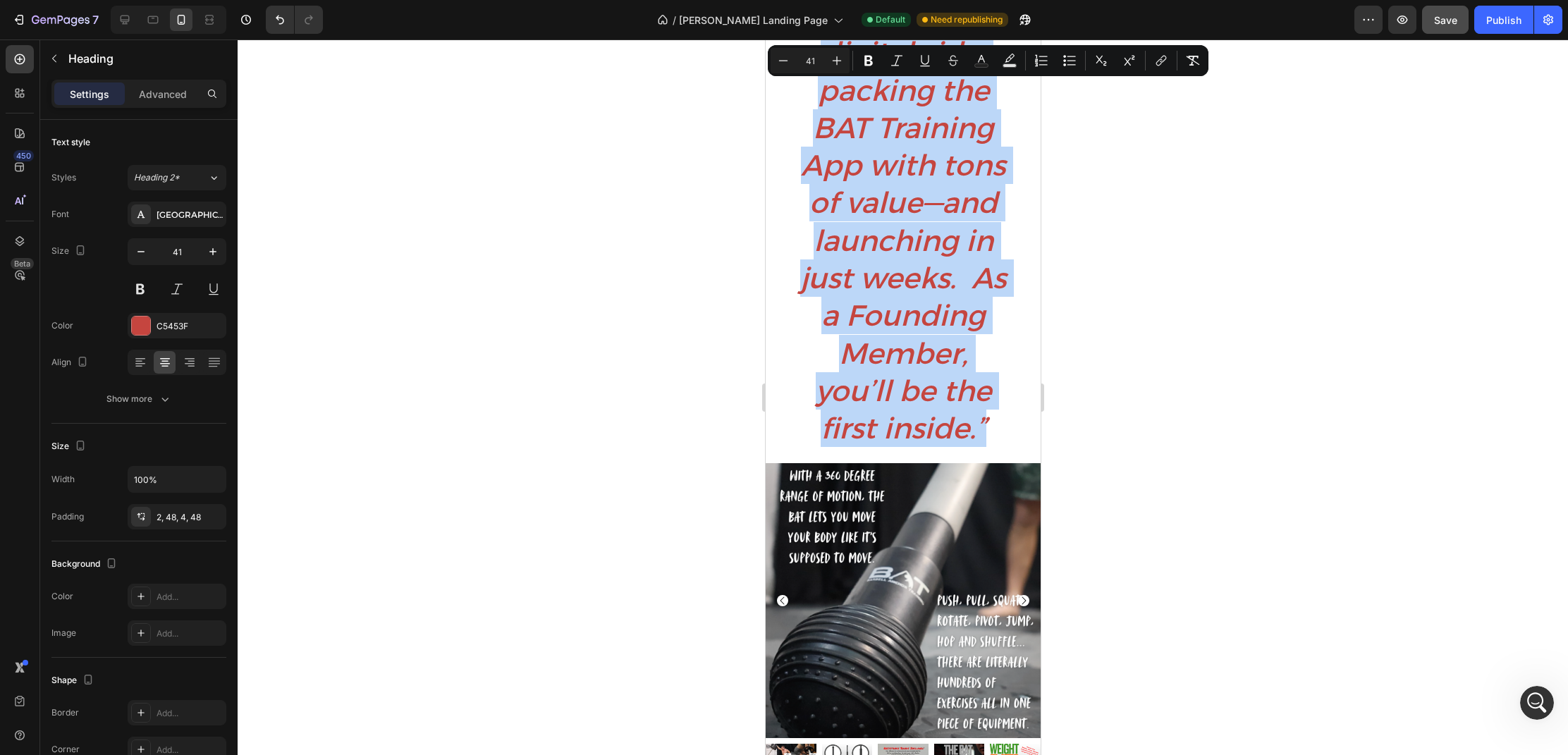
drag, startPoint x: 819, startPoint y: 229, endPoint x: 992, endPoint y: 429, distance: 264.4
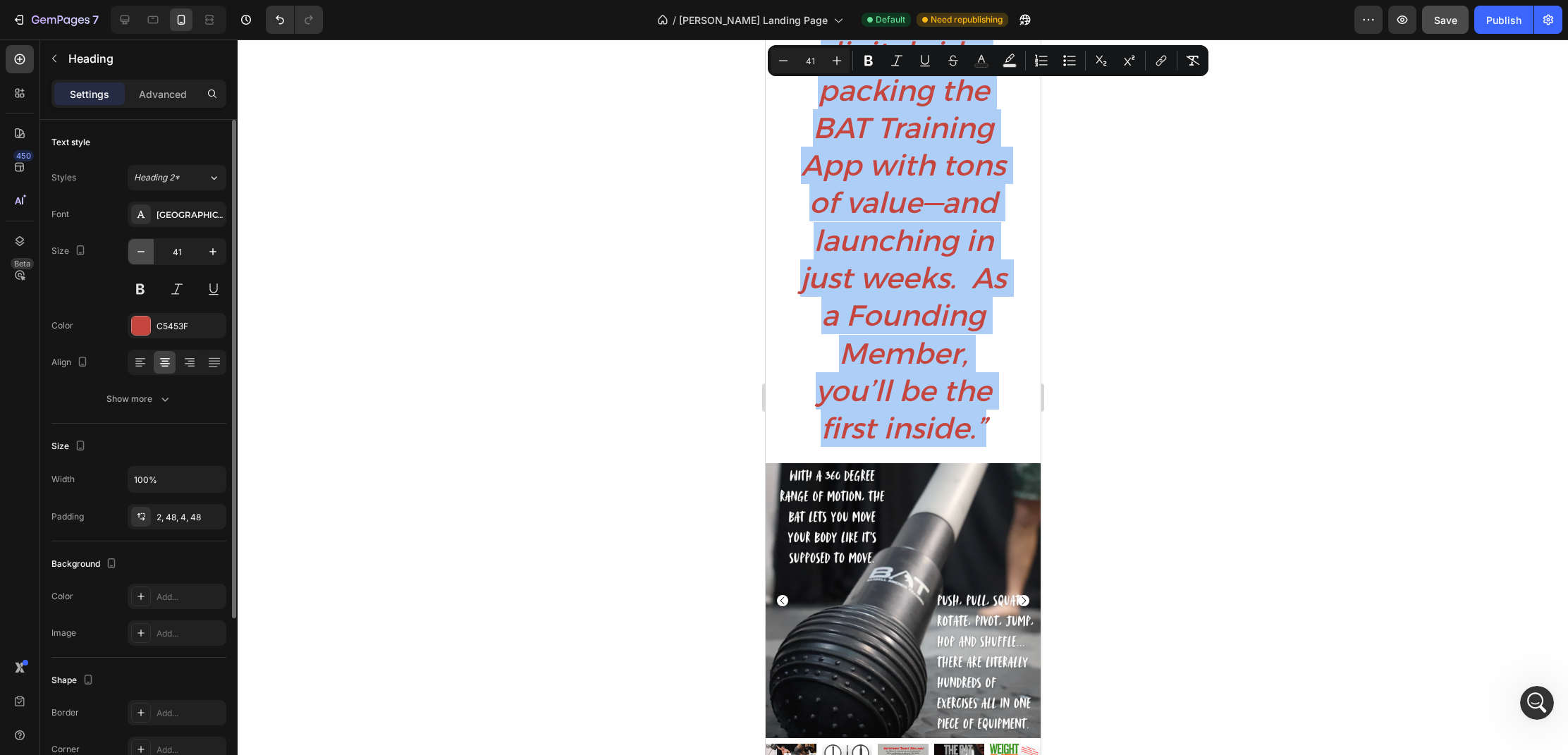
click at [144, 253] on icon "button" at bounding box center [141, 251] width 14 height 14
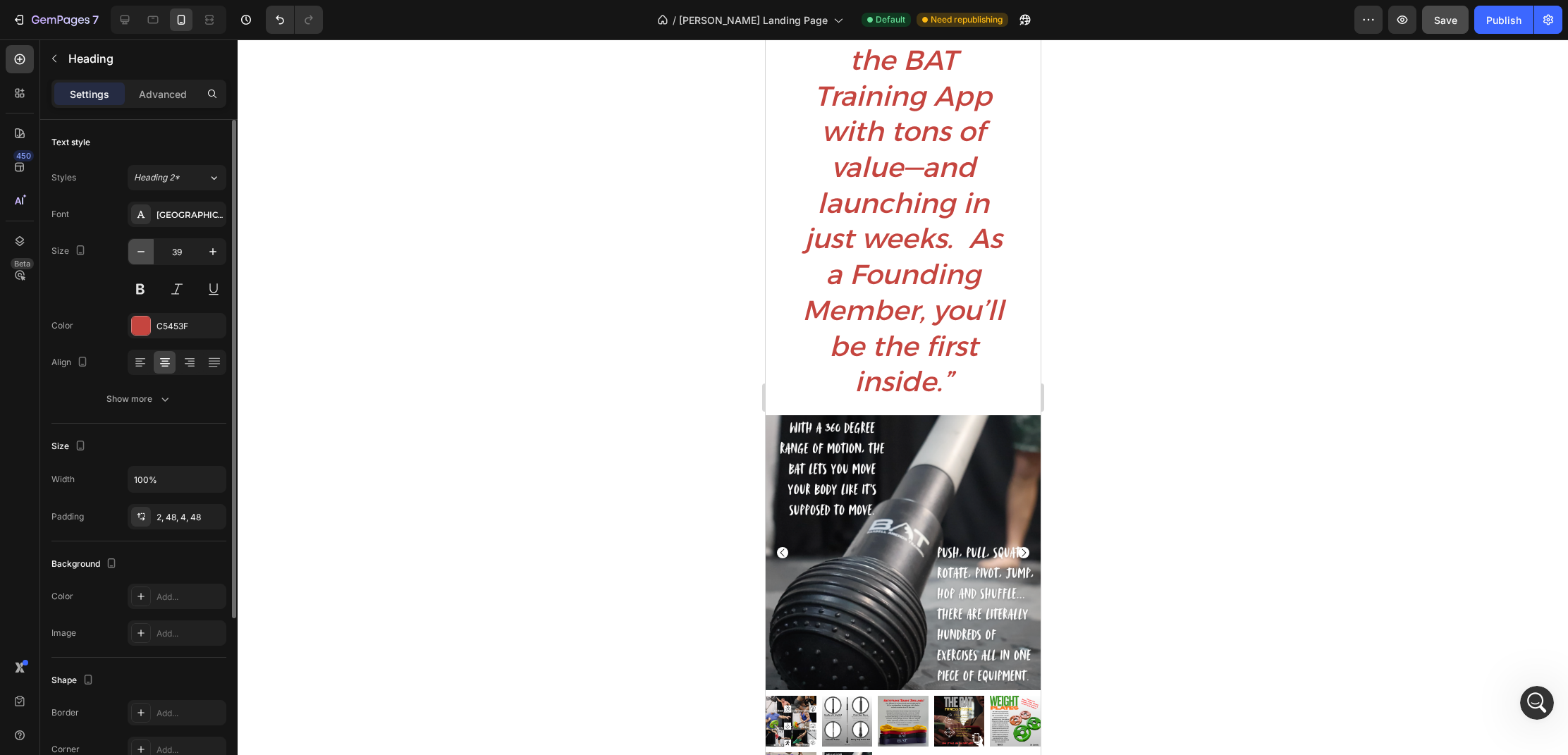
scroll to position [771, 0]
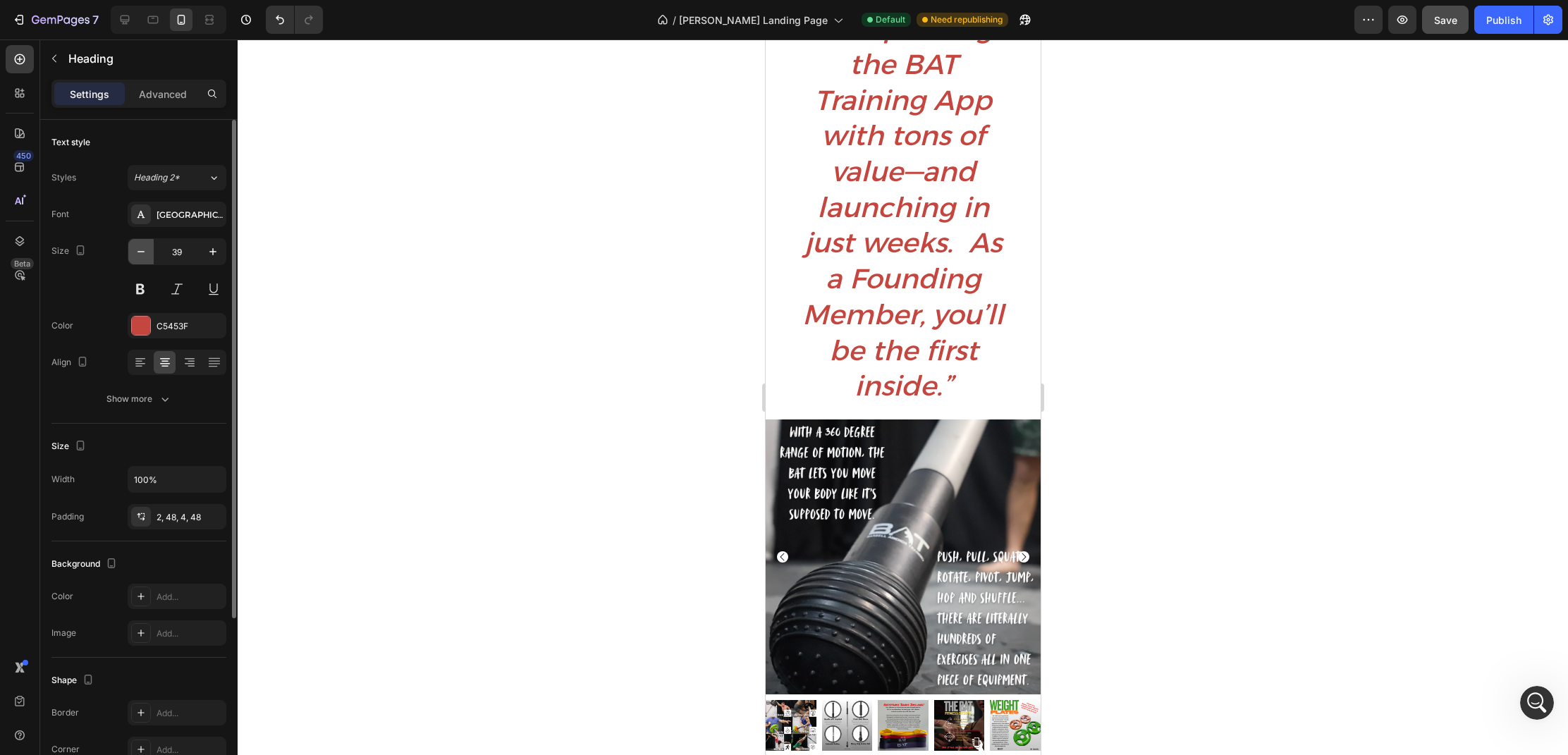
click at [144, 253] on icon "button" at bounding box center [141, 251] width 14 height 14
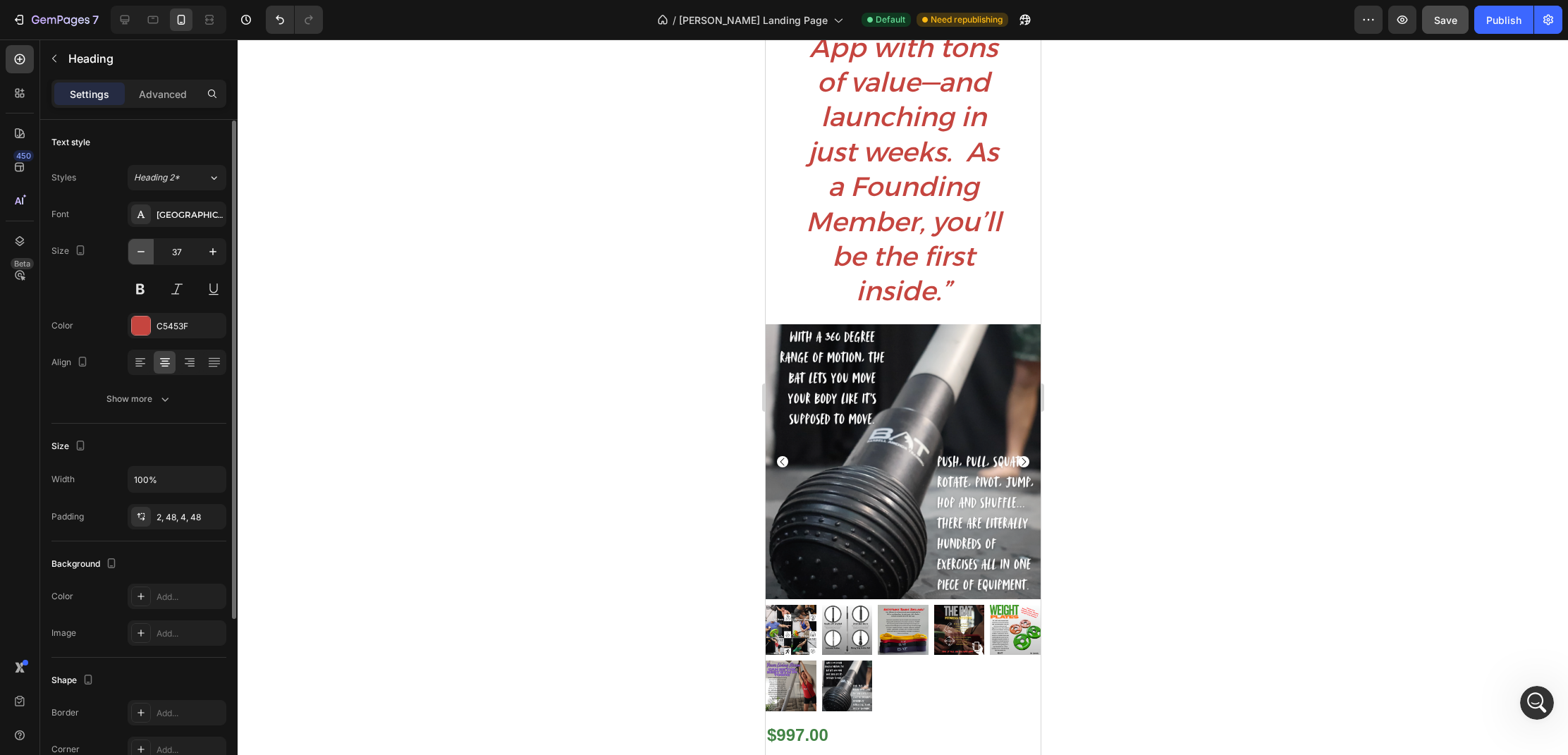
click at [144, 253] on icon "button" at bounding box center [141, 251] width 14 height 14
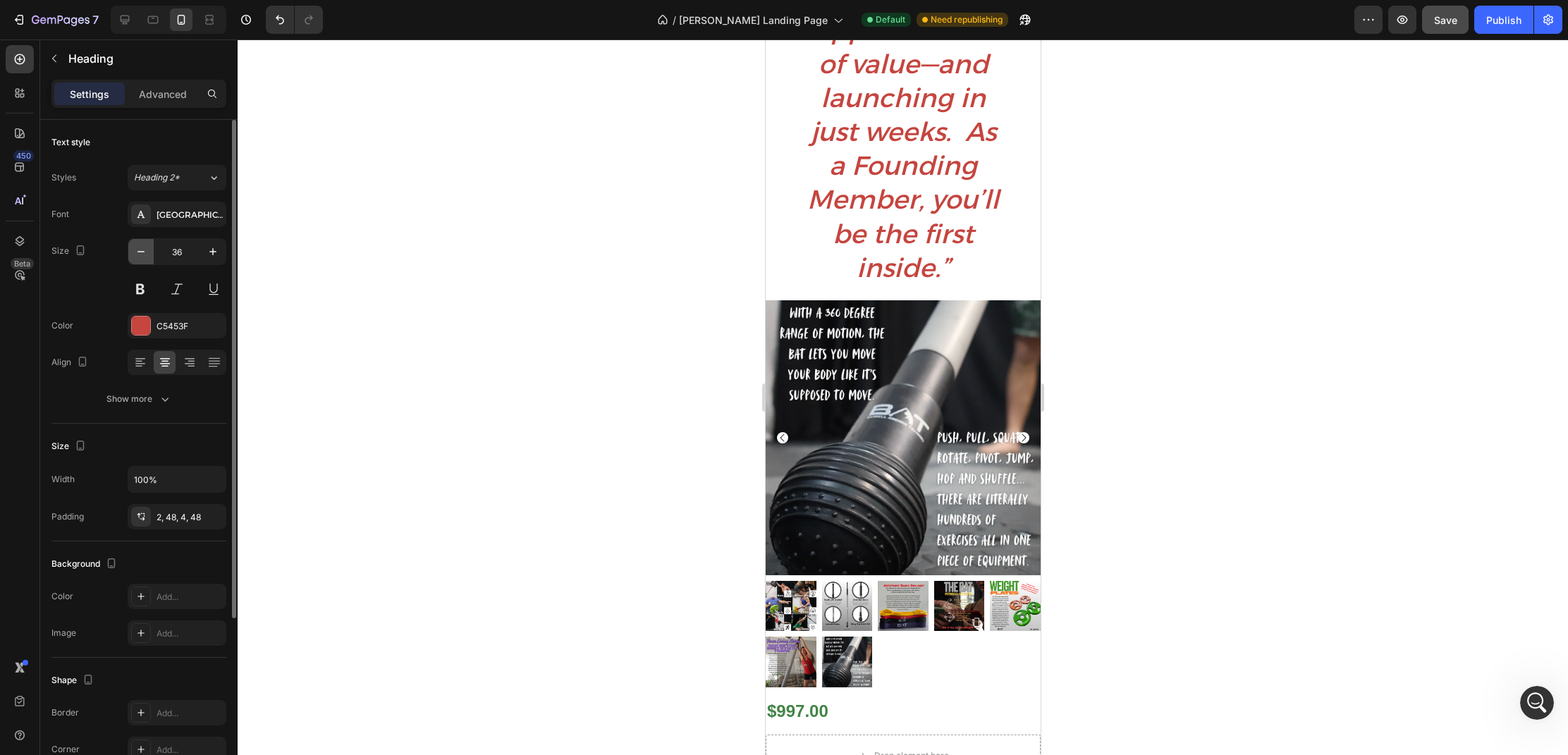
click at [144, 253] on icon "button" at bounding box center [141, 251] width 14 height 14
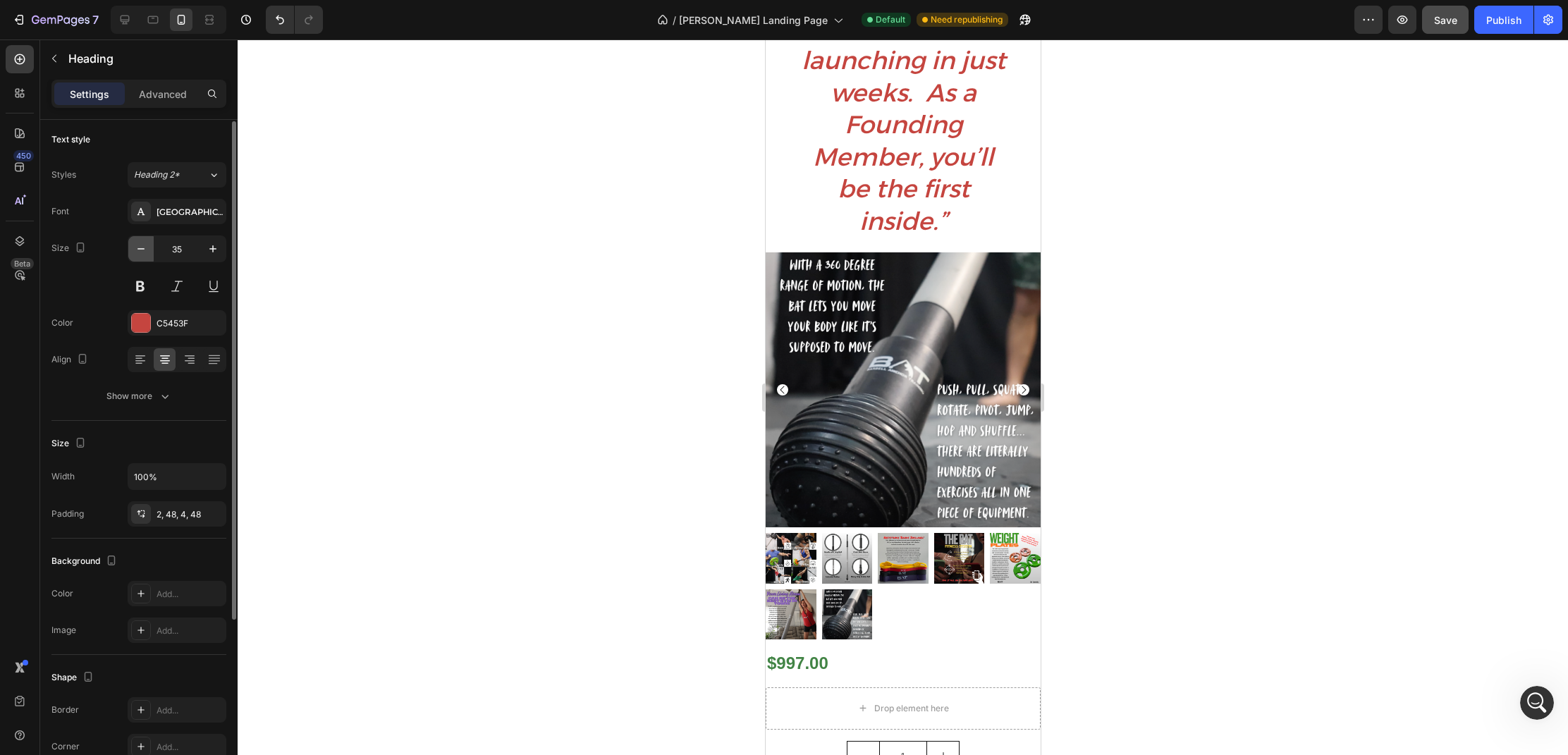
scroll to position [4, 0]
drag, startPoint x: 189, startPoint y: 245, endPoint x: 187, endPoint y: 251, distance: 6.3
click at [187, 251] on input "35" at bounding box center [177, 248] width 46 height 25
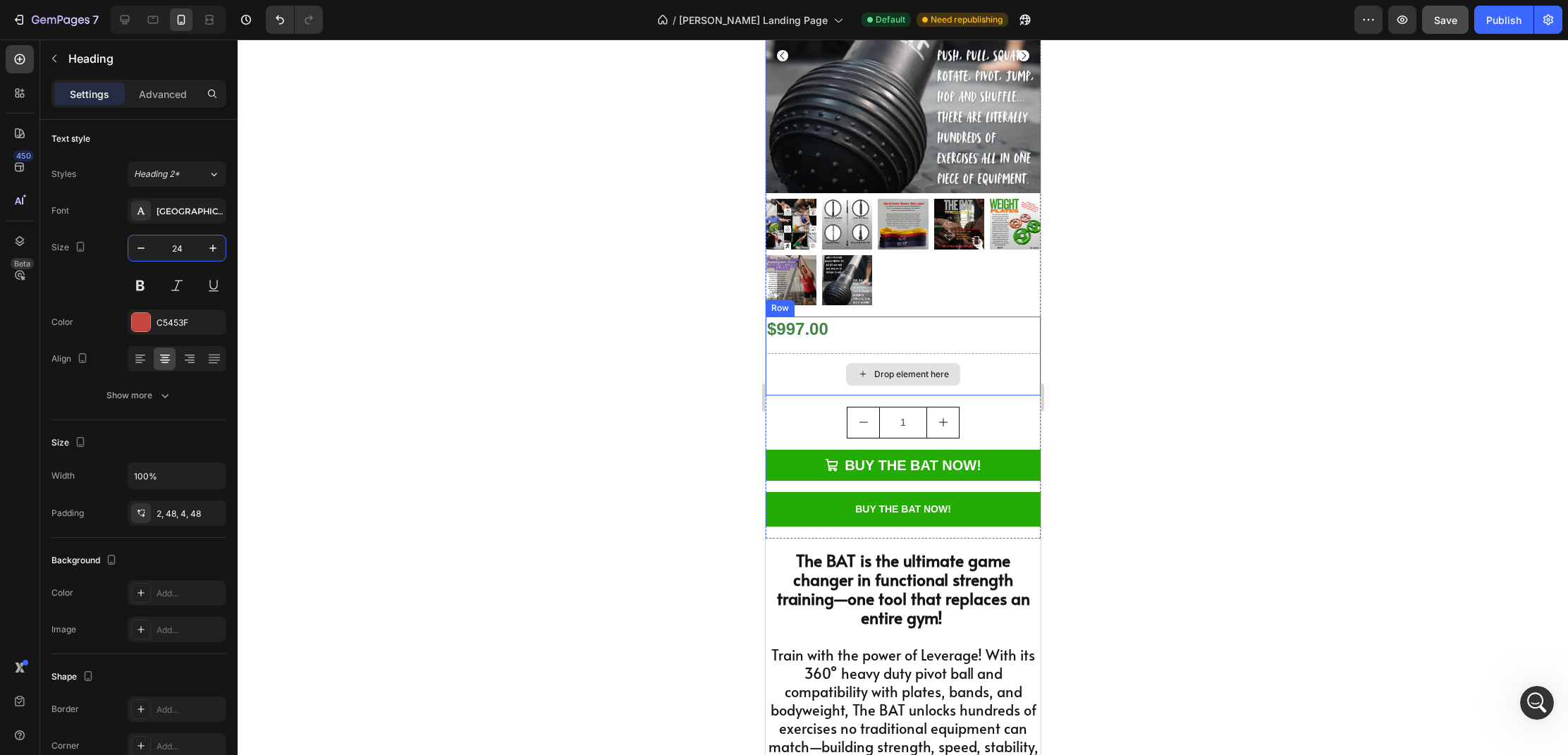
scroll to position [0, 0]
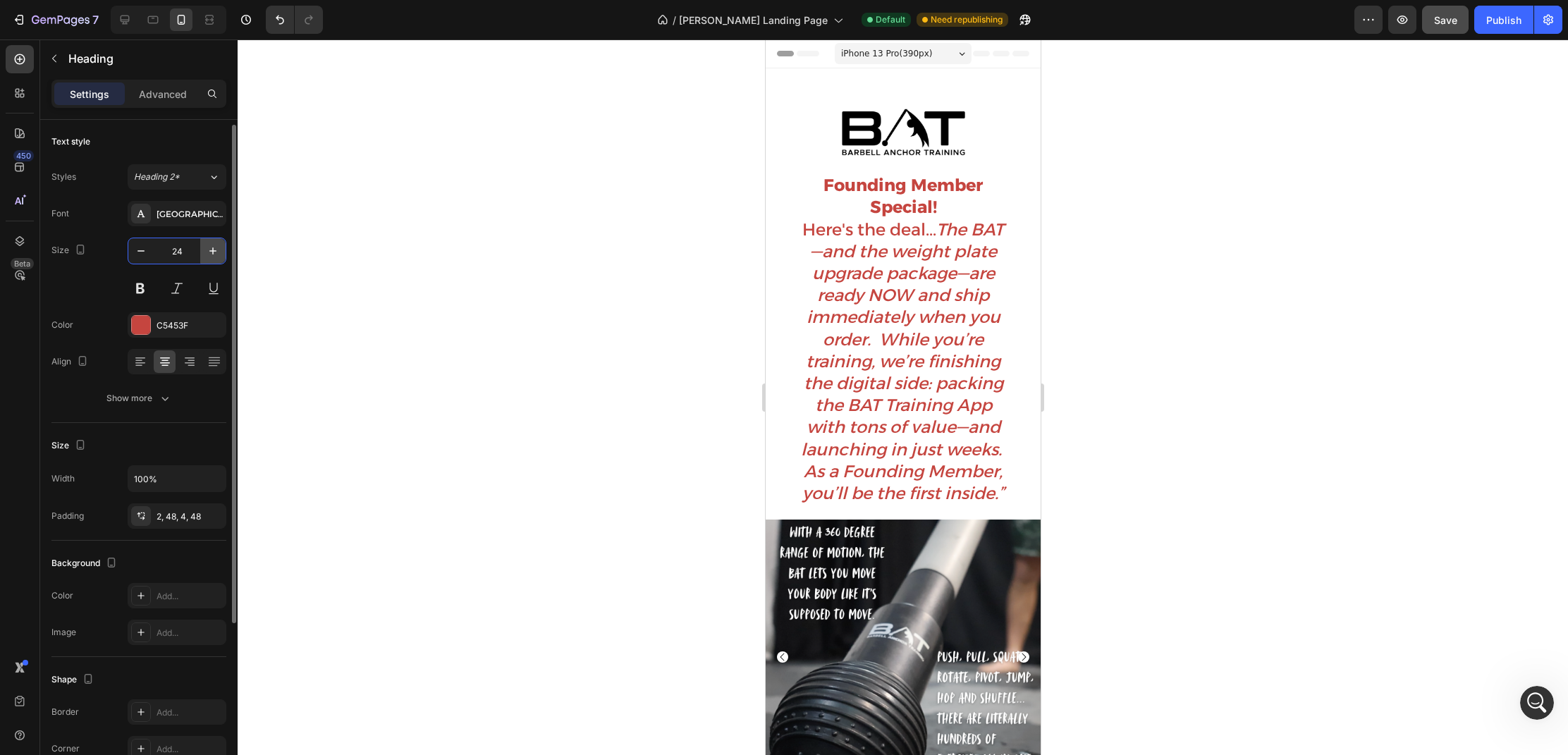
click at [201, 251] on div "24" at bounding box center [177, 250] width 97 height 25
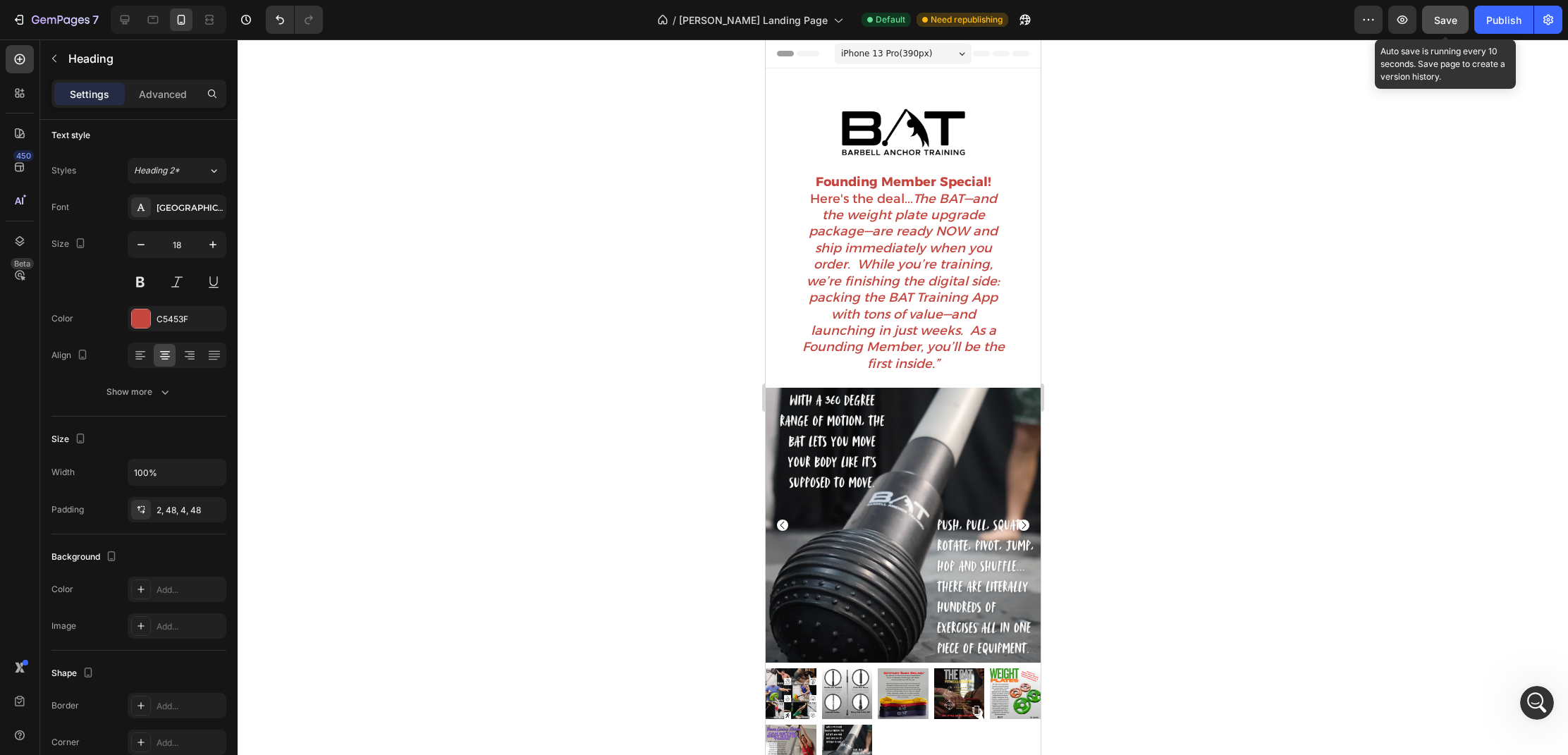
click at [1437, 24] on span "Save" at bounding box center [1445, 20] width 23 height 12
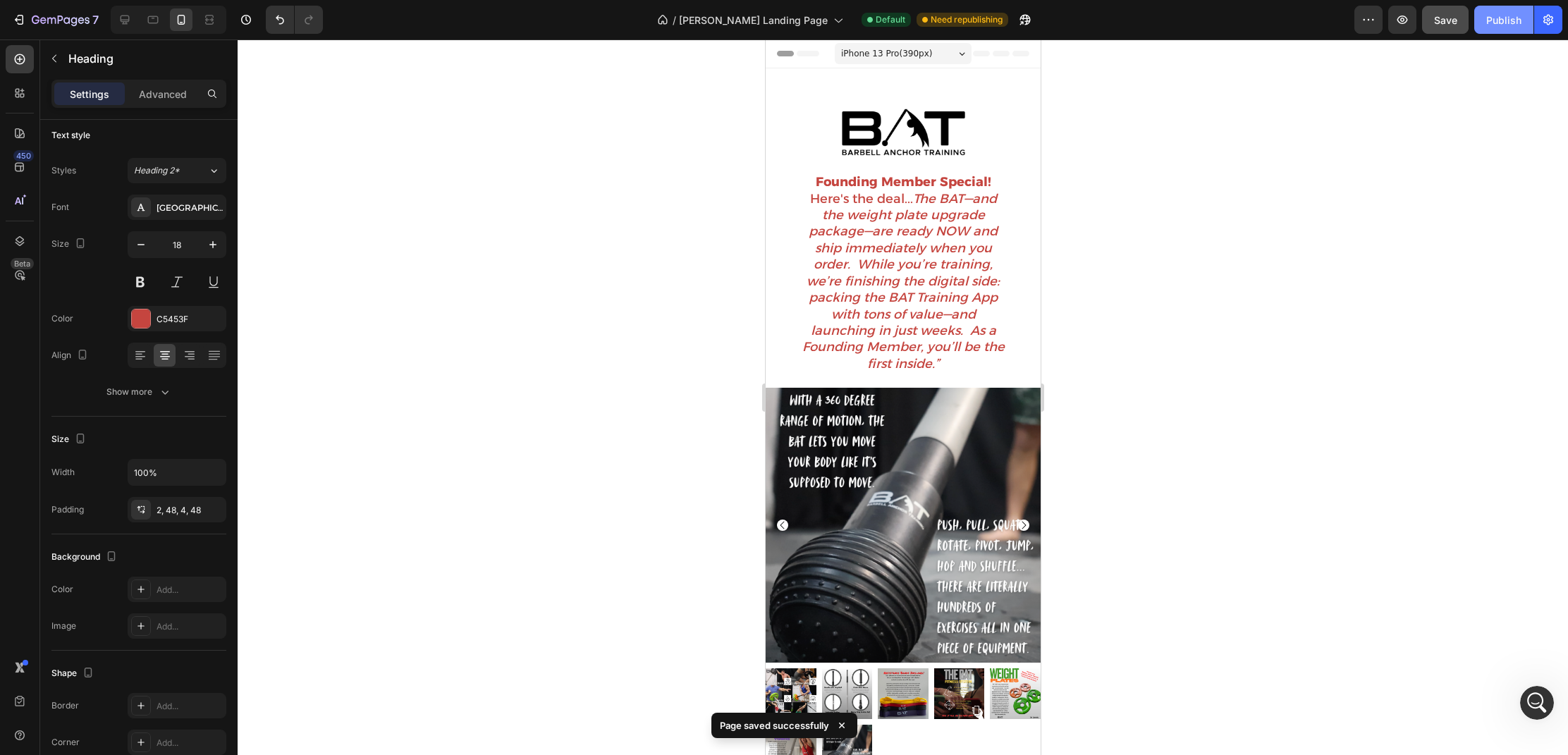
click at [1510, 25] on div "Publish" at bounding box center [1504, 19] width 36 height 14
click at [942, 366] on h2 "Founding Member Special! Here's the deal... The BAT—and the weight plate upgrad…" at bounding box center [902, 273] width 275 height 202
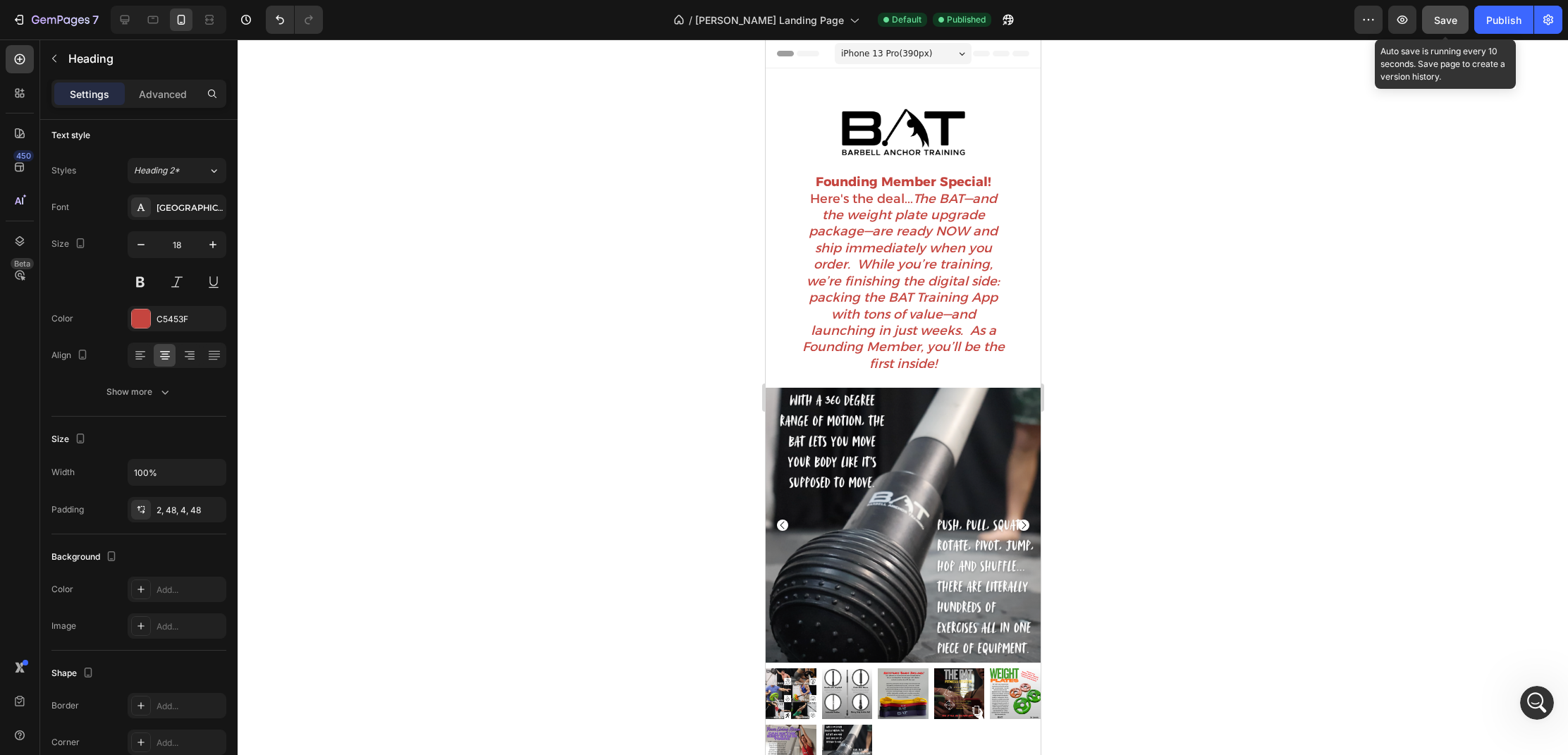
click at [1438, 21] on span "Save" at bounding box center [1445, 20] width 23 height 12
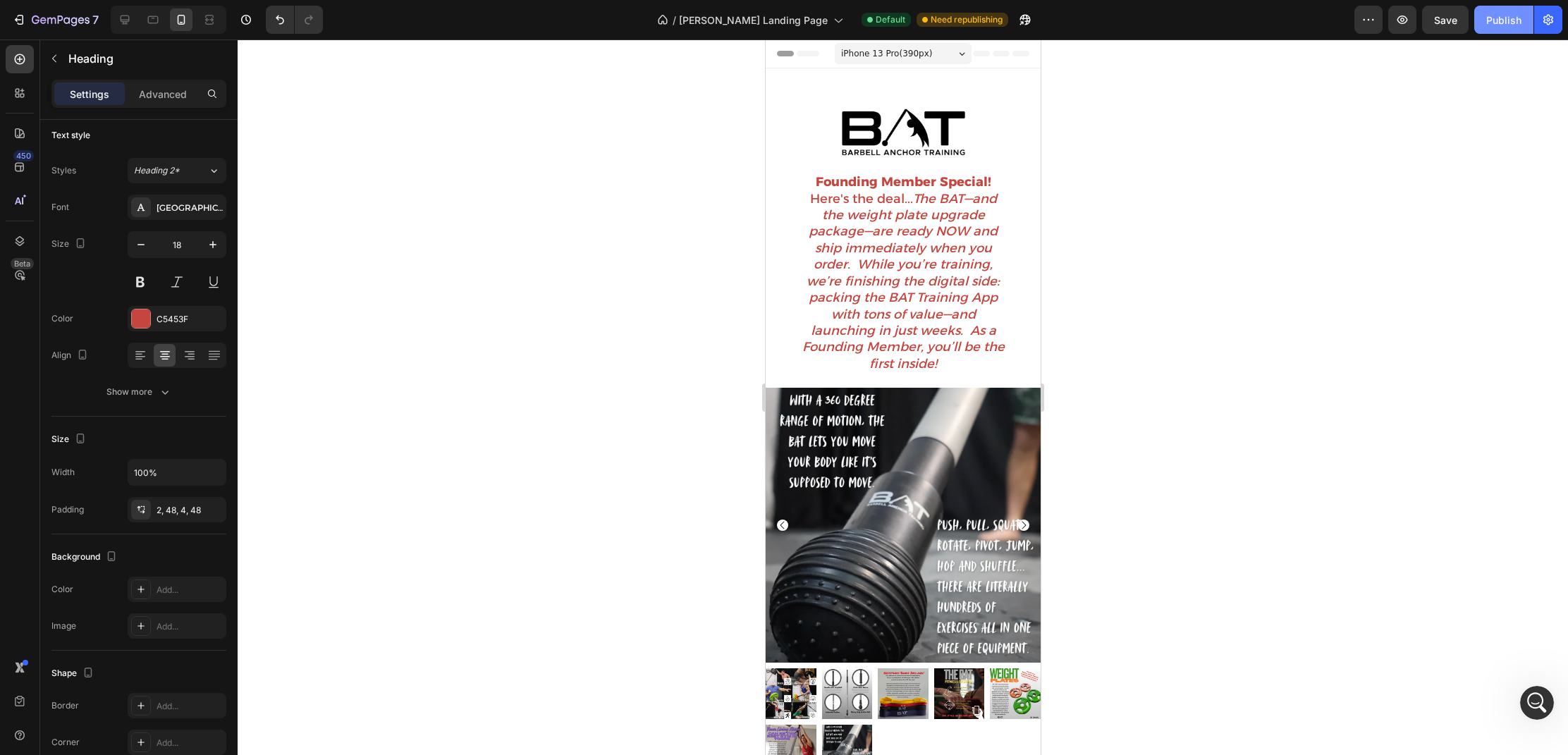
click at [1485, 22] on button "Publish" at bounding box center [1504, 19] width 59 height 28
click at [129, 21] on icon at bounding box center [126, 20] width 10 height 10
type input "24"
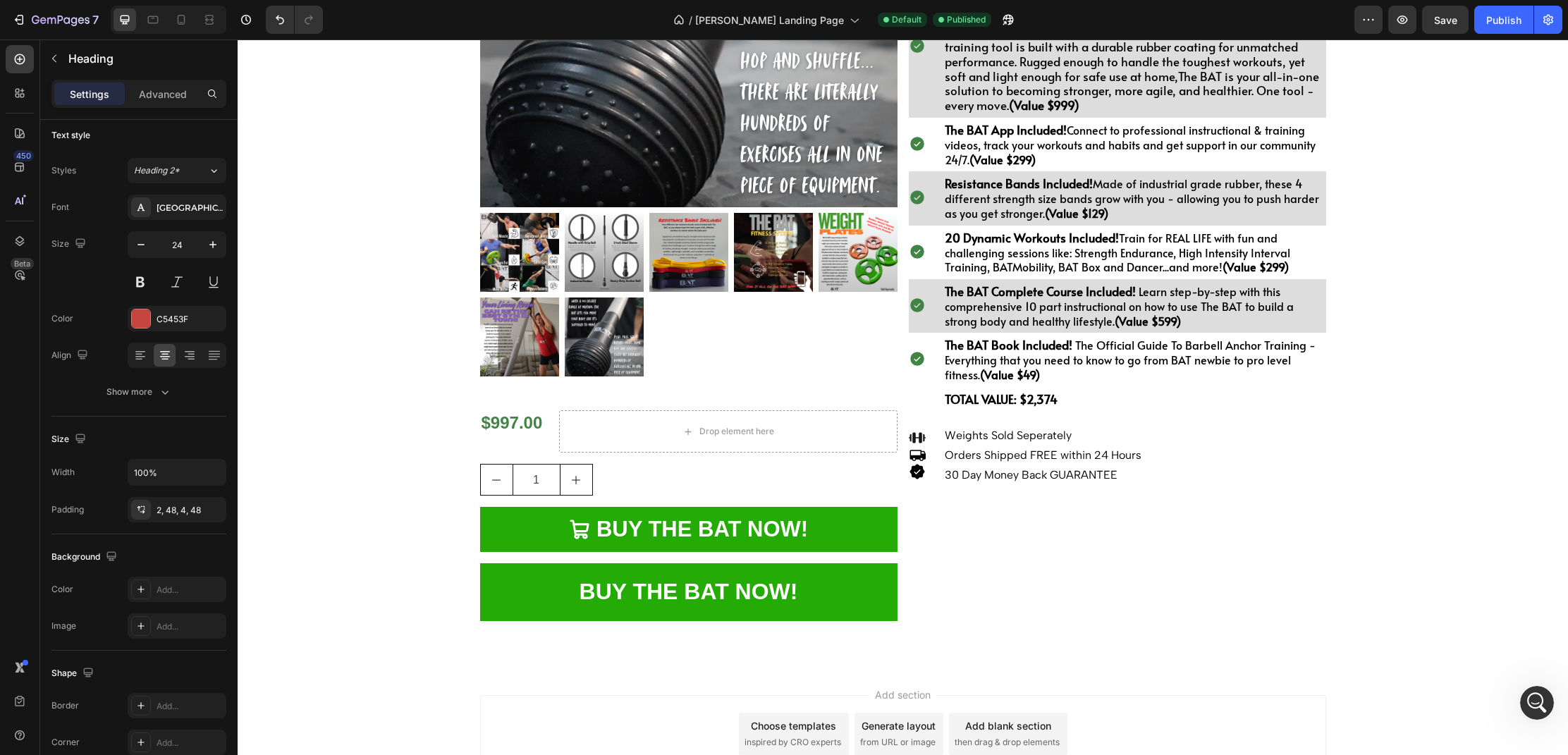
scroll to position [590, 0]
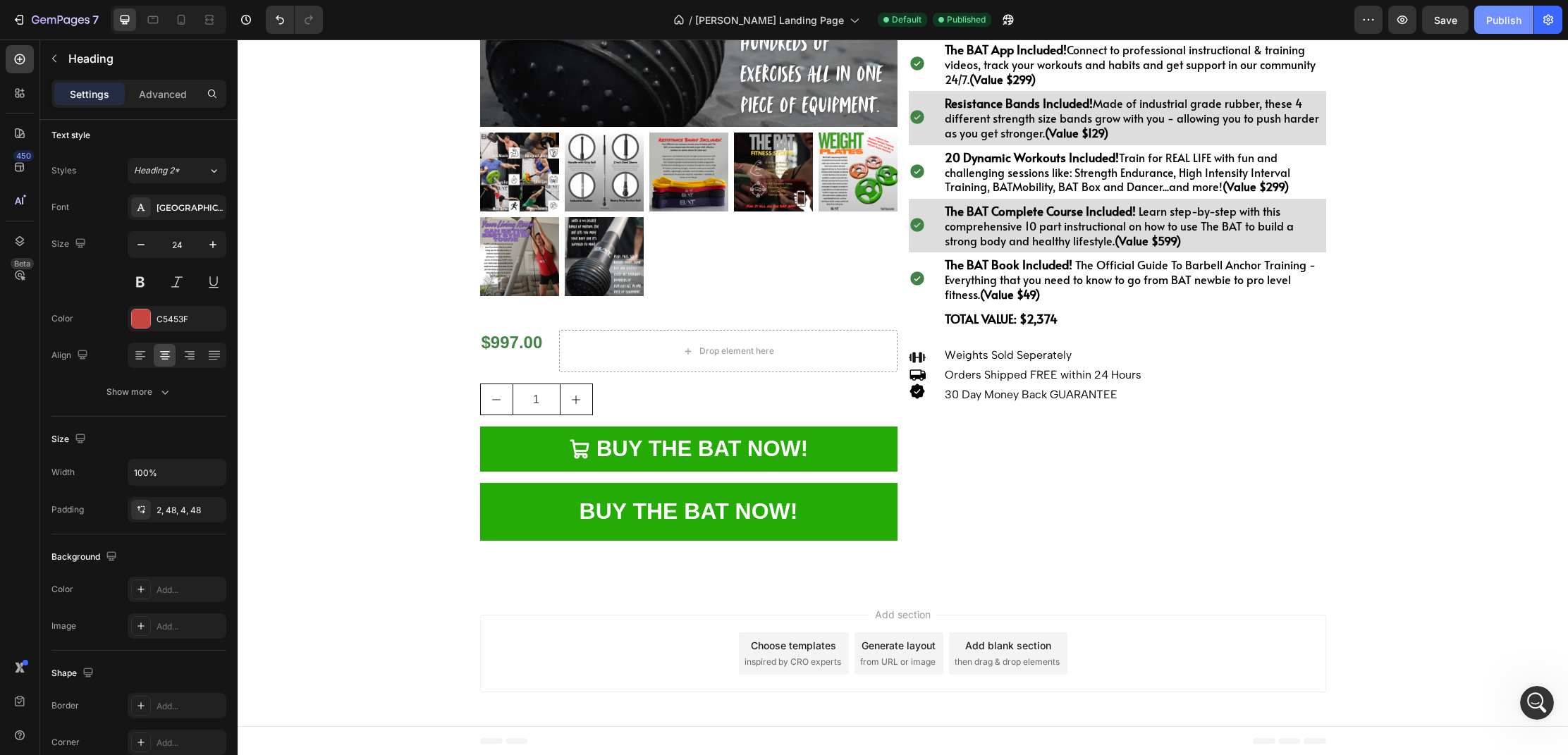
click at [1504, 23] on div "Publish" at bounding box center [1504, 19] width 36 height 14
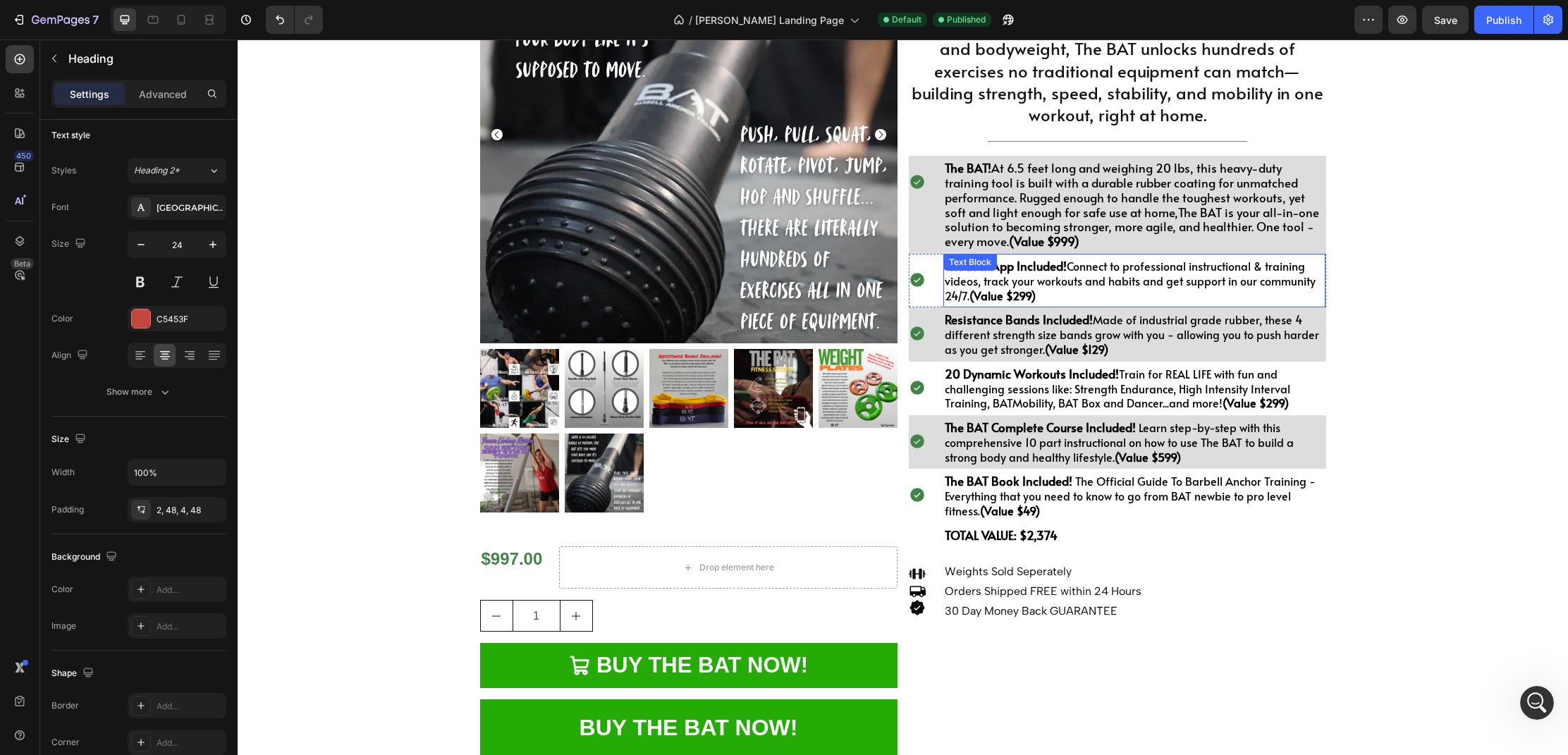
scroll to position [0, 0]
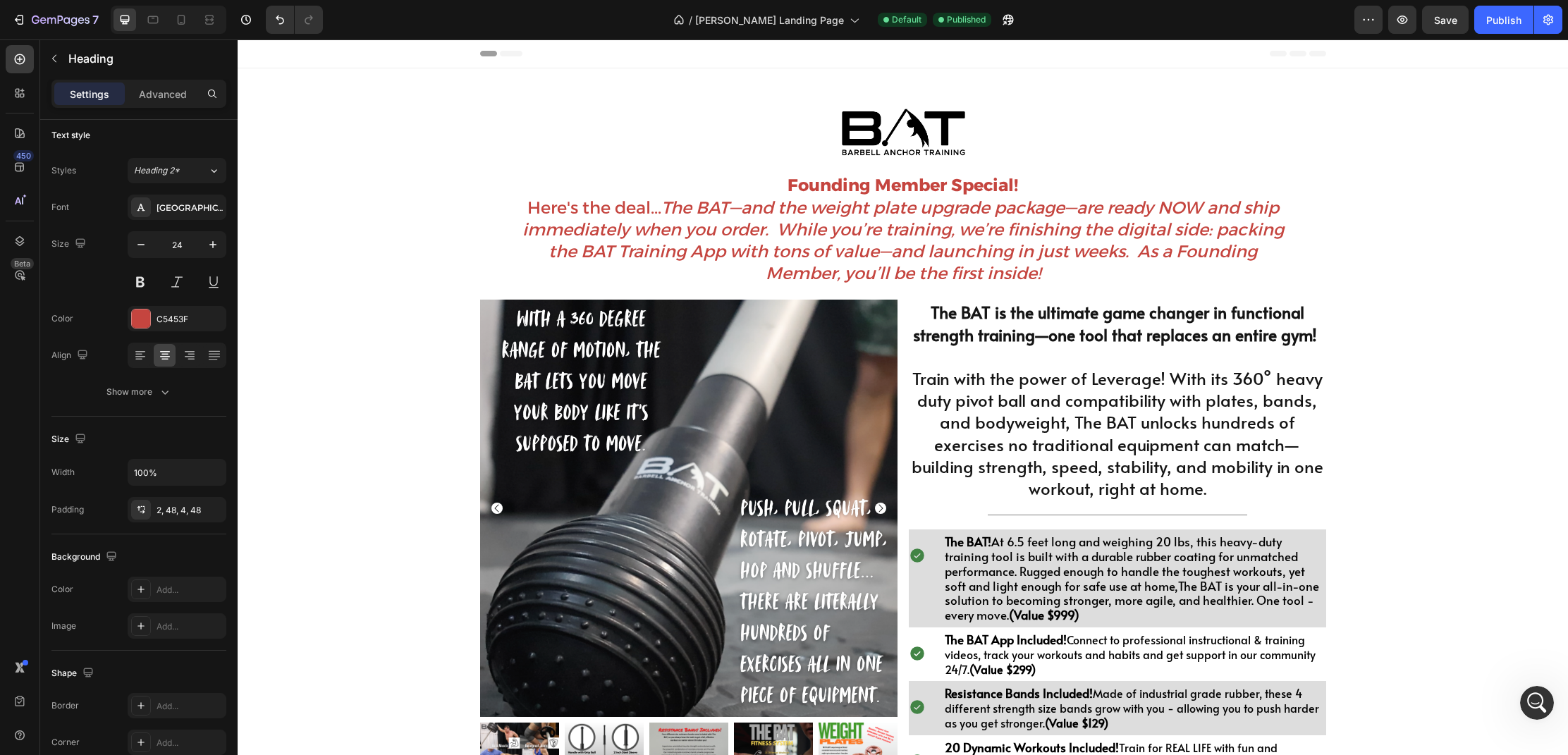
click at [653, 209] on p "Founding Member Special! Here's the deal... The BAT—and the weight plate upgrad…" at bounding box center [903, 228] width 778 height 110
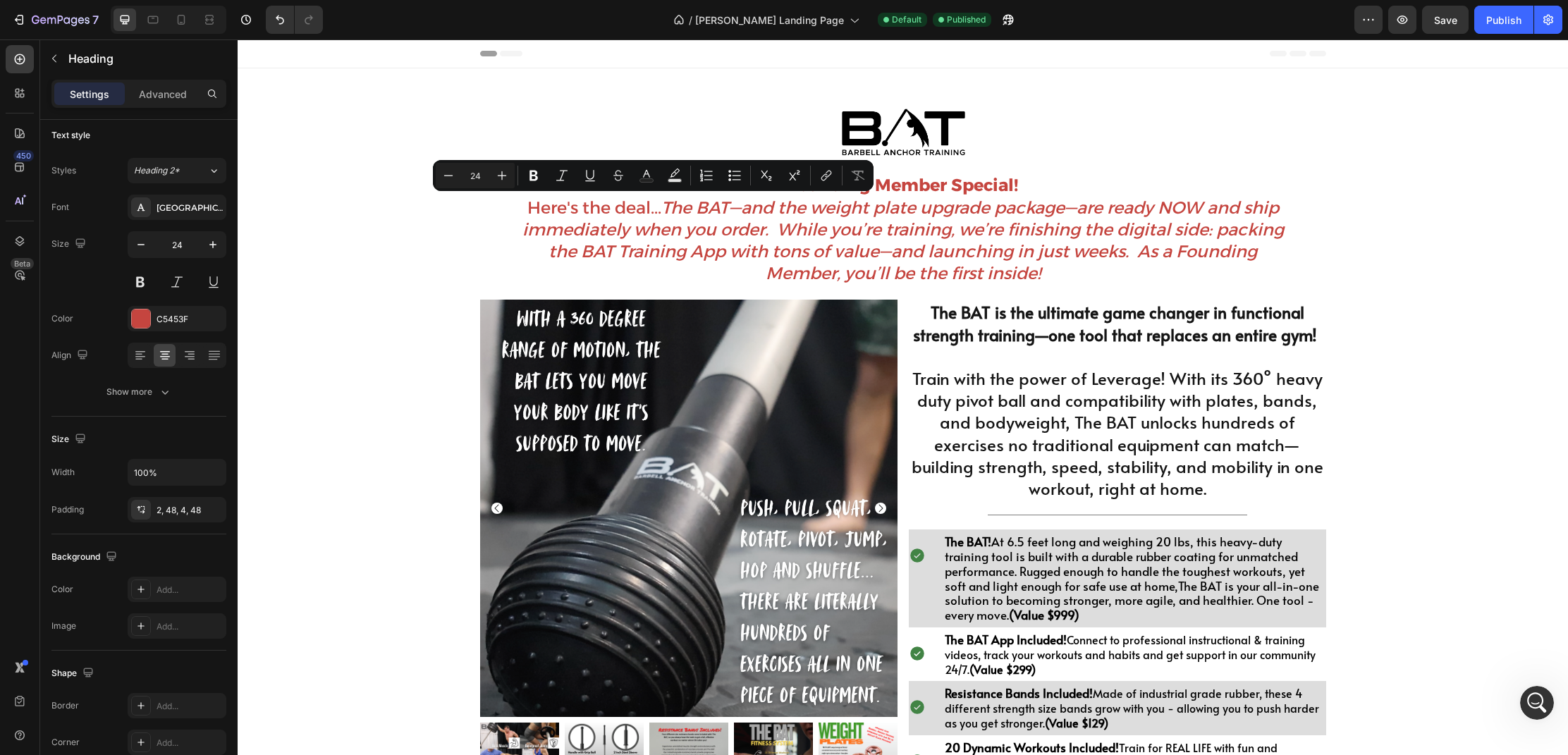
click at [615, 235] on icon "The BAT—and the weight plate upgrade package—are ready NOW and ship immediately…" at bounding box center [902, 241] width 761 height 86
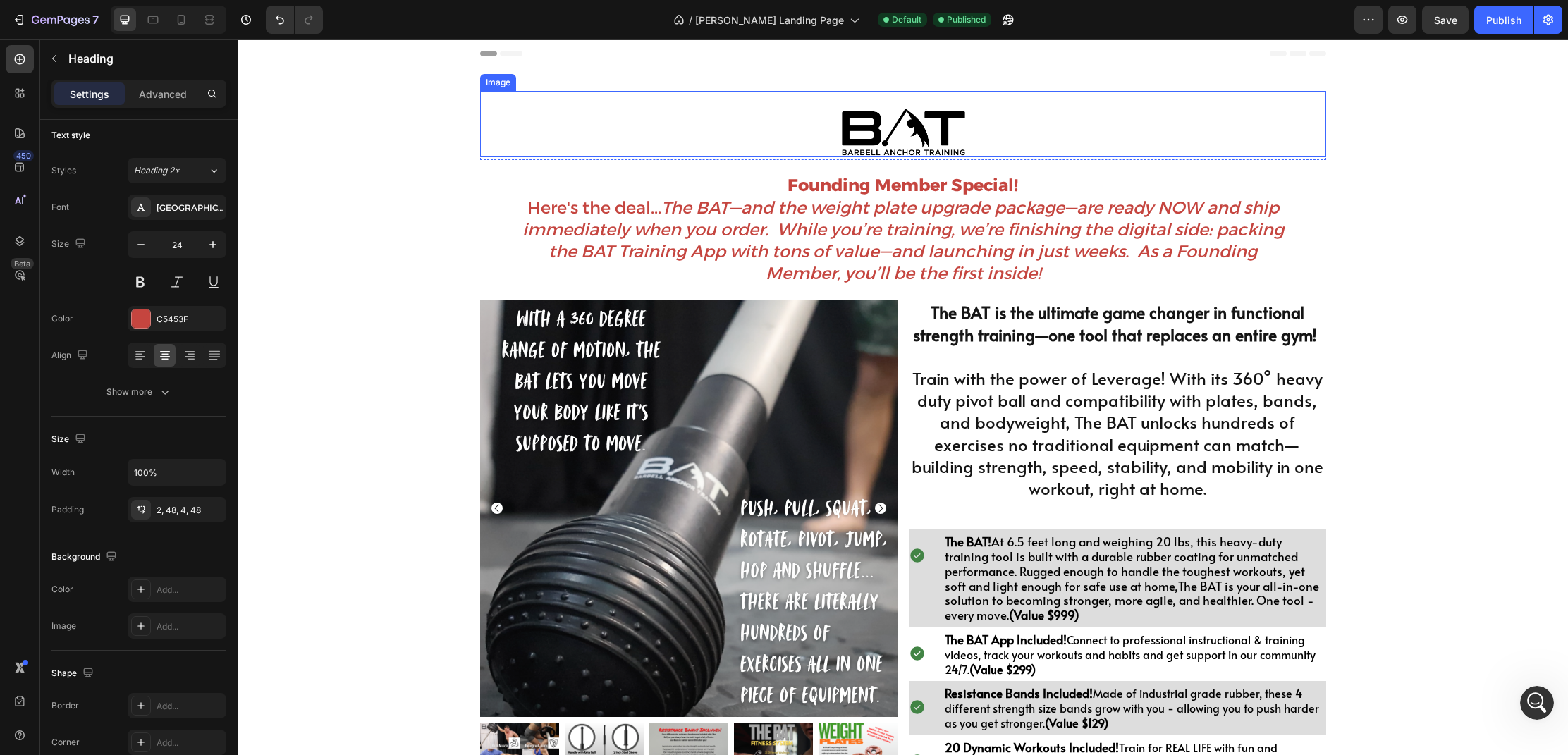
click at [870, 141] on img at bounding box center [903, 132] width 127 height 49
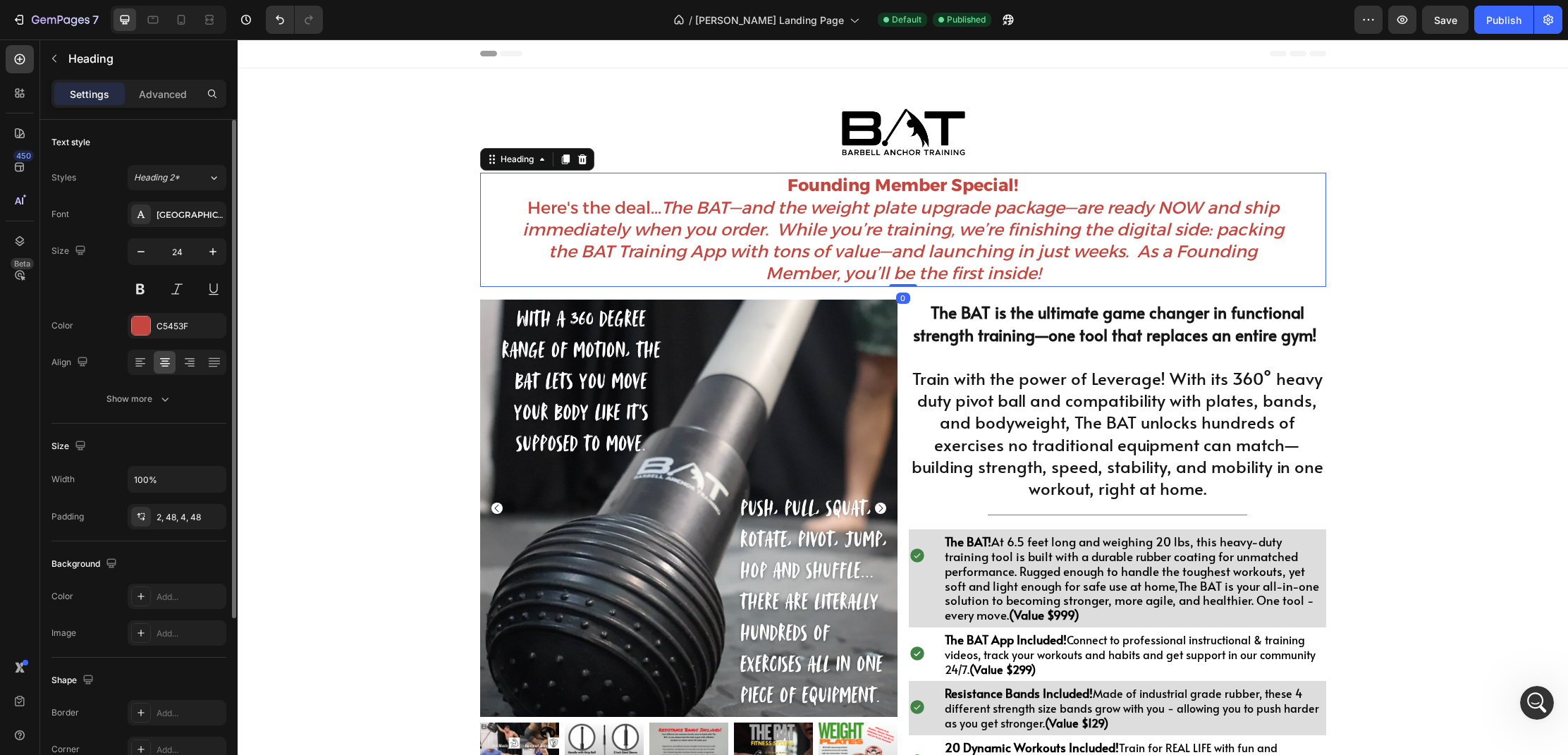
click at [891, 203] on icon "The BAT—and the weight plate upgrade package—are ready NOW and ship immediately…" at bounding box center [902, 241] width 761 height 86
click at [163, 515] on div "2, 48, 4, 48" at bounding box center [177, 517] width 41 height 12
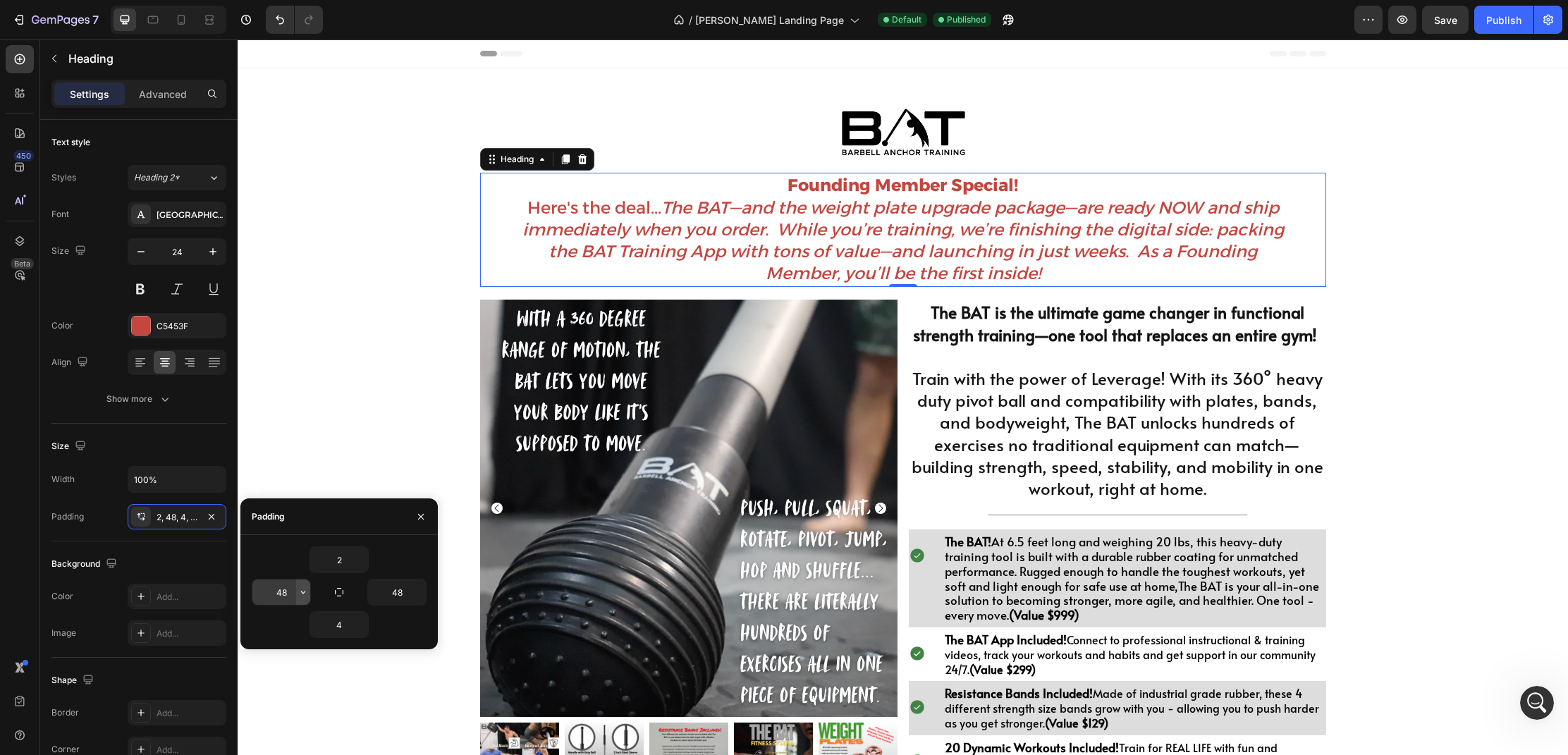
click at [304, 595] on icon "button" at bounding box center [303, 592] width 12 height 12
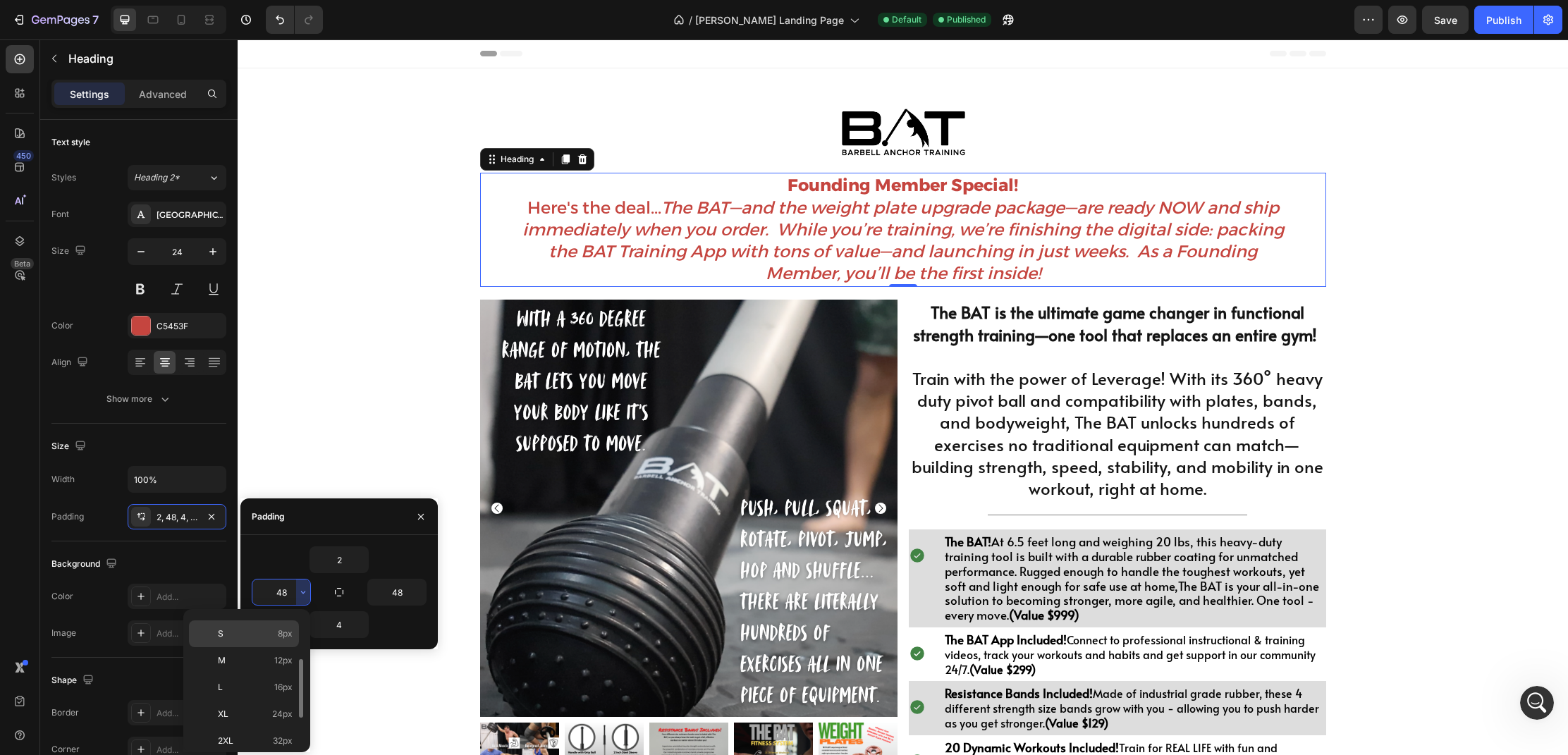
scroll to position [93, 0]
click at [259, 699] on p "XL 24px" at bounding box center [255, 696] width 75 height 12
type input "24"
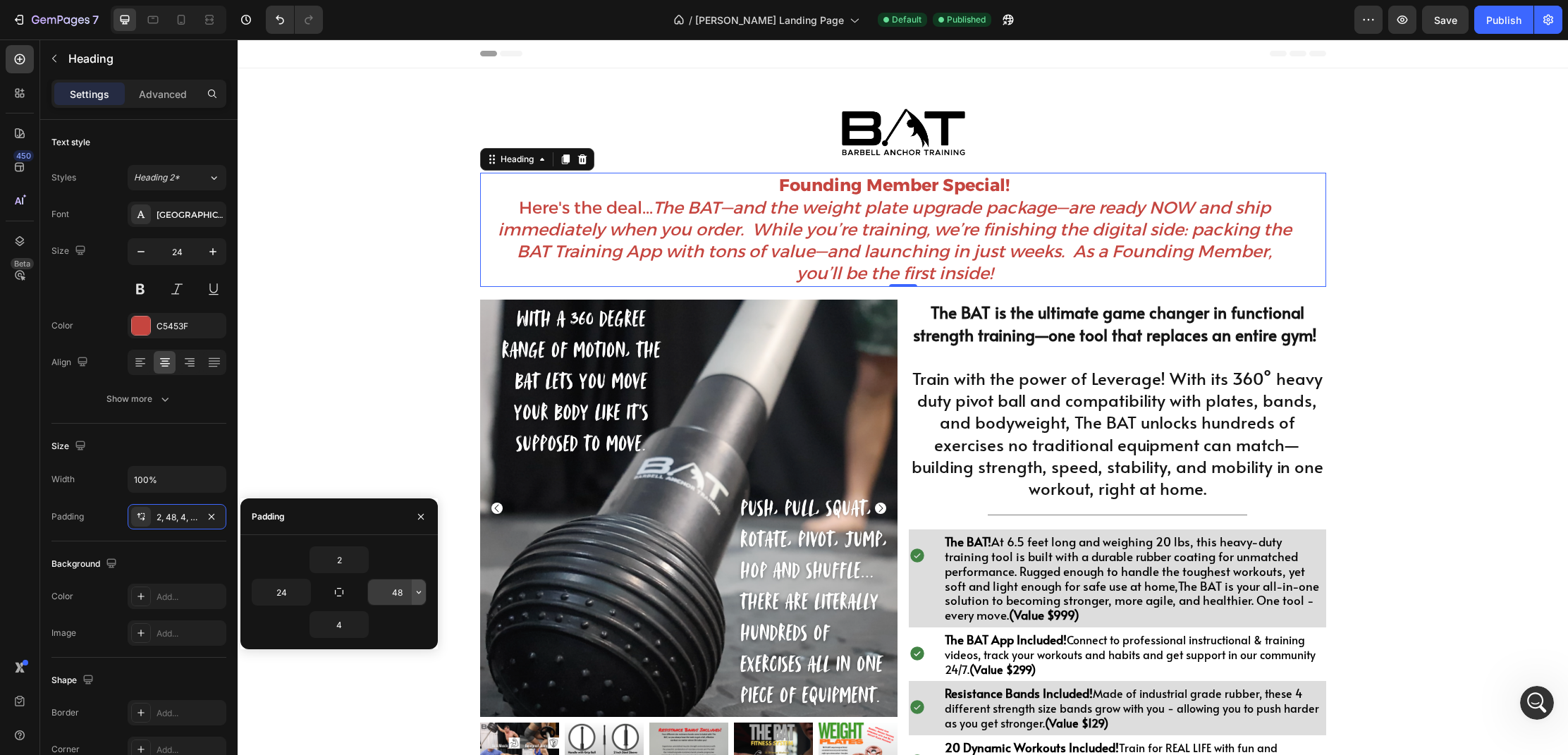
click at [421, 591] on icon "button" at bounding box center [419, 592] width 12 height 12
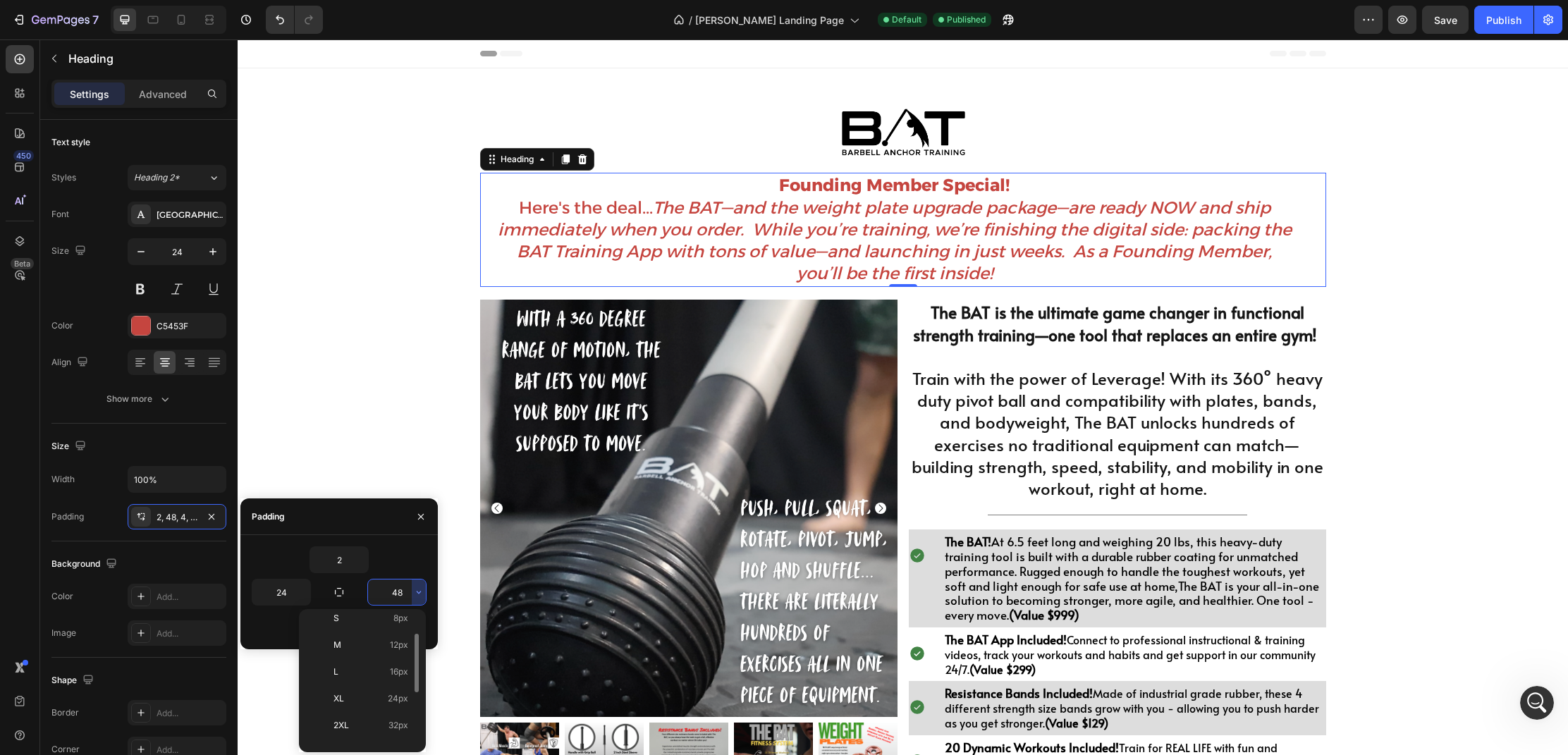
scroll to position [91, 0]
click at [379, 711] on div "XL 24px" at bounding box center [359, 724] width 110 height 27
type input "24"
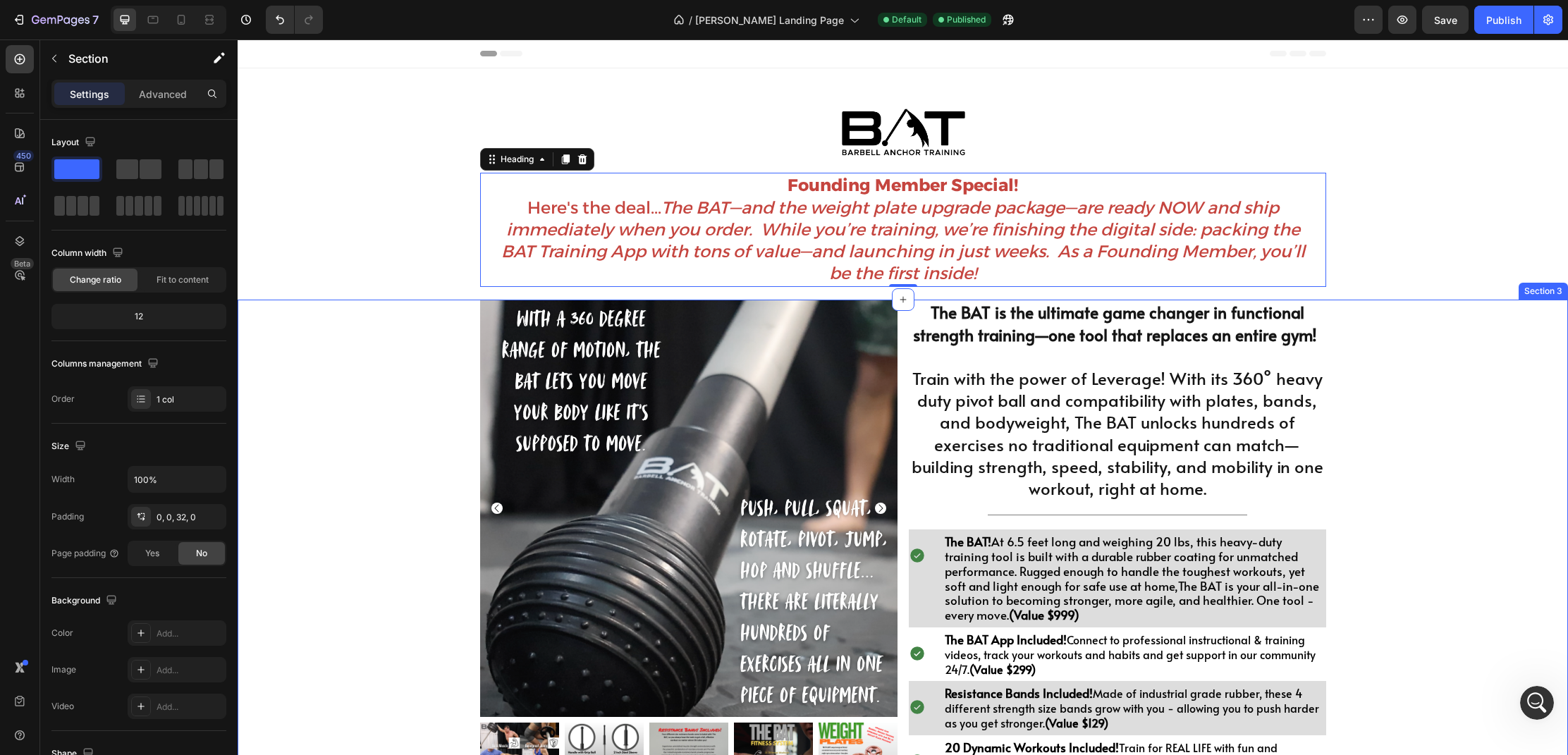
click at [1513, 446] on div "Product Images $997.00 Heading Drop element here Row 1 Product Quantity BUY THE…" at bounding box center [903, 726] width 1330 height 854
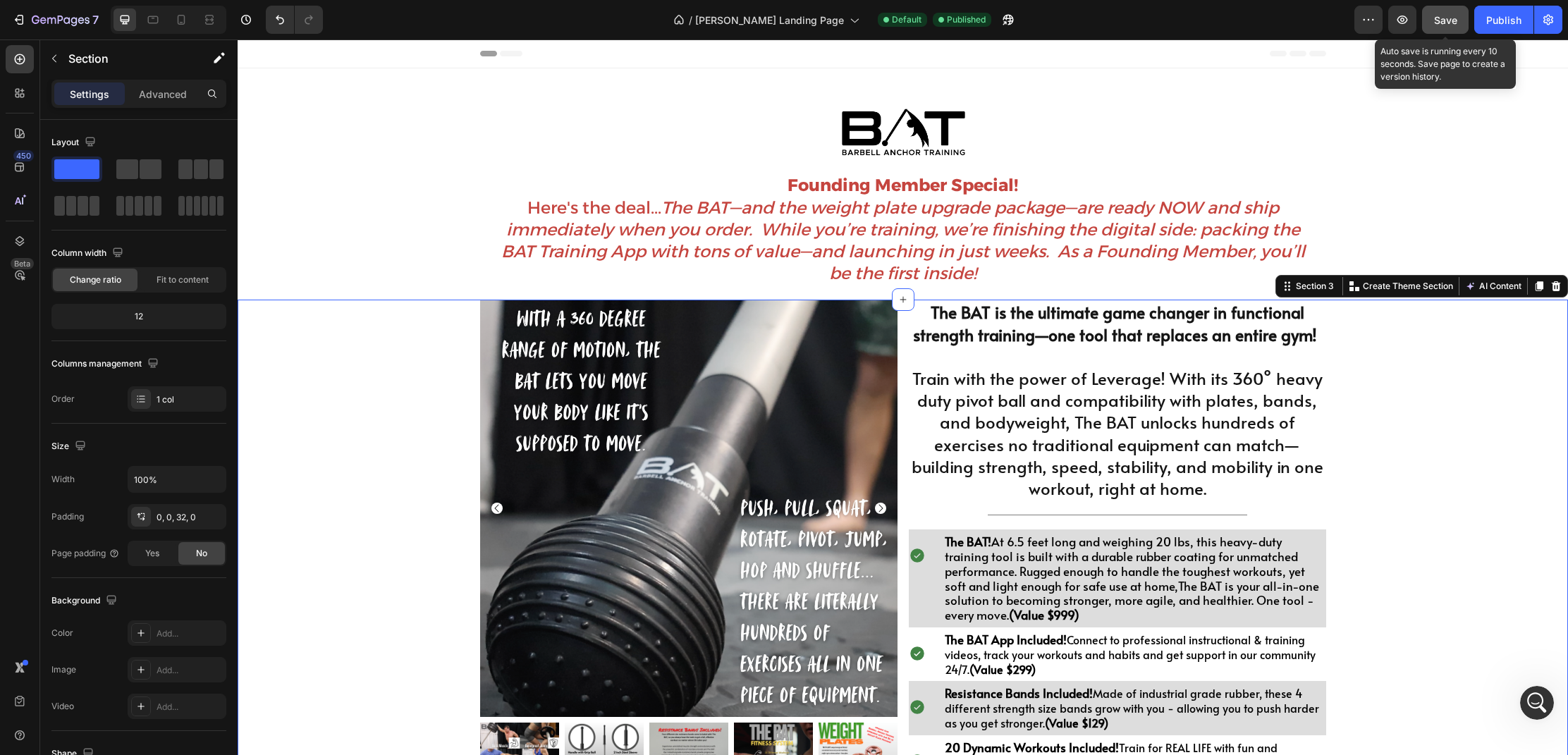
click at [1441, 26] on div "Save" at bounding box center [1445, 19] width 23 height 14
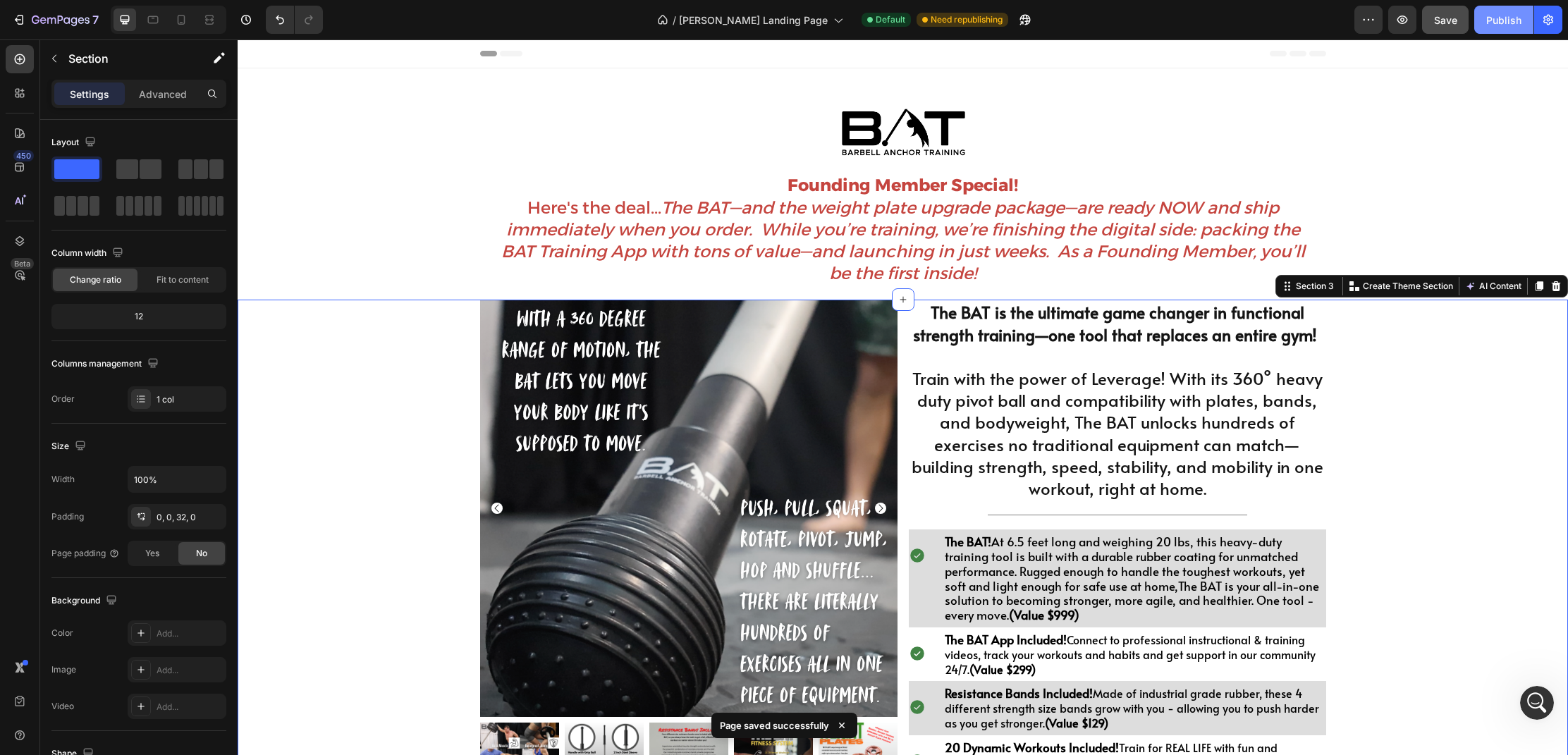
click at [1494, 23] on div "Publish" at bounding box center [1504, 19] width 36 height 14
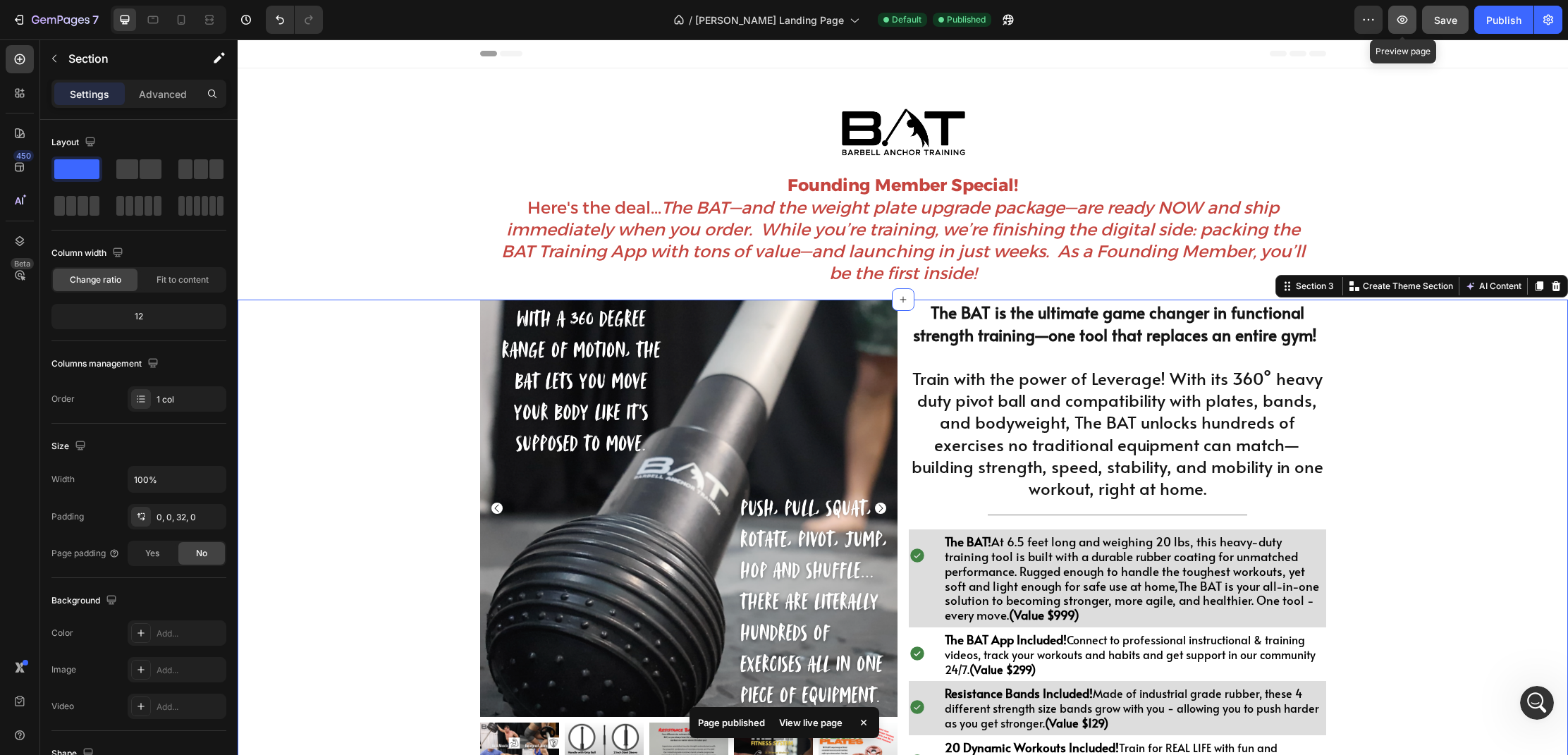
click at [1406, 23] on icon "button" at bounding box center [1402, 19] width 14 height 14
